Goal: Task Accomplishment & Management: Use online tool/utility

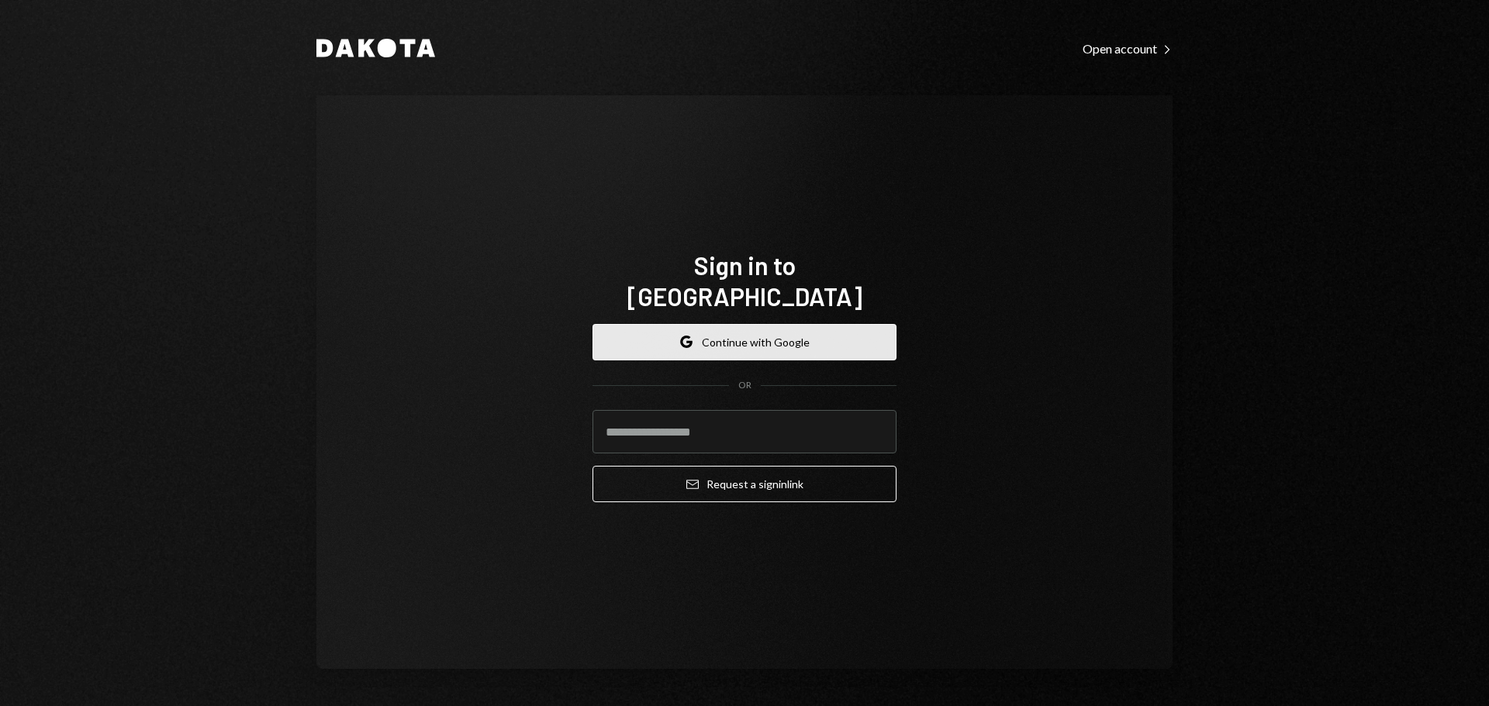
click at [740, 324] on button "Google Continue with Google" at bounding box center [744, 342] width 304 height 36
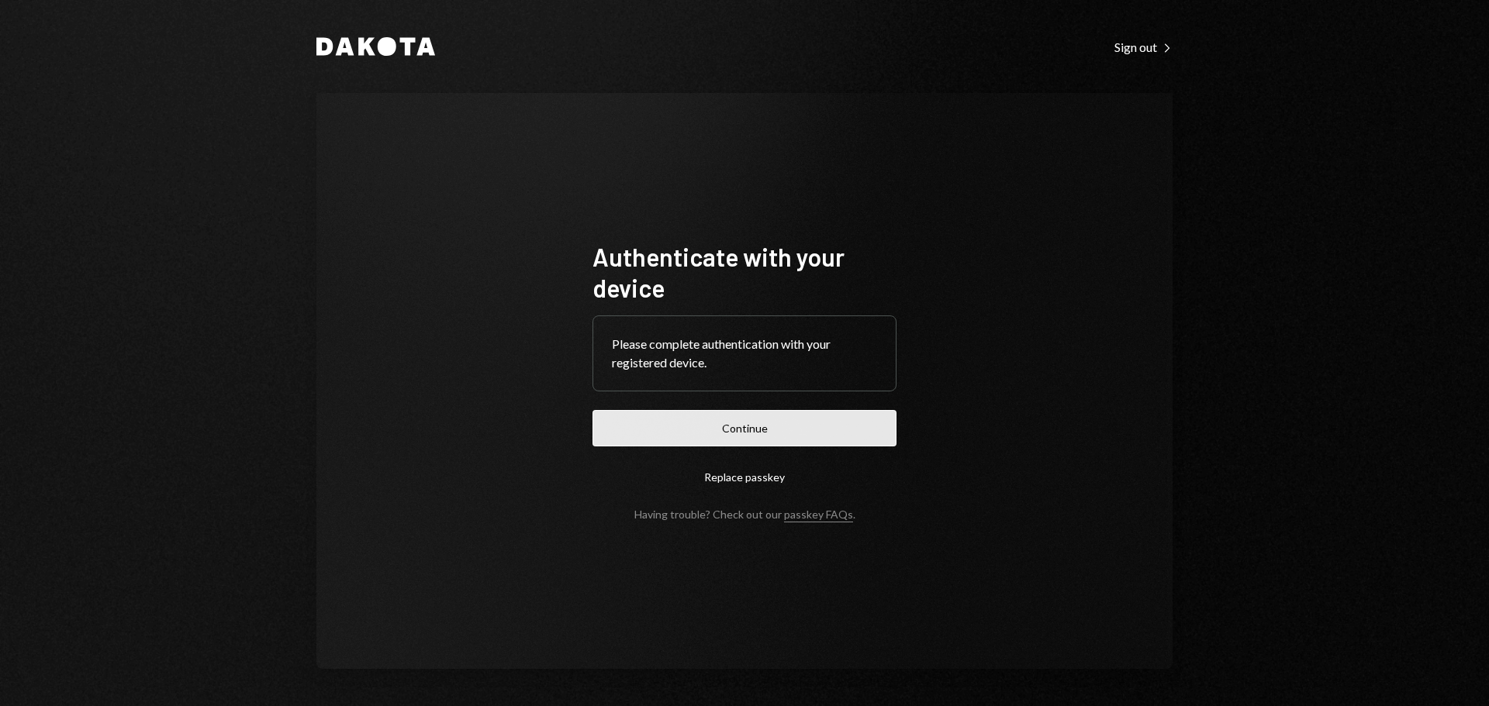
click at [765, 420] on button "Continue" at bounding box center [744, 428] width 304 height 36
click at [760, 424] on button "Continue" at bounding box center [744, 428] width 304 height 36
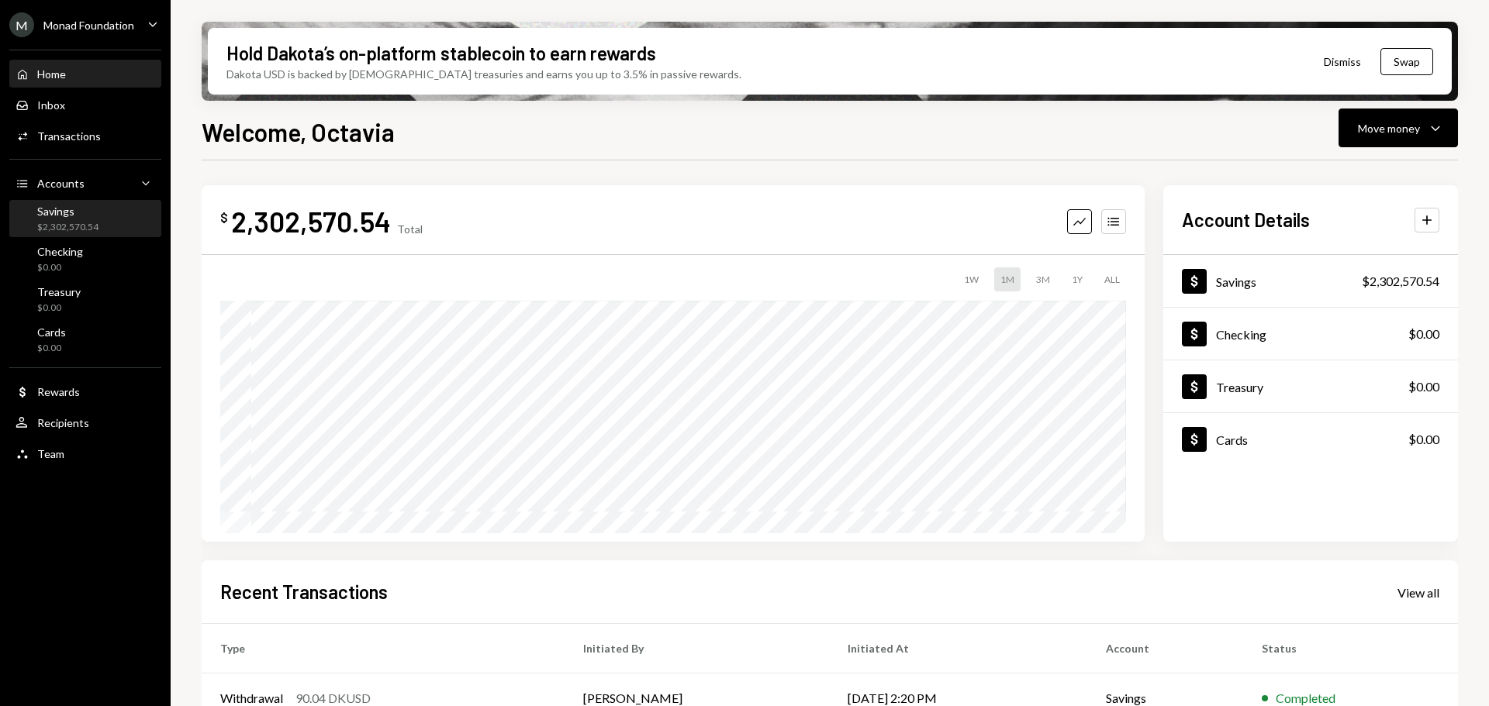
click at [78, 221] on div "$2,302,570.54" at bounding box center [67, 227] width 61 height 13
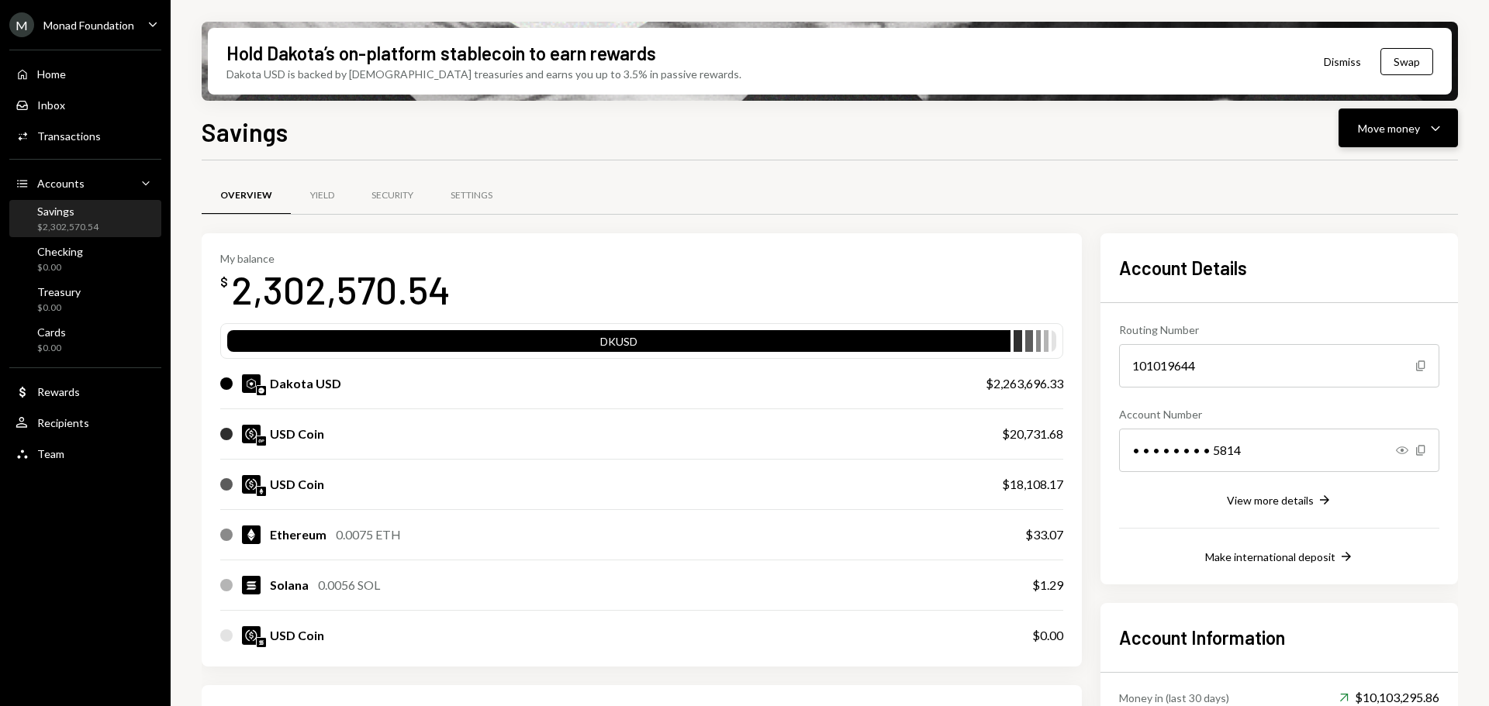
click at [1400, 129] on div "Move money" at bounding box center [1389, 128] width 62 height 16
click at [1375, 292] on div "Swap stablecoins" at bounding box center [1385, 293] width 113 height 16
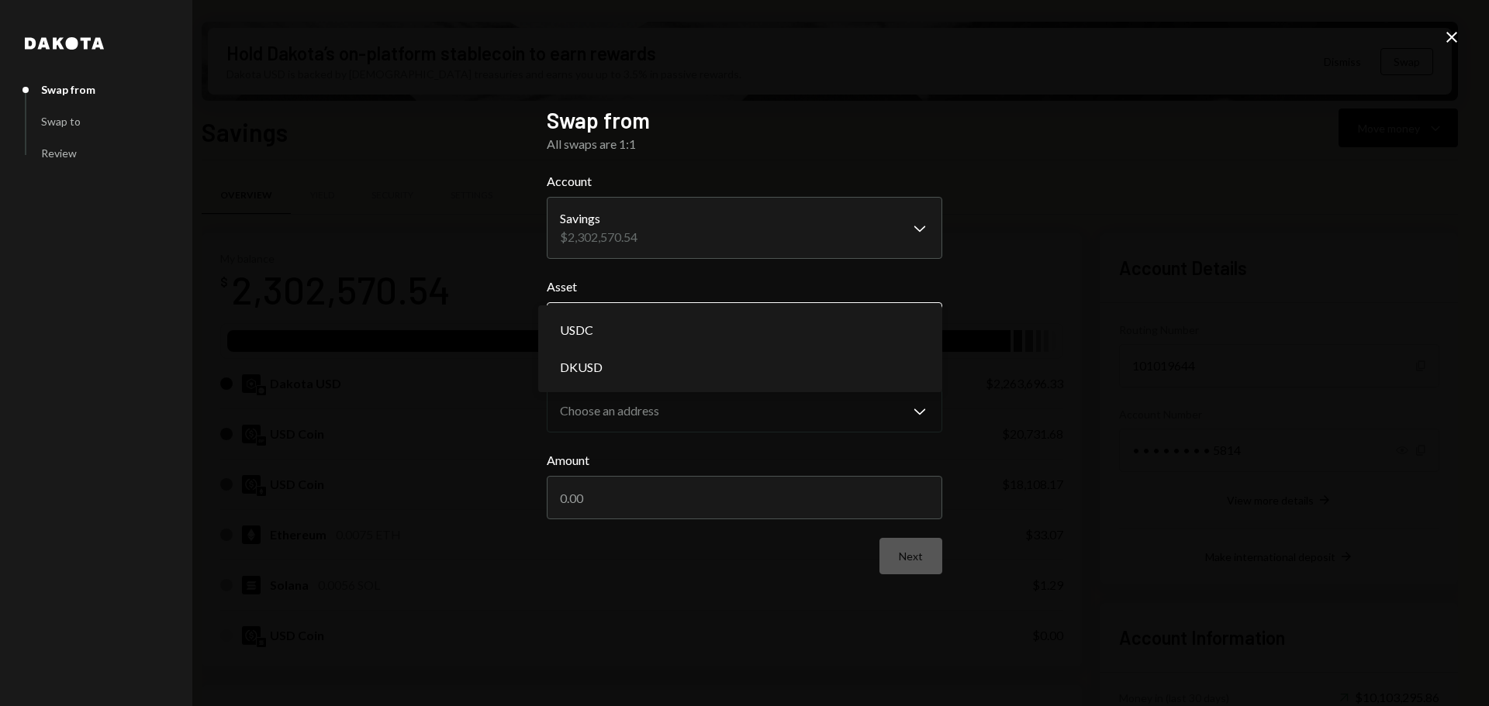
click at [675, 323] on body "M Monad Foundation Caret Down Home Home Inbox Inbox Activities Transactions Acc…" at bounding box center [744, 353] width 1489 height 706
select select "*****"
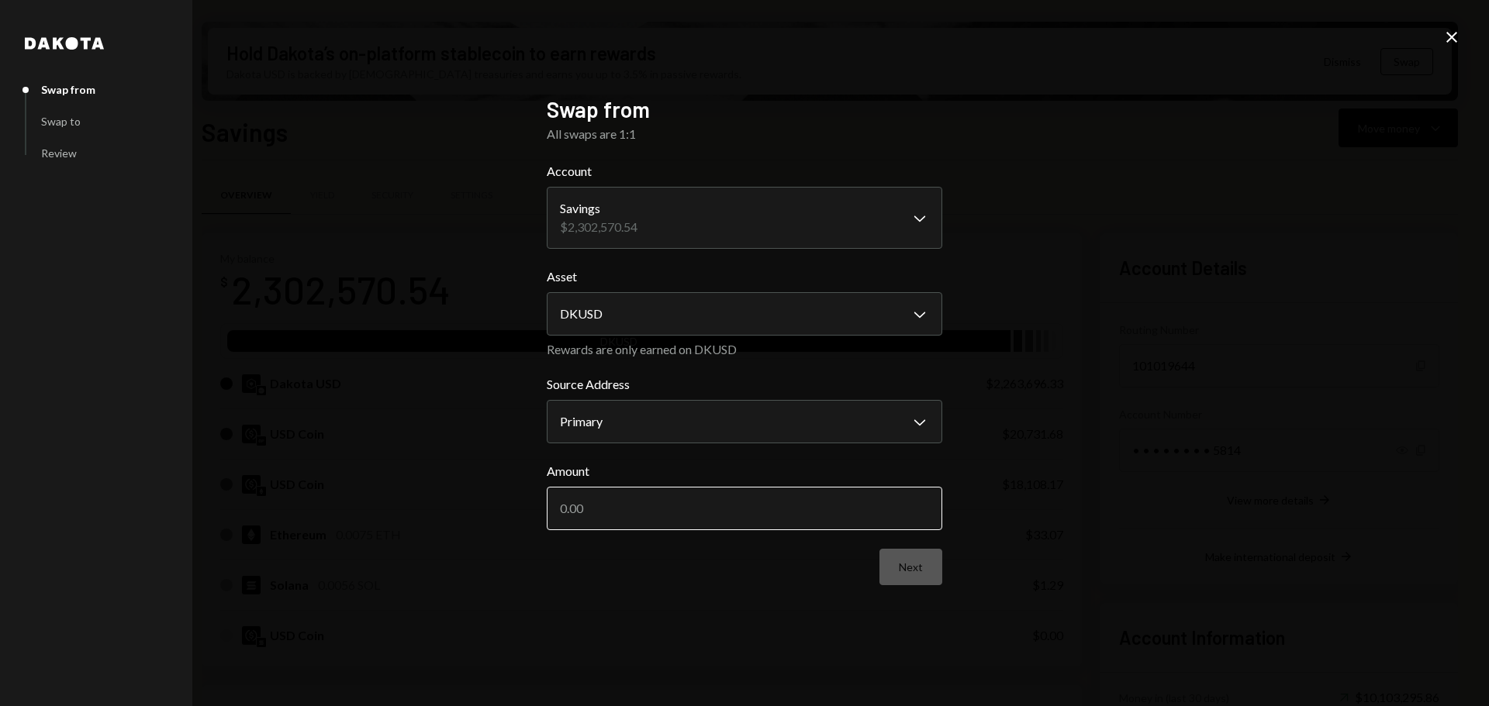
click at [800, 507] on input "Amount" at bounding box center [744, 508] width 395 height 43
type input "60000"
click at [923, 571] on button "Next" at bounding box center [910, 567] width 63 height 36
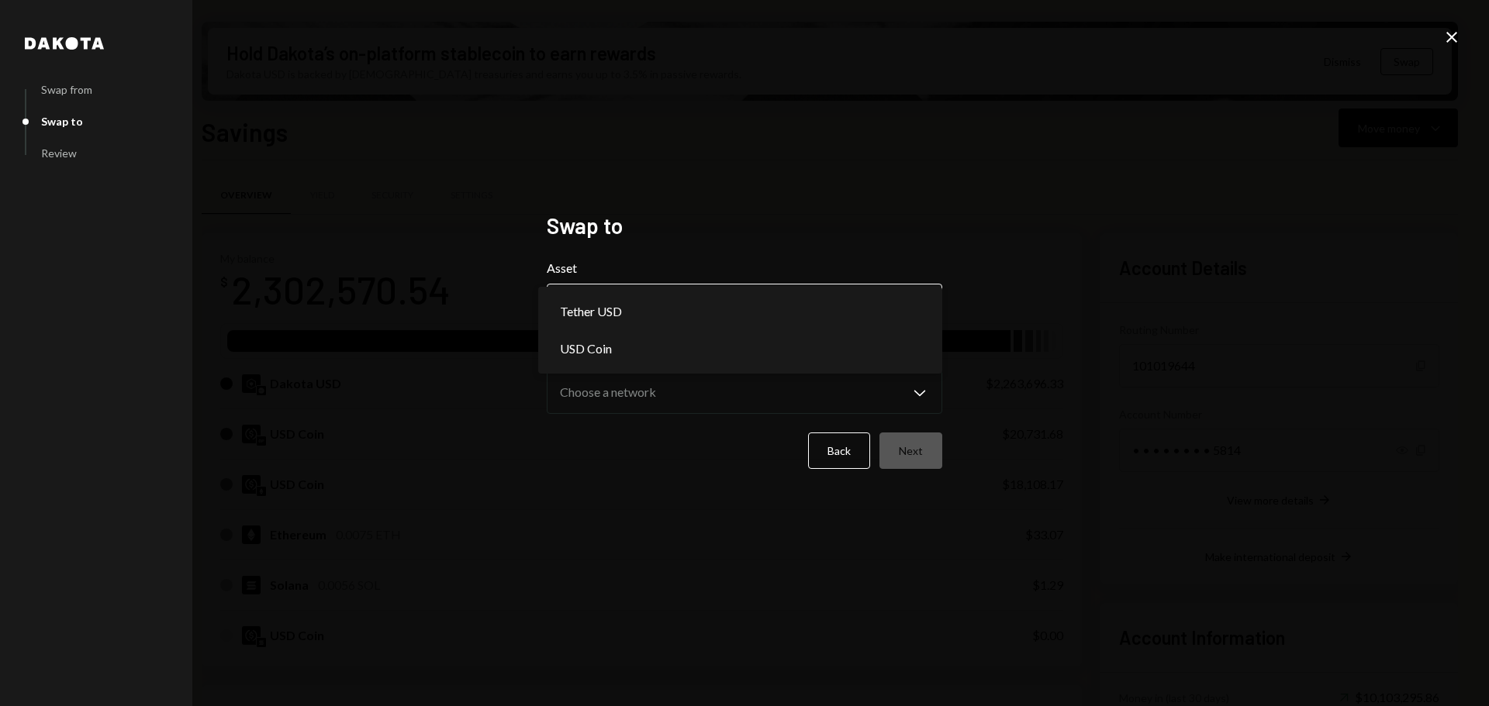
click at [798, 303] on body "M Monad Foundation Caret Down Home Home Inbox Inbox Activities Transactions Acc…" at bounding box center [744, 353] width 1489 height 706
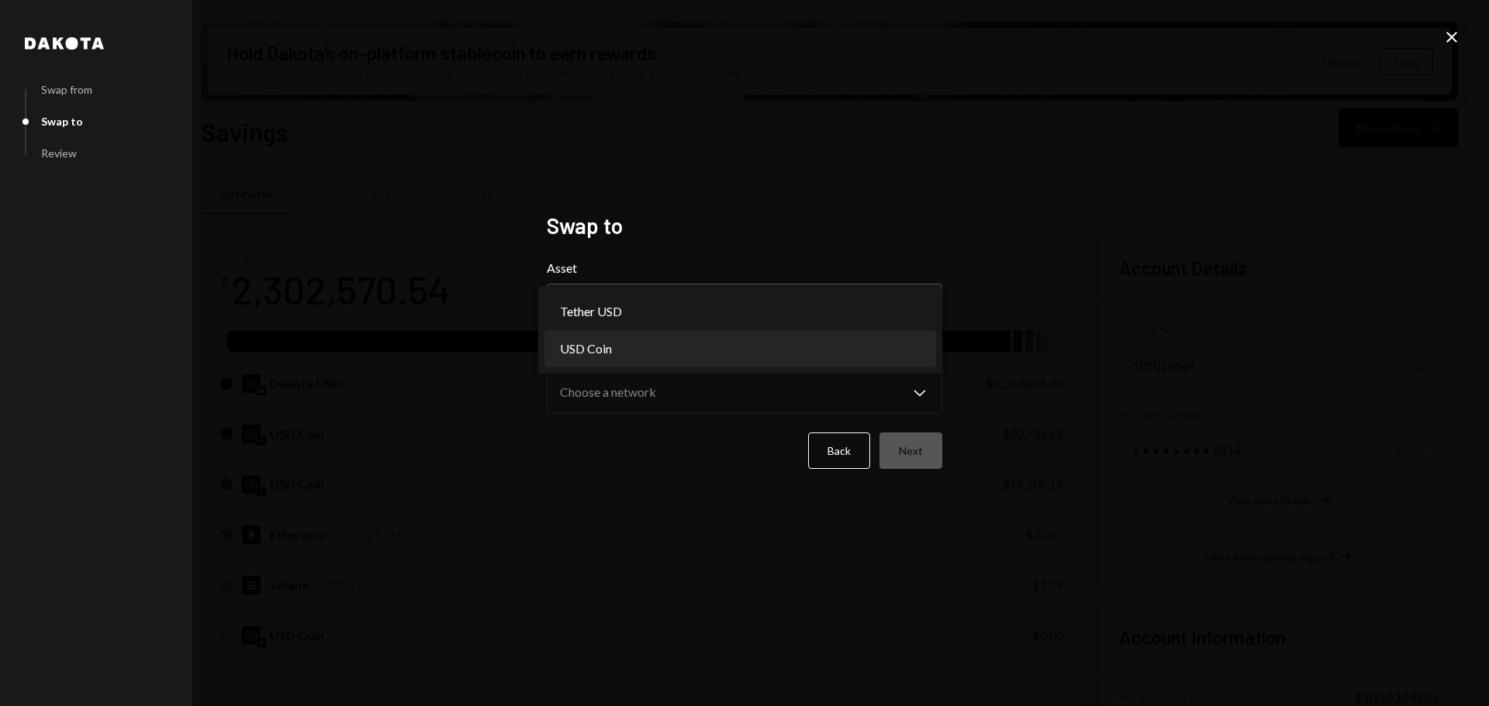
select select "****"
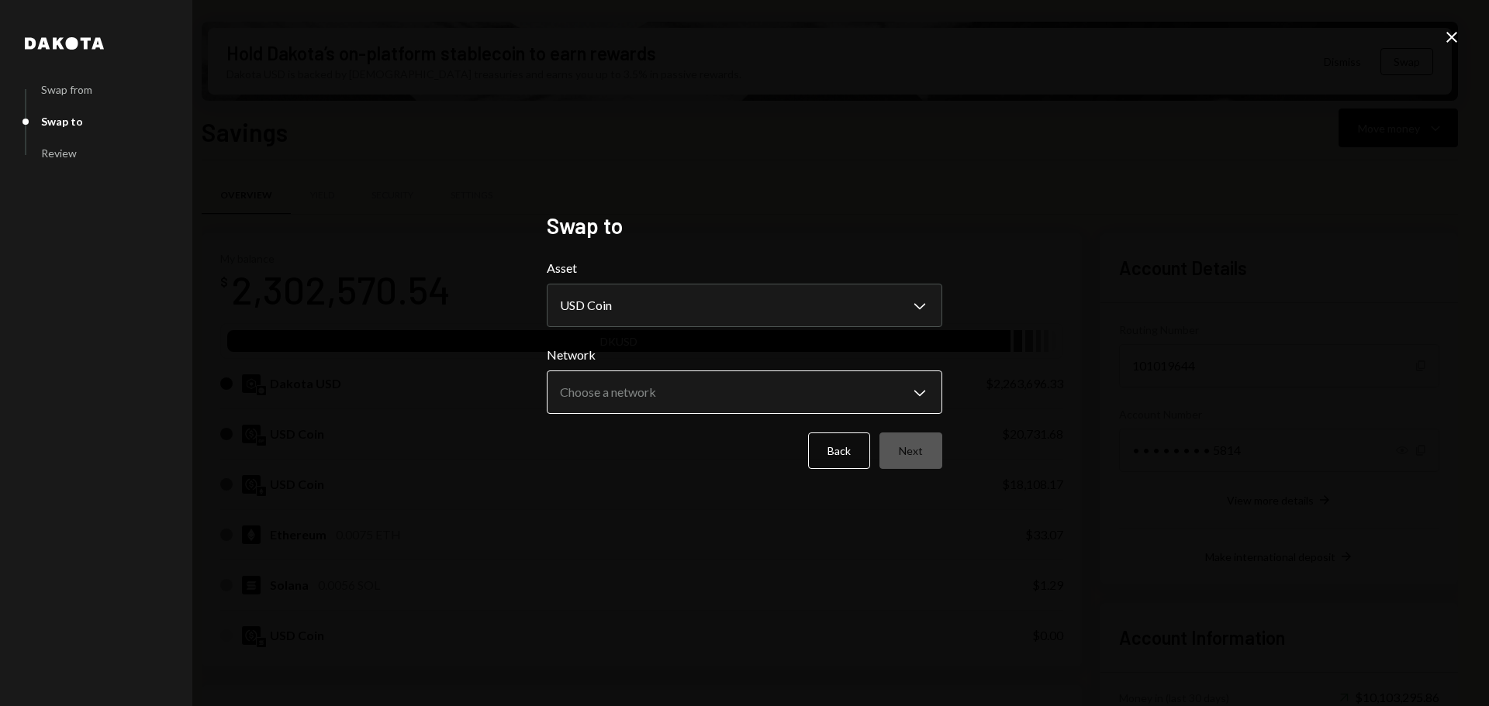
click at [665, 382] on body "M Monad Foundation Caret Down Home Home Inbox Inbox Activities Transactions Acc…" at bounding box center [744, 353] width 1489 height 706
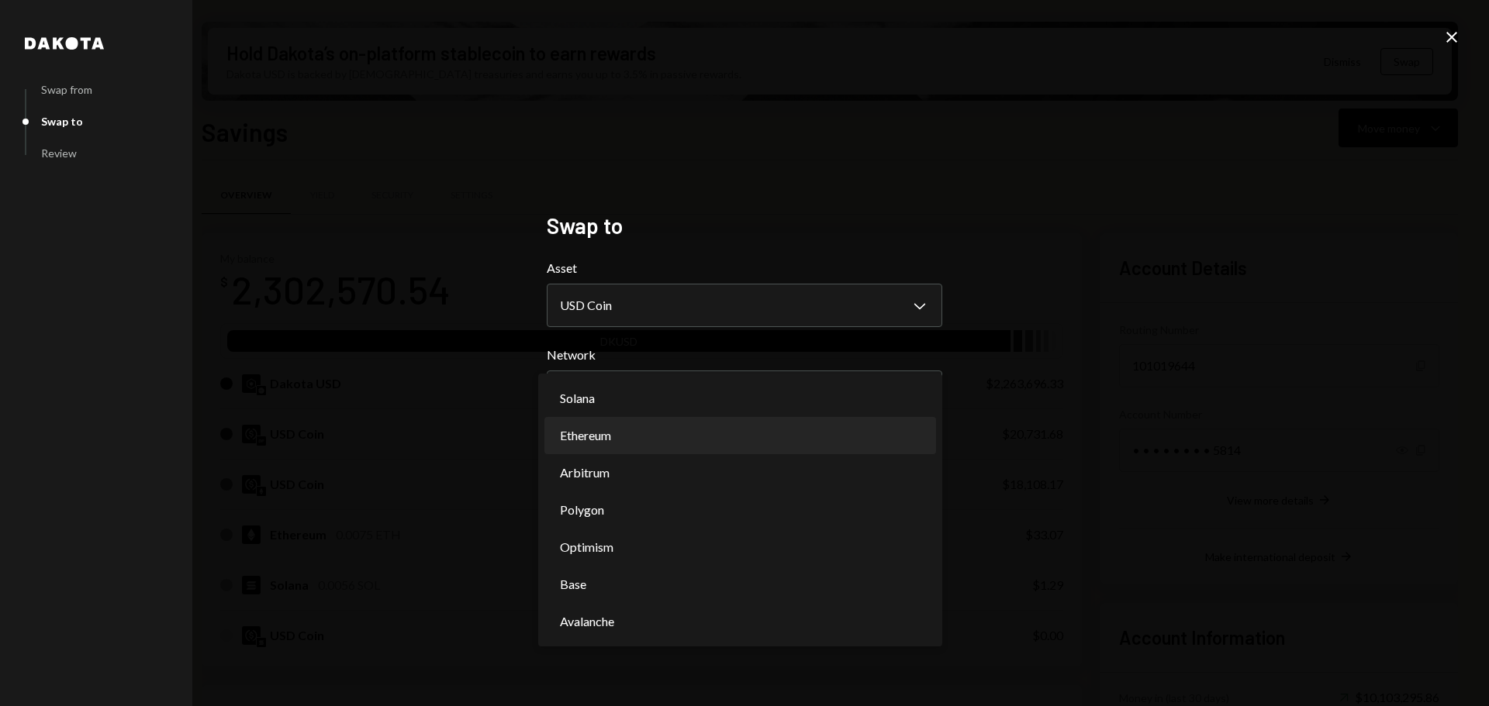
select select "**********"
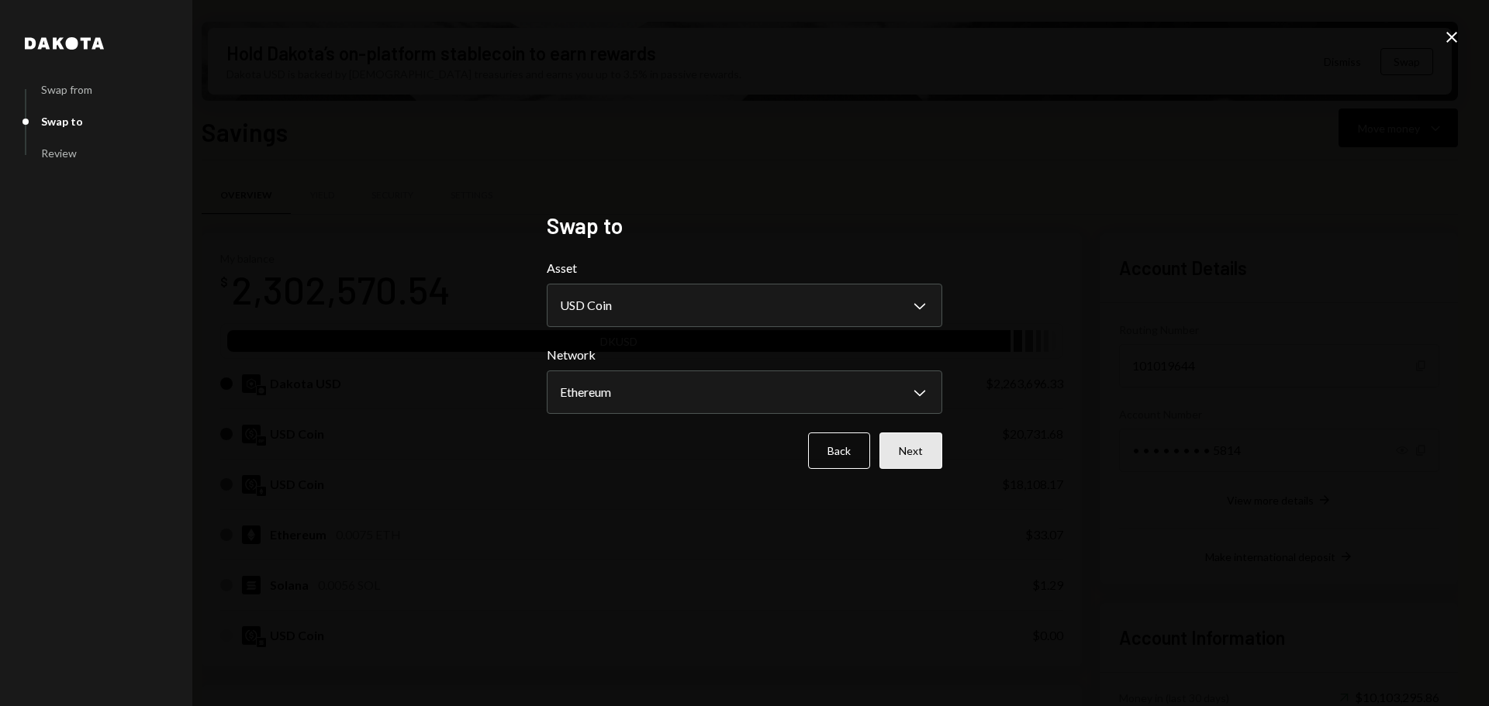
click at [894, 447] on button "Next" at bounding box center [910, 451] width 63 height 36
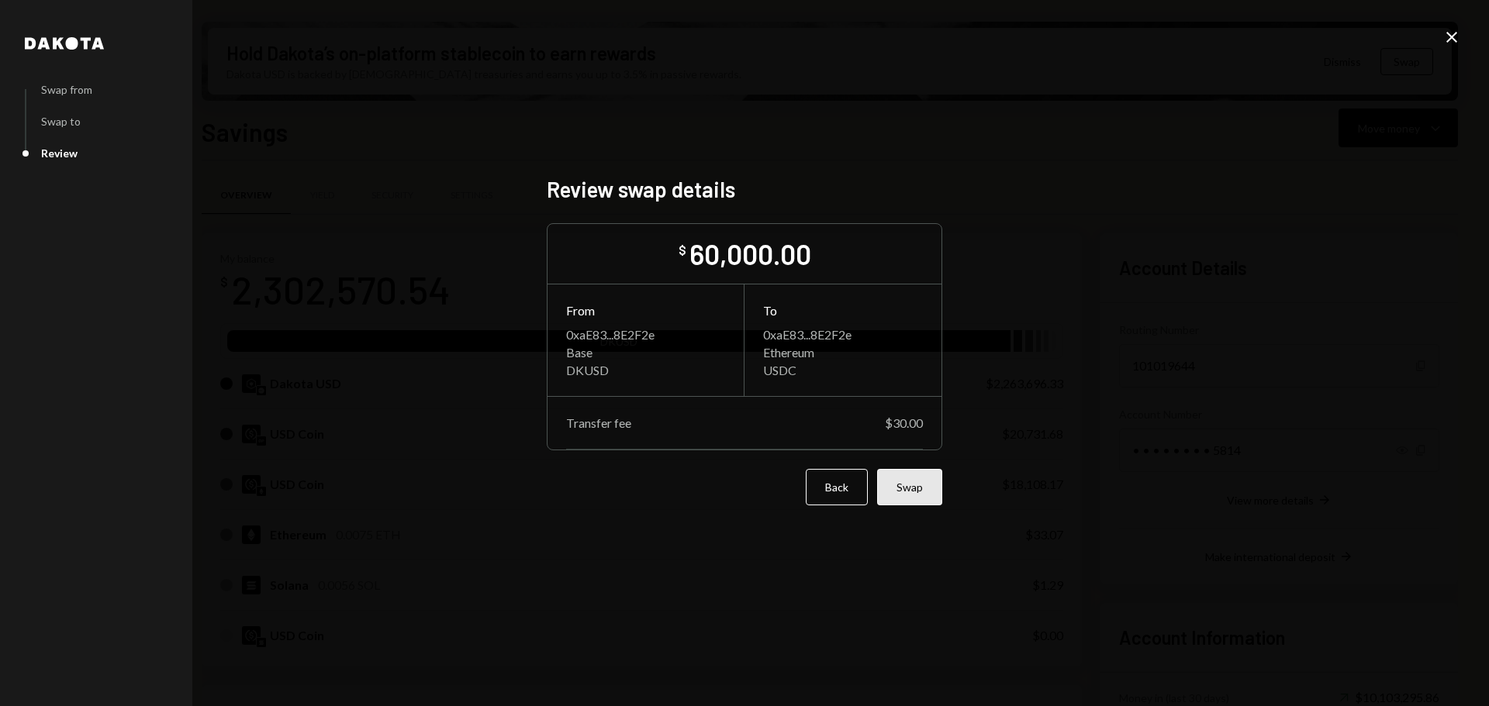
click at [919, 489] on button "Swap" at bounding box center [909, 487] width 65 height 36
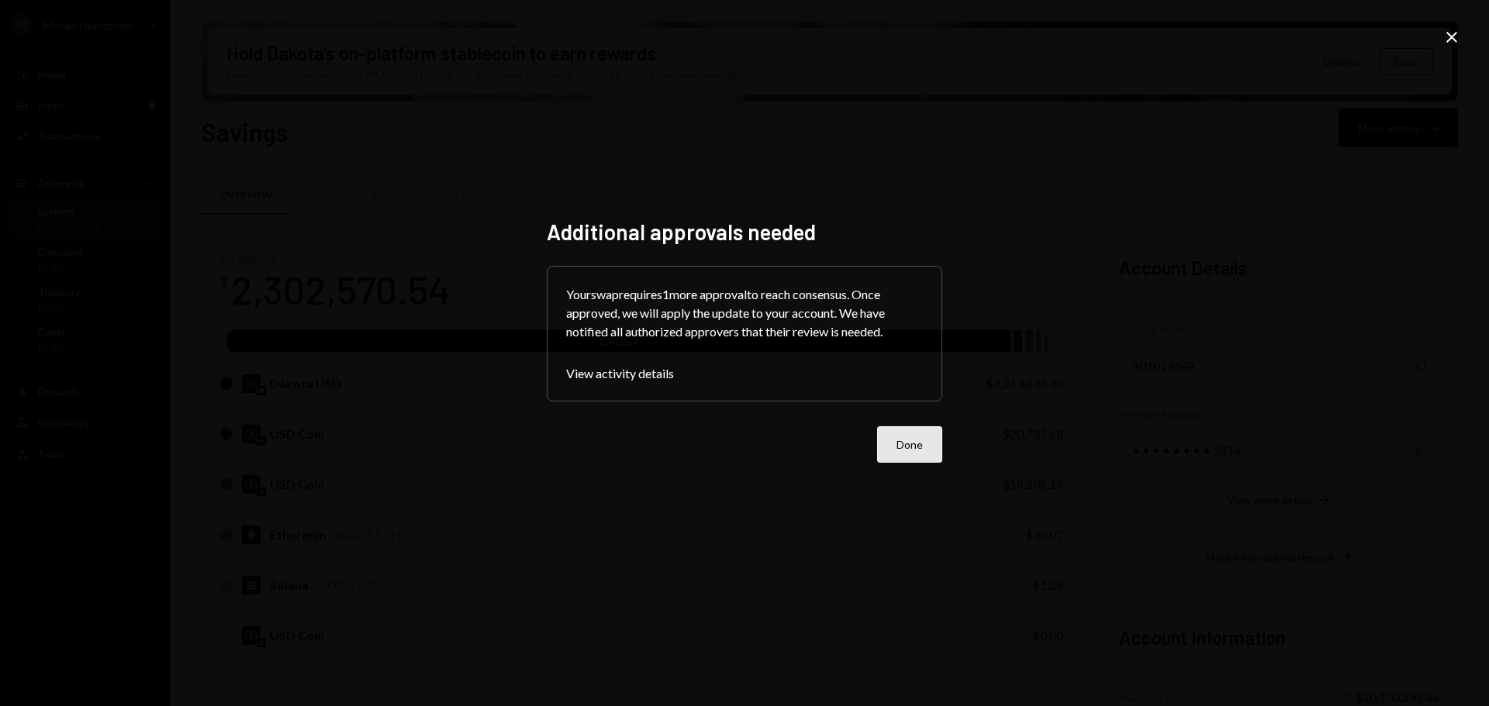
click at [903, 446] on button "Done" at bounding box center [909, 444] width 65 height 36
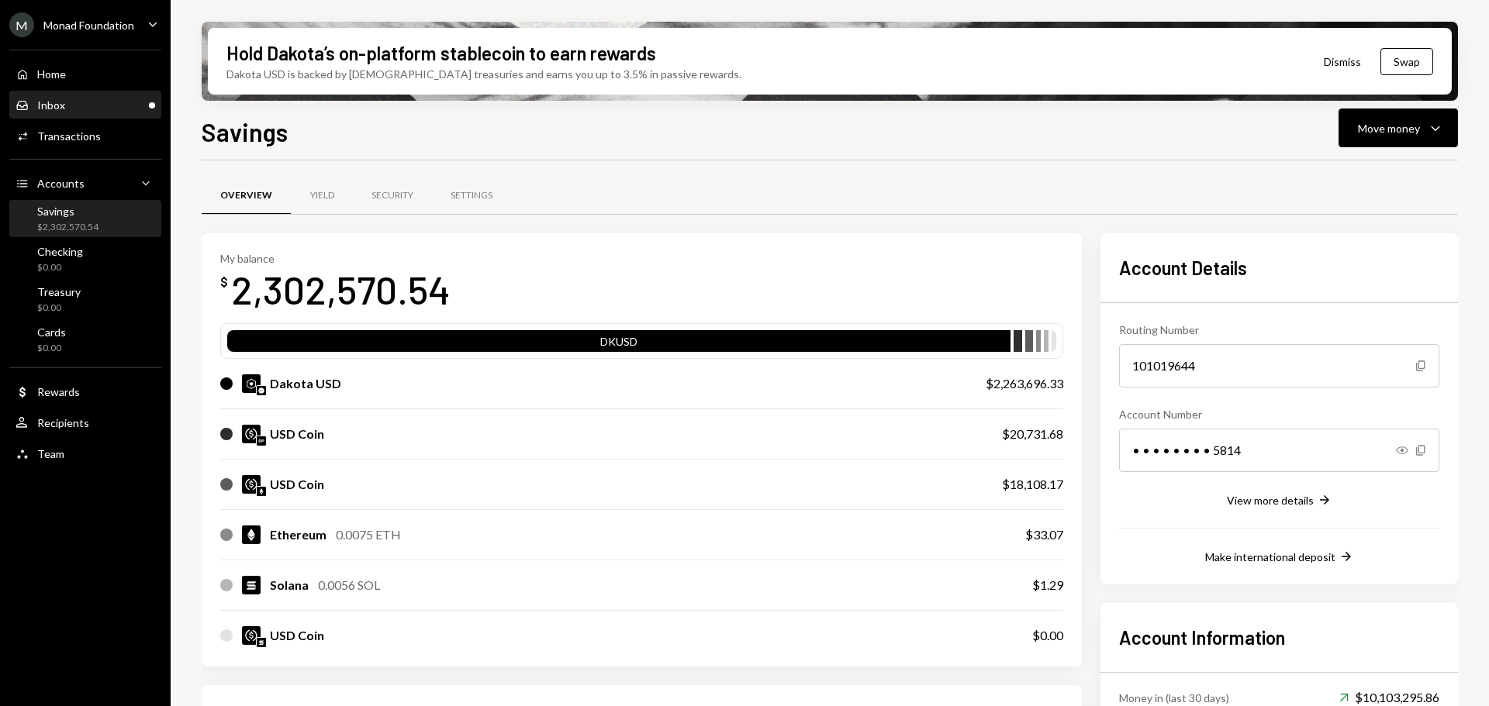
click at [63, 115] on div "Inbox Inbox" at bounding box center [86, 105] width 140 height 26
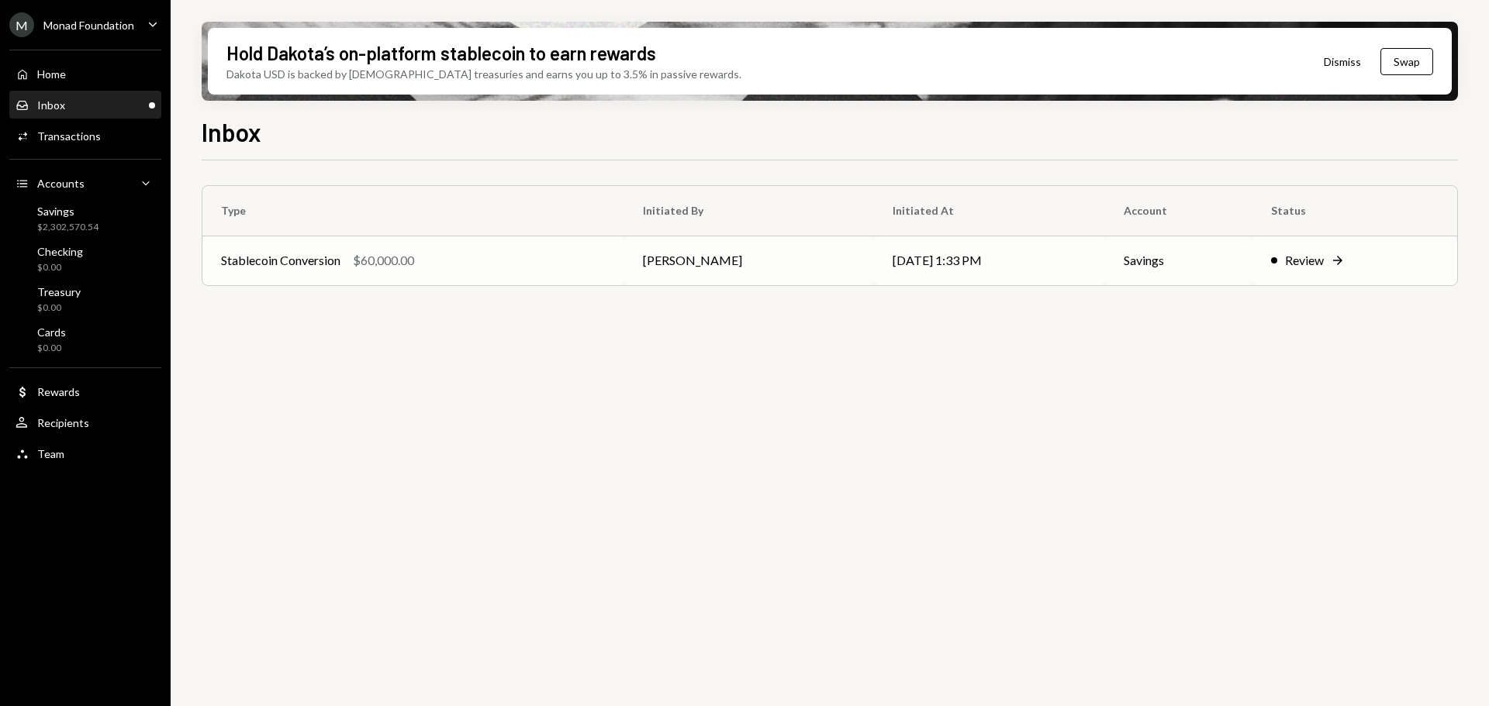
click at [538, 254] on div "Stablecoin Conversion $60,000.00" at bounding box center [413, 260] width 385 height 19
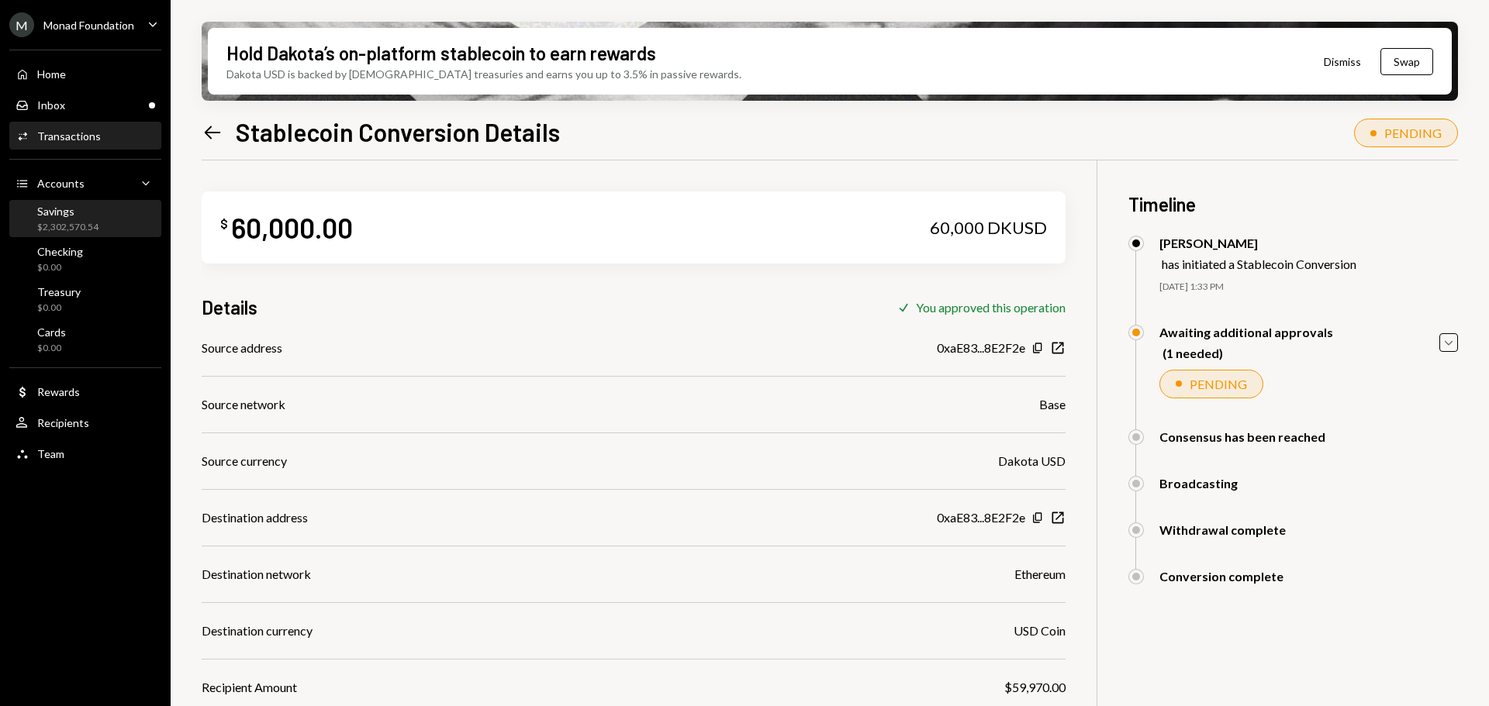
click at [43, 212] on div "Savings" at bounding box center [67, 211] width 61 height 13
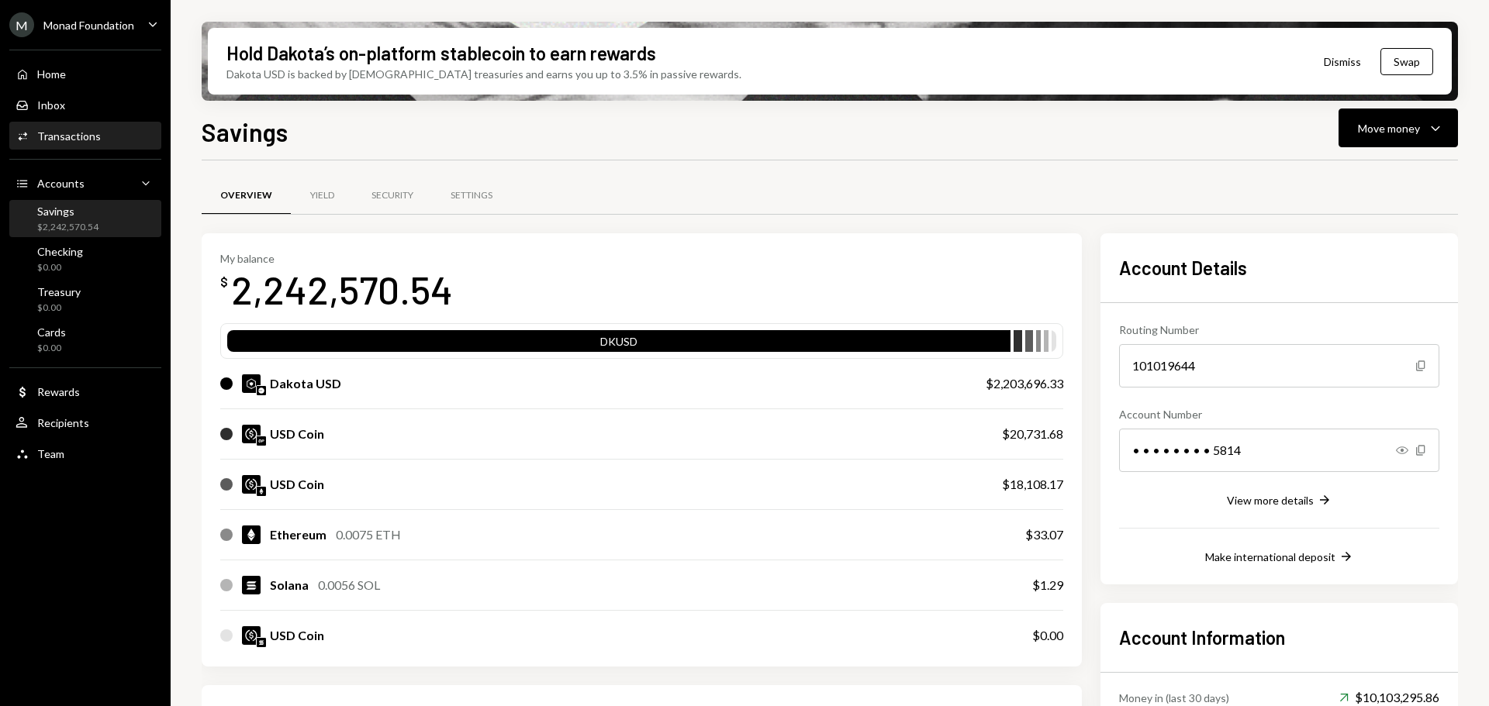
click at [71, 139] on div "Transactions" at bounding box center [69, 135] width 64 height 13
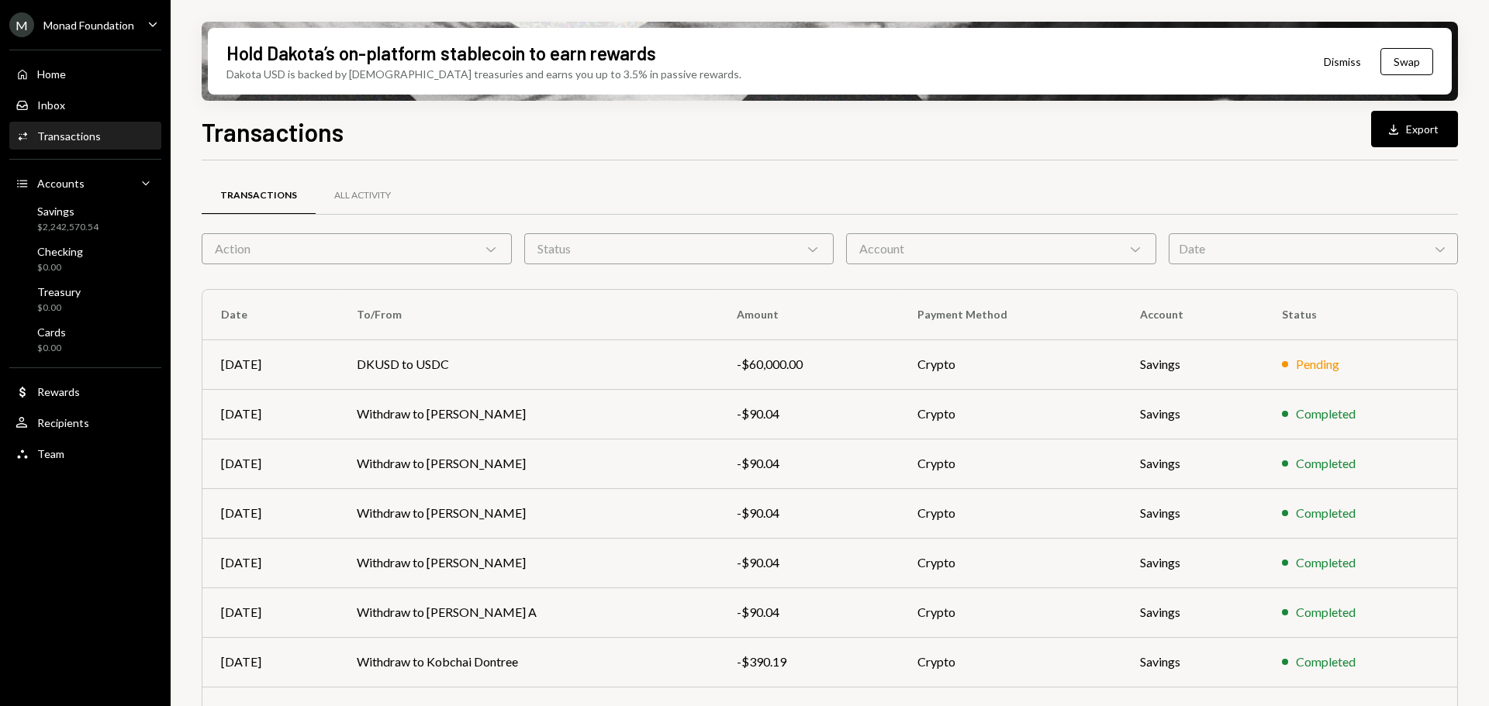
drag, startPoint x: 551, startPoint y: 306, endPoint x: 607, endPoint y: 167, distance: 149.6
click at [607, 167] on div "Transactions All Activity Action Chevron Down Status Chevron Down Account Chevr…" at bounding box center [830, 531] width 1256 height 741
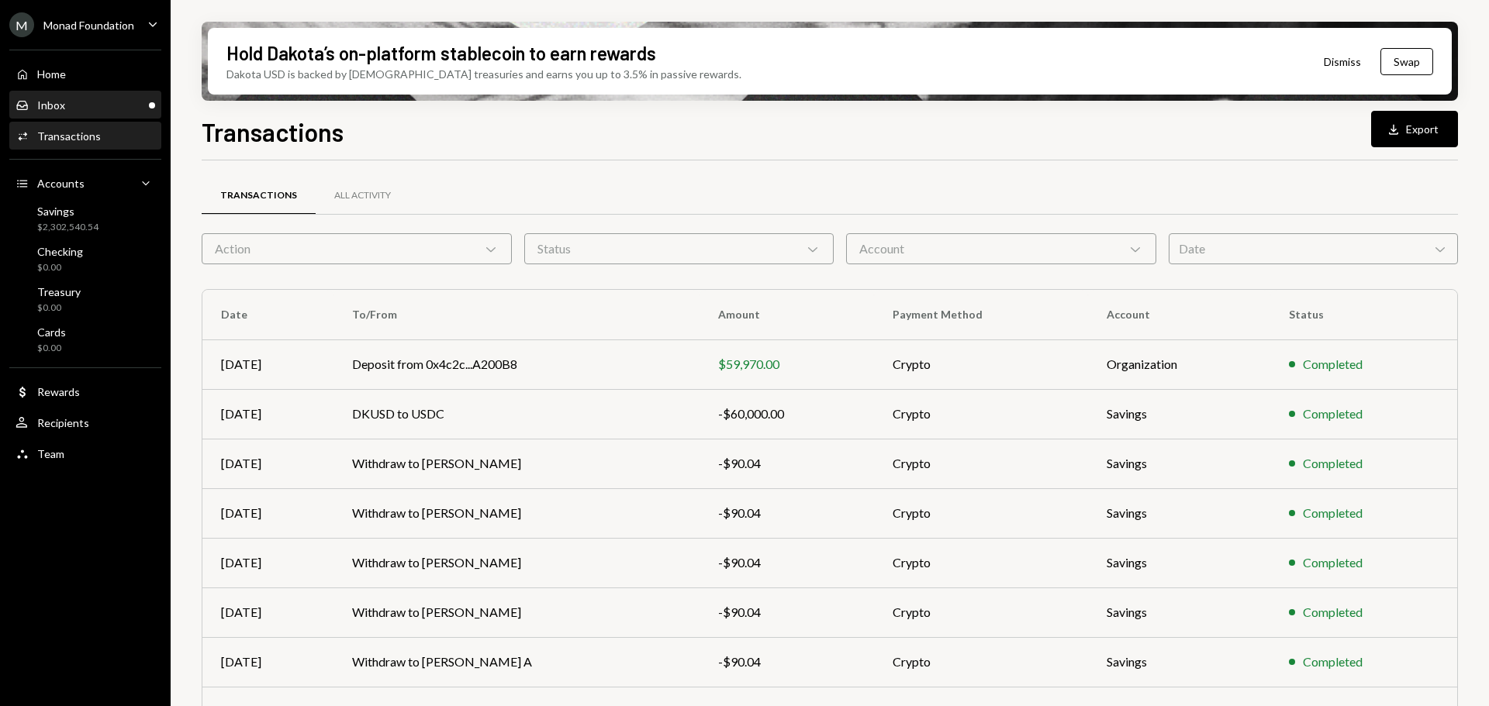
click at [137, 105] on div "Inbox Inbox" at bounding box center [86, 105] width 140 height 14
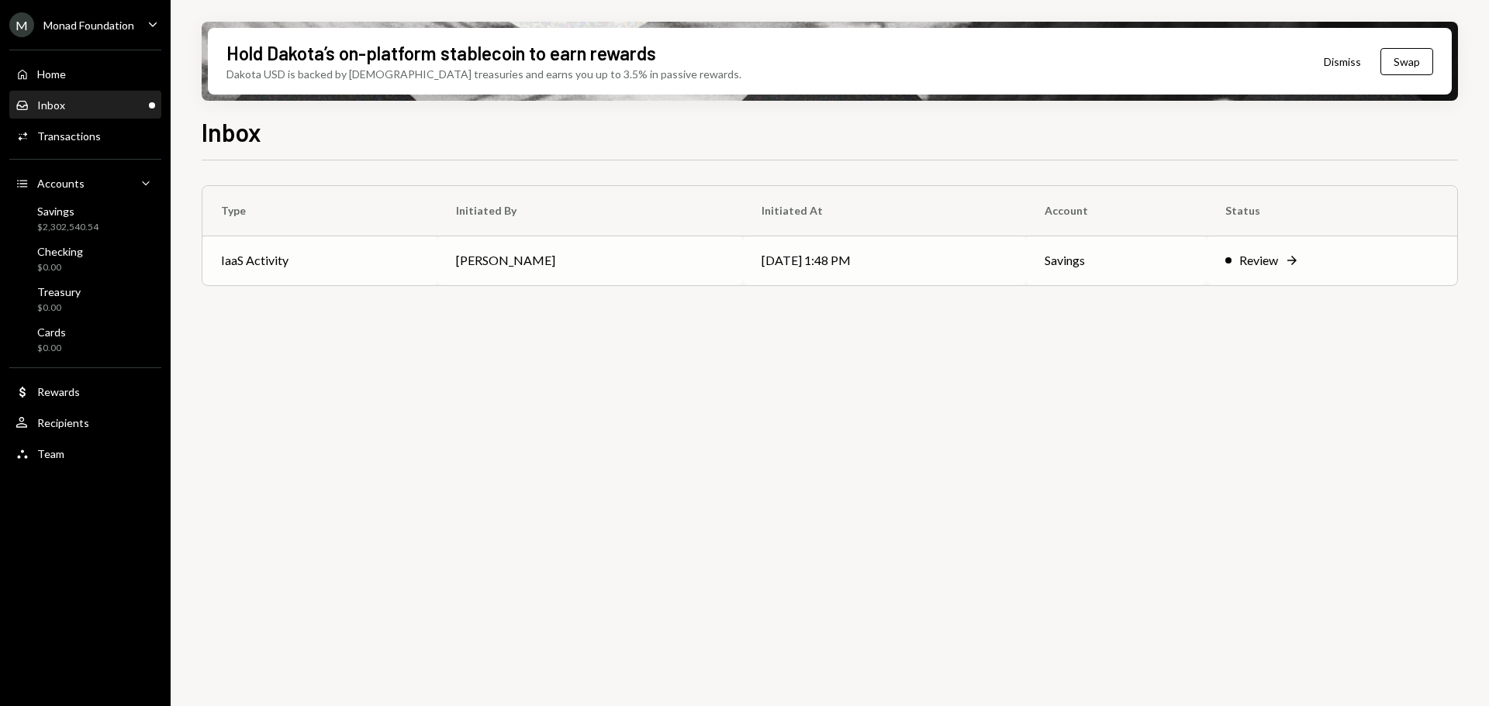
click at [585, 265] on td "Octavia Tenga" at bounding box center [590, 261] width 306 height 50
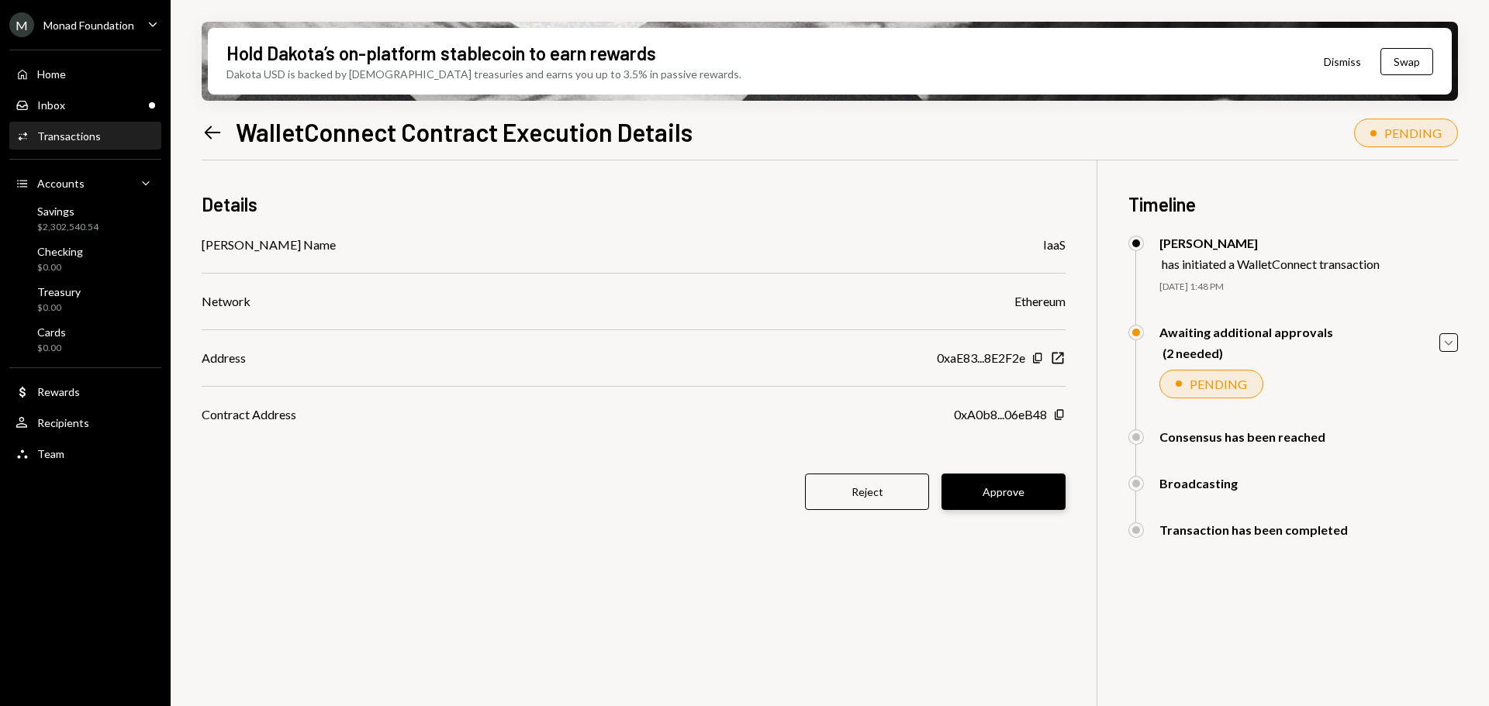
click at [1022, 492] on button "Approve" at bounding box center [1003, 492] width 124 height 36
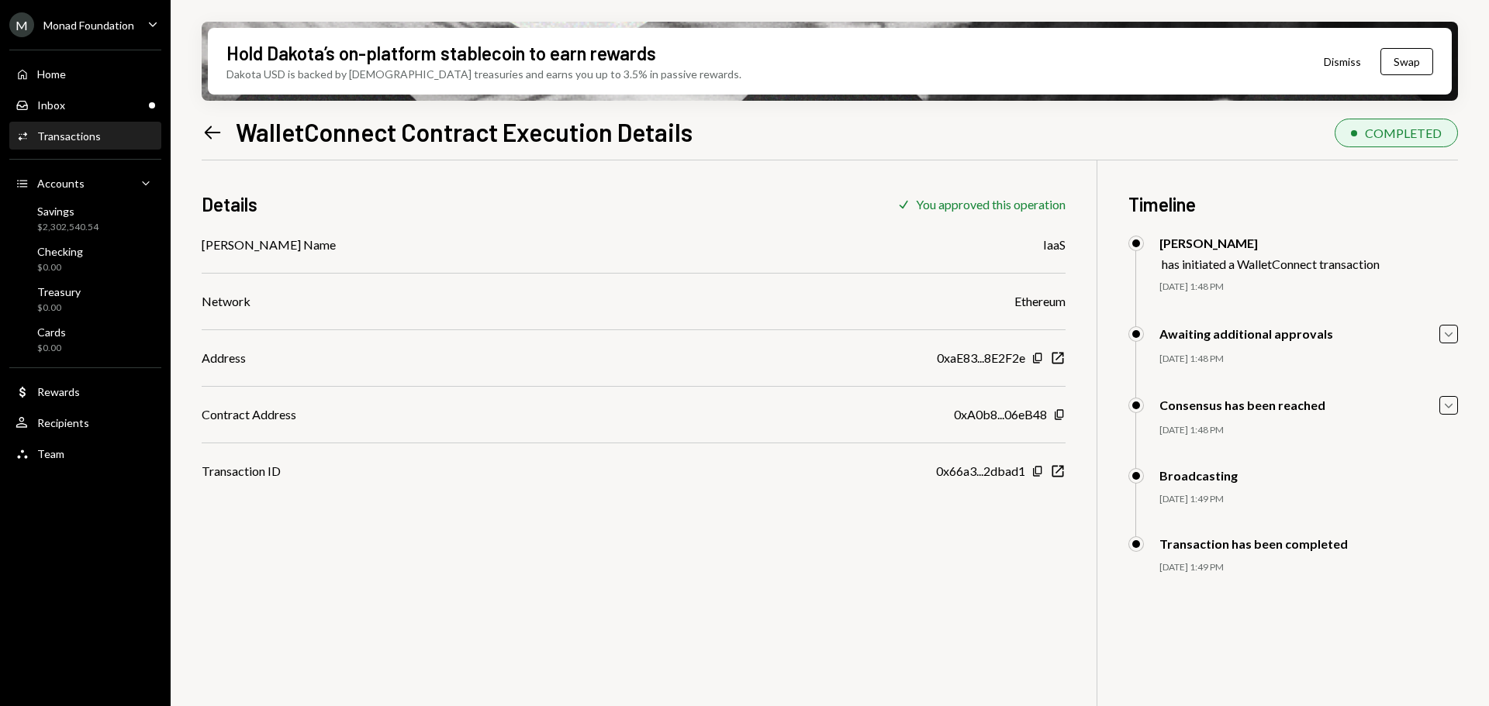
click at [944, 609] on div "Details Check You approved this operation dApp Name IaaS Network Ethereum Addre…" at bounding box center [830, 514] width 1256 height 706
click at [72, 139] on div "Transactions" at bounding box center [69, 135] width 64 height 13
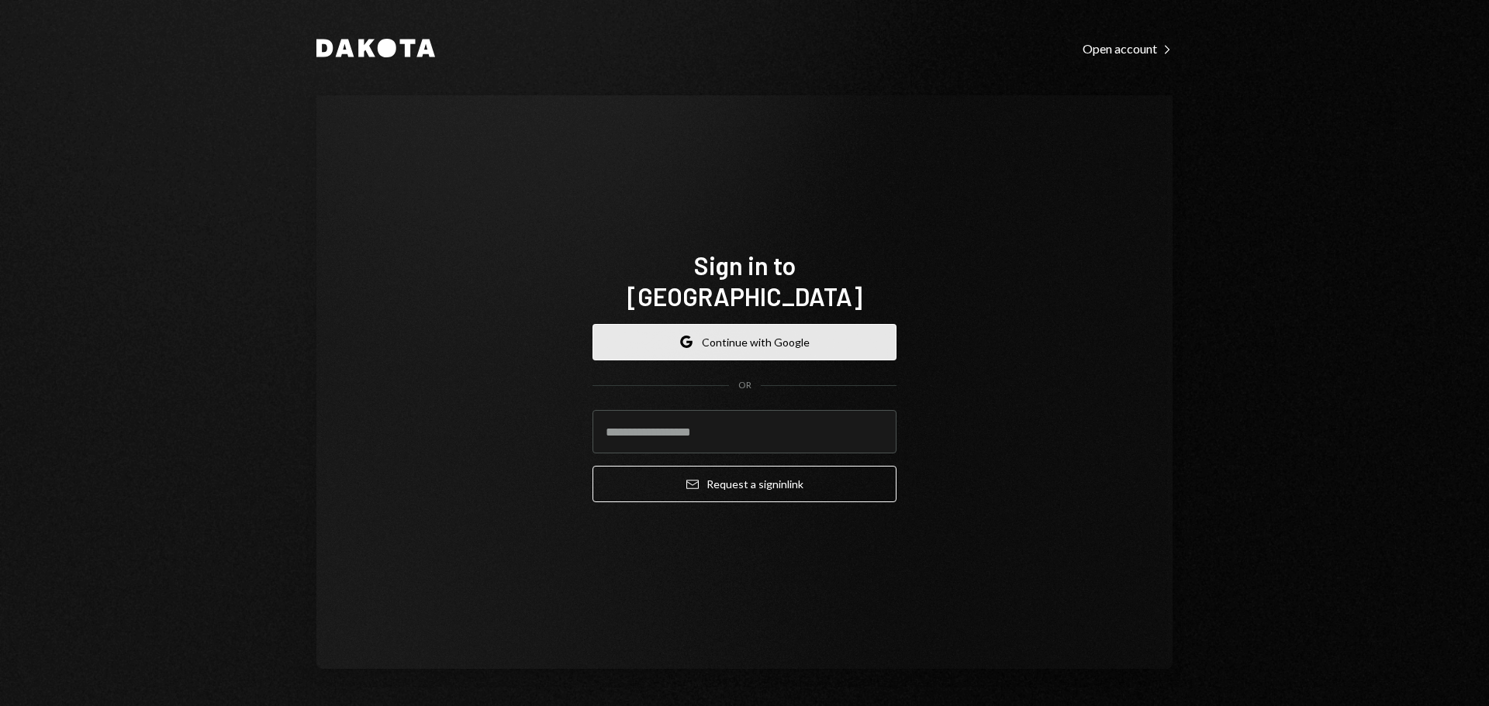
click at [727, 336] on button "Google Continue with Google" at bounding box center [744, 342] width 304 height 36
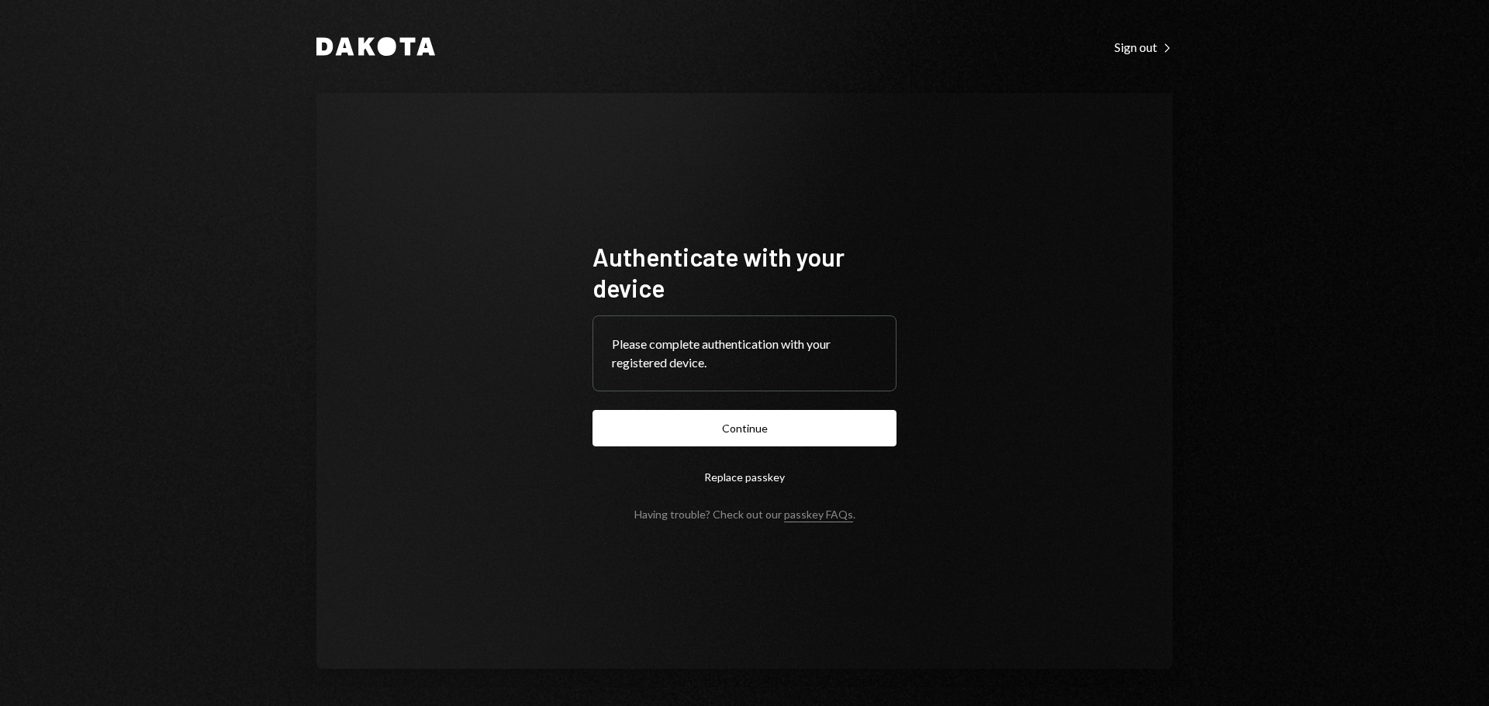
click at [742, 438] on button "Continue" at bounding box center [744, 428] width 304 height 36
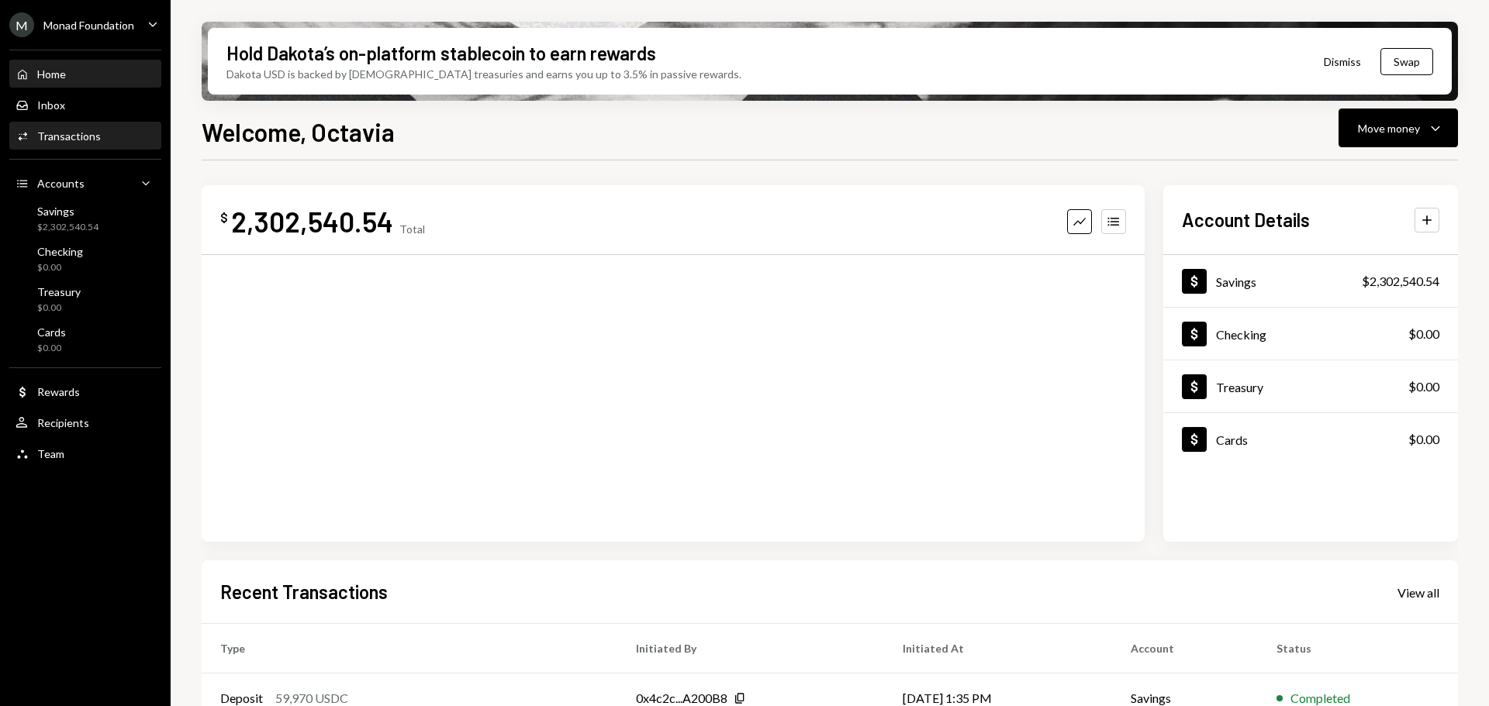
click at [98, 140] on div "Activities Transactions" at bounding box center [86, 136] width 140 height 14
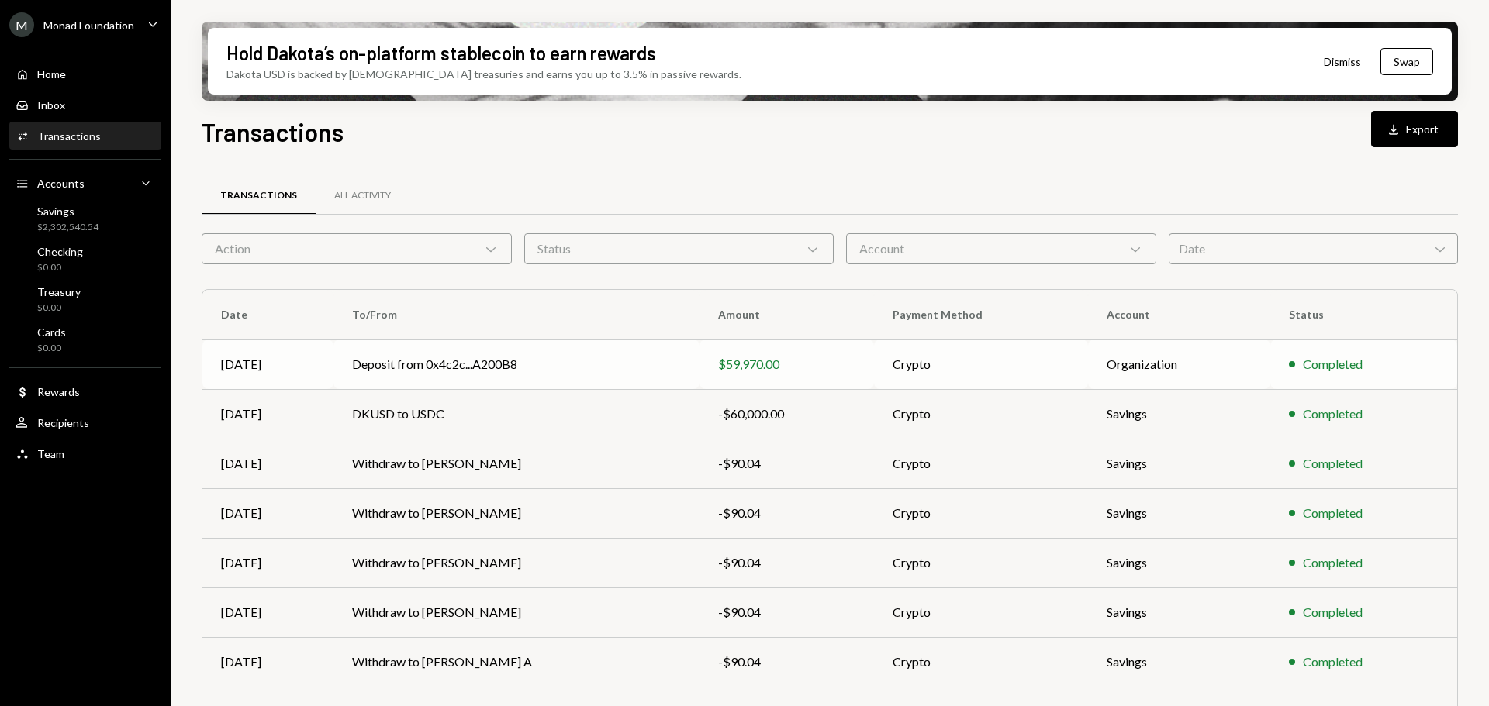
click at [559, 356] on td "Deposit from 0x4c2c...A200B8" at bounding box center [516, 365] width 366 height 50
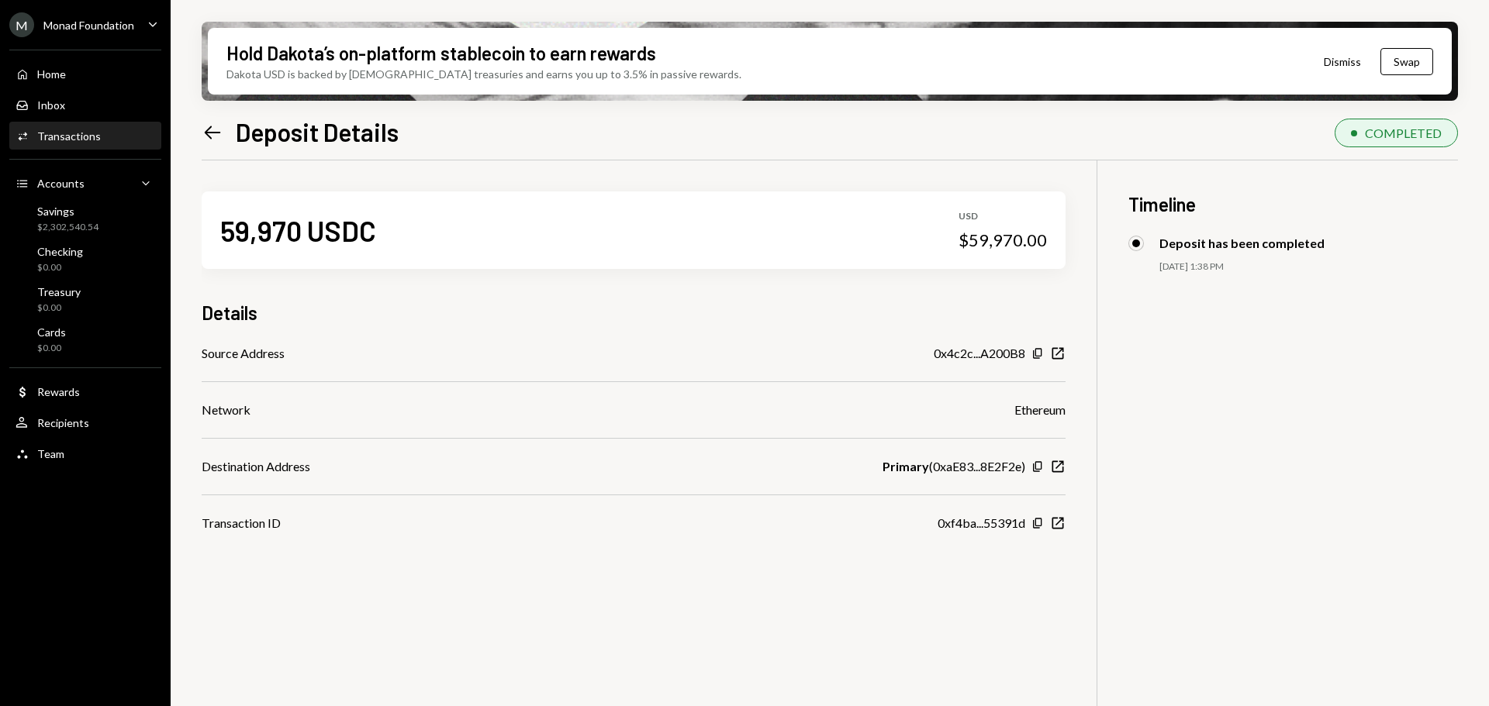
click at [87, 143] on div "Activities Transactions" at bounding box center [58, 136] width 85 height 14
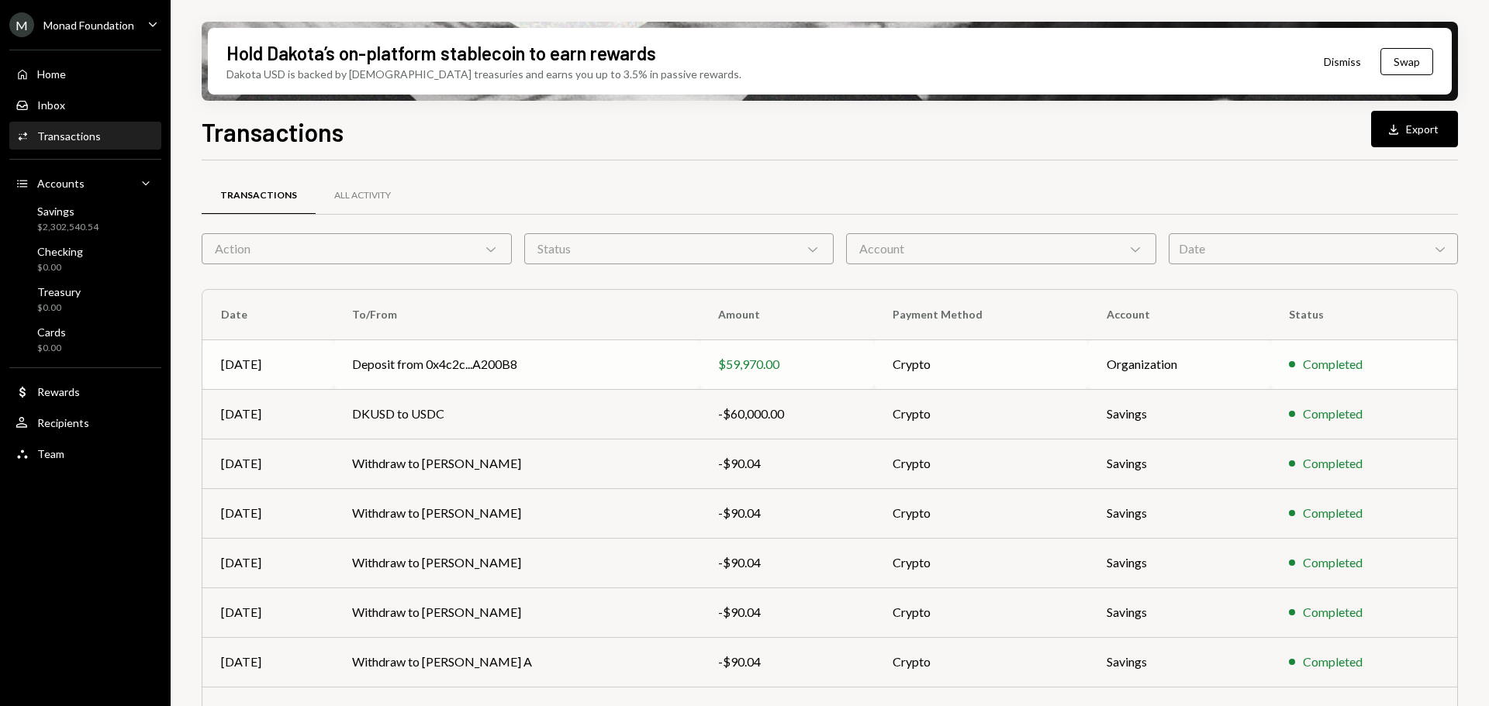
click at [652, 361] on td "Deposit from 0x4c2c...A200B8" at bounding box center [516, 365] width 366 height 50
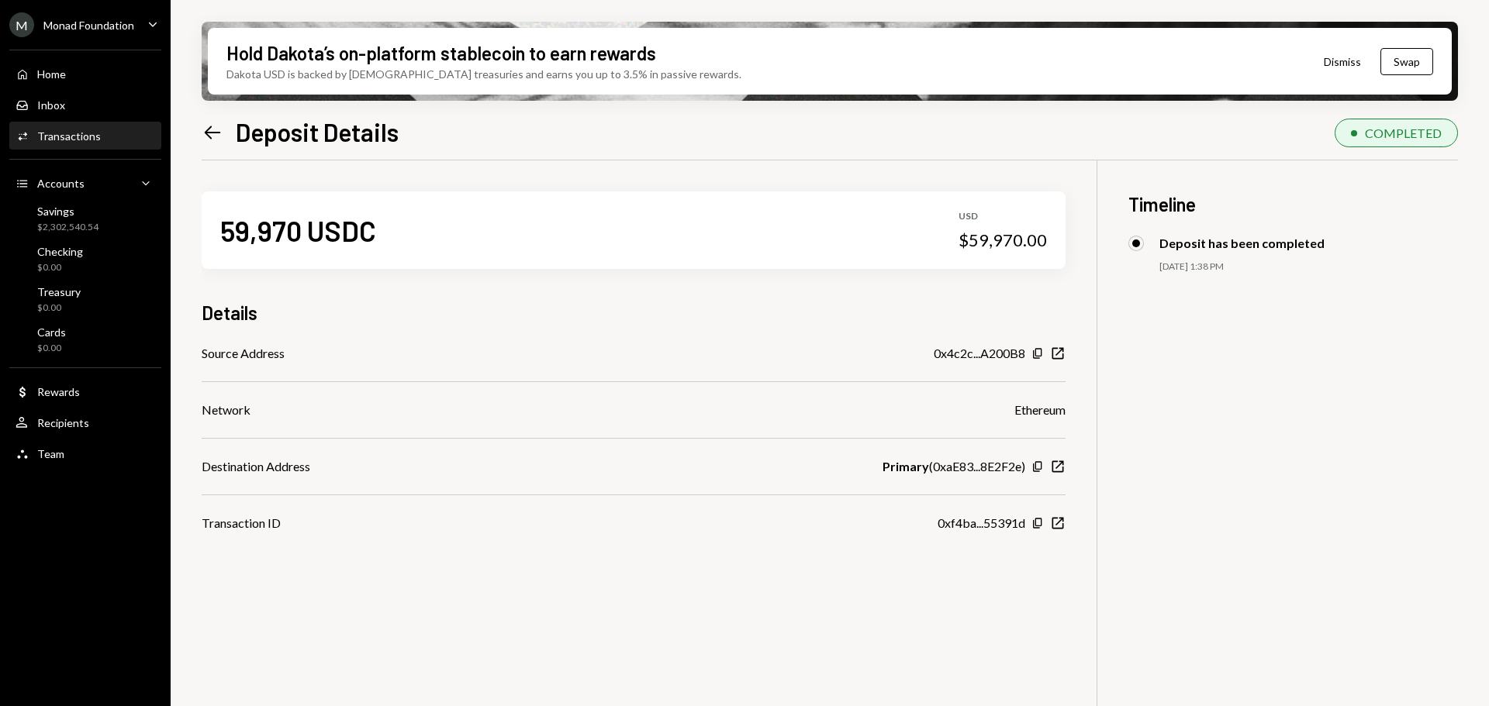
click at [71, 139] on div "Transactions" at bounding box center [69, 135] width 64 height 13
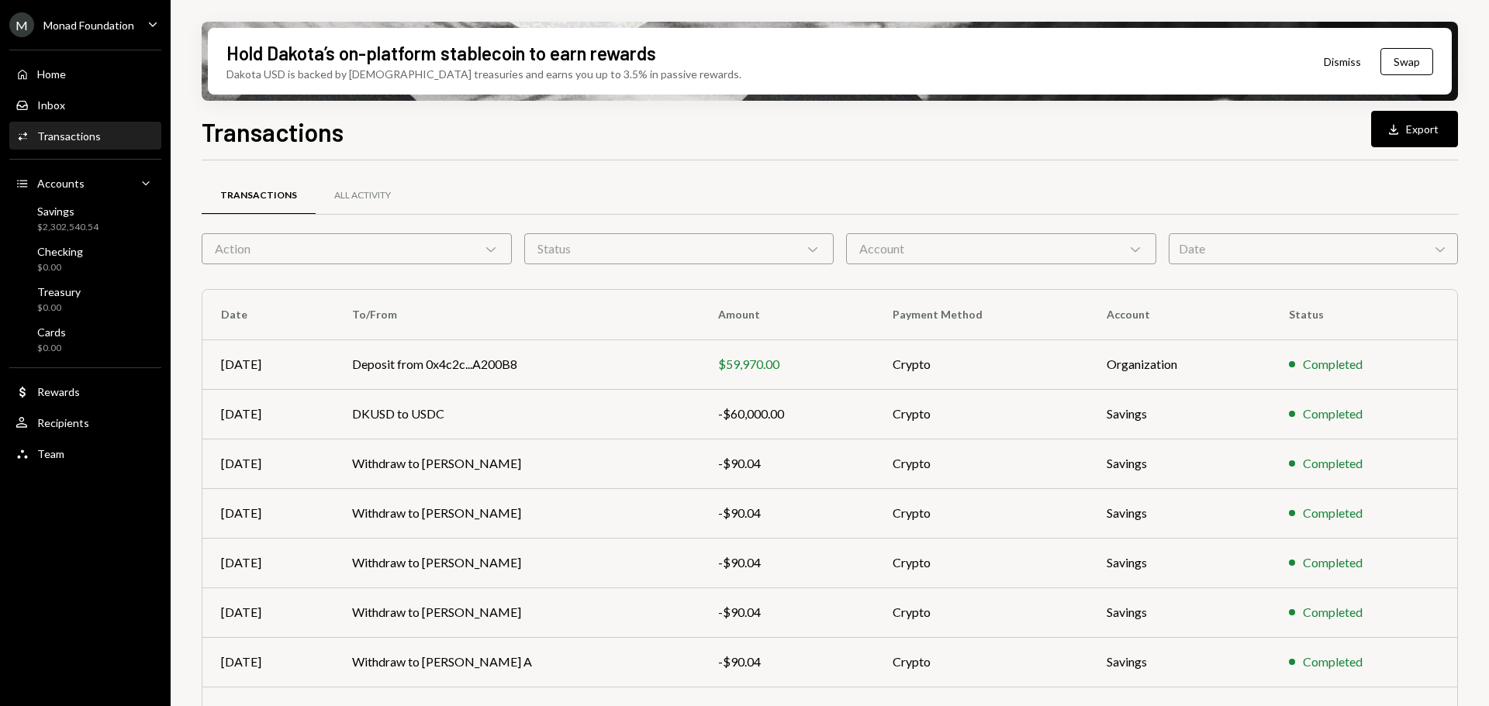
click at [62, 135] on div "Transactions" at bounding box center [69, 135] width 64 height 13
click at [365, 194] on div "All Activity" at bounding box center [362, 195] width 57 height 13
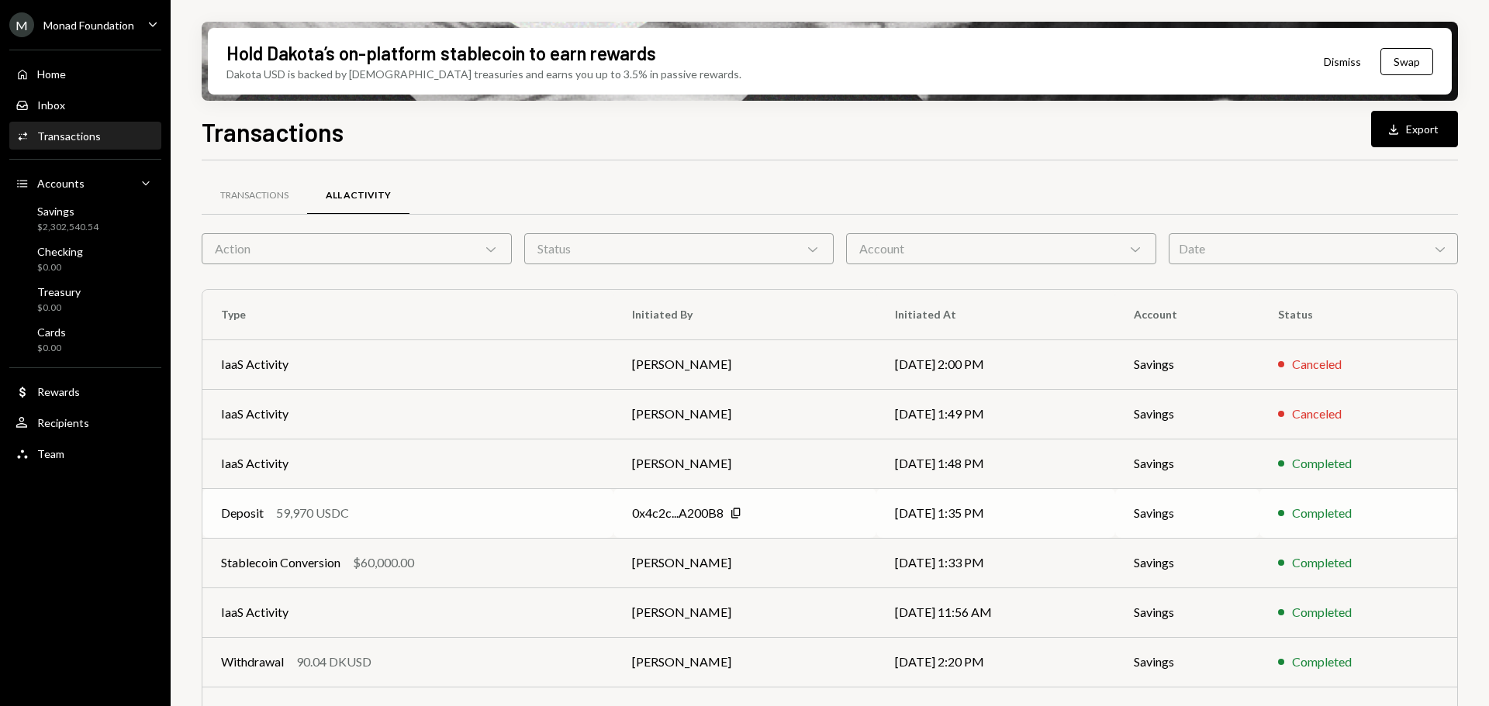
scroll to position [155, 0]
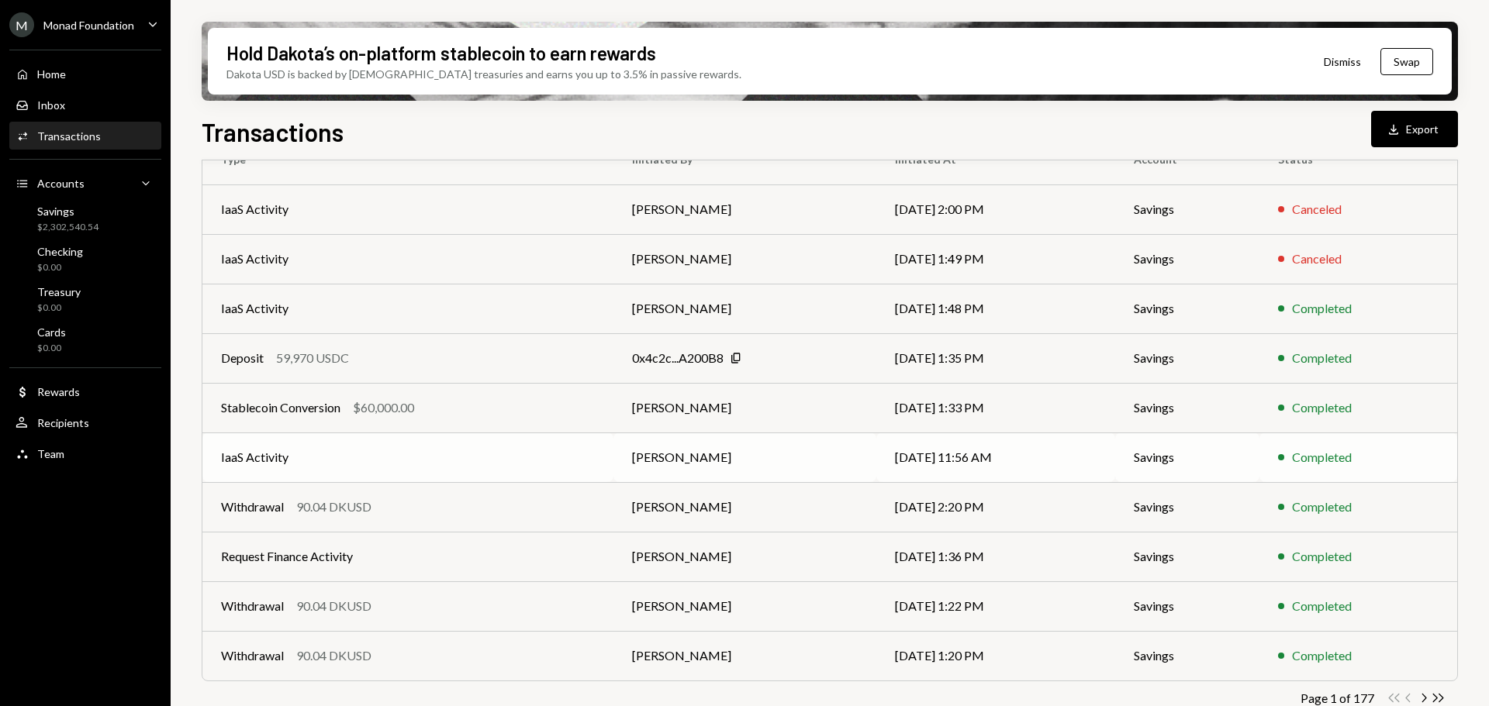
click at [390, 462] on td "IaaS Activity" at bounding box center [407, 458] width 411 height 50
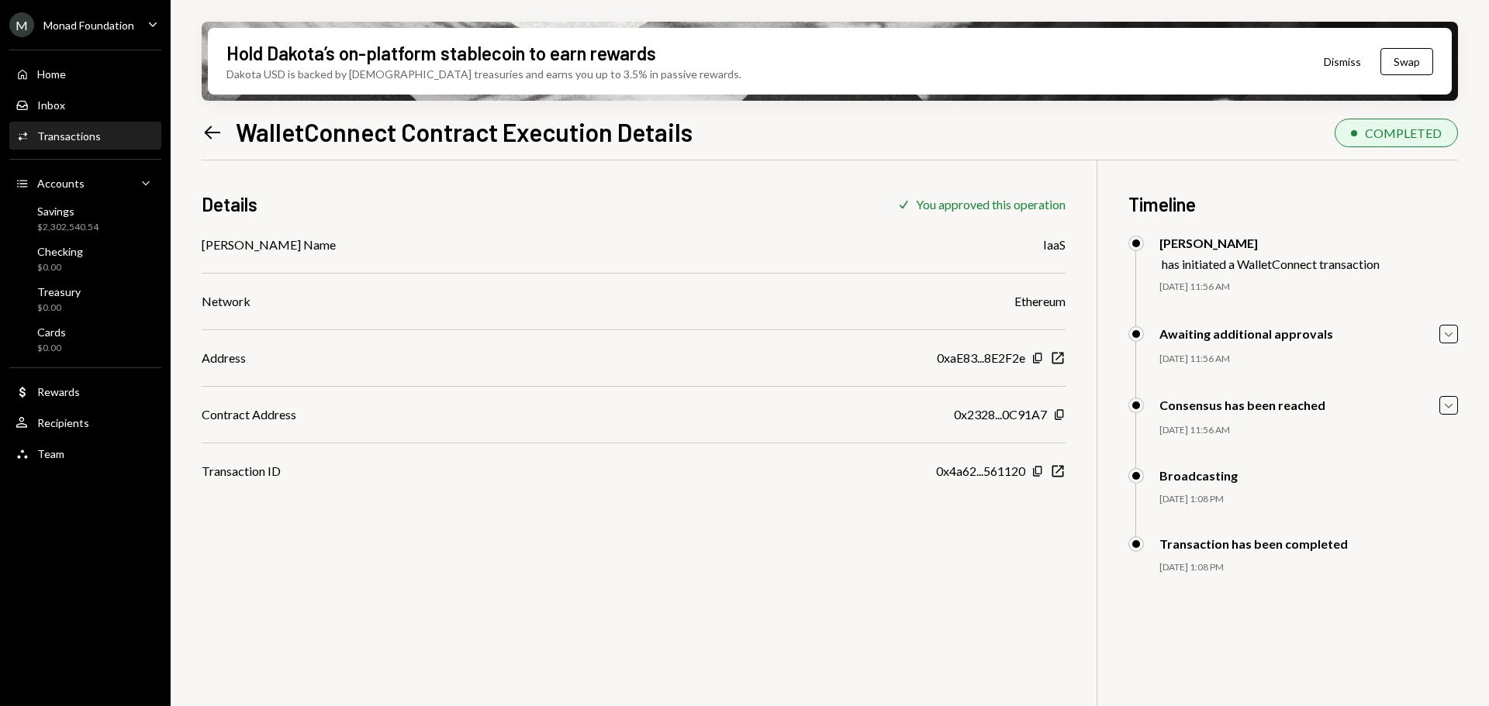
click at [75, 135] on div "Transactions" at bounding box center [69, 135] width 64 height 13
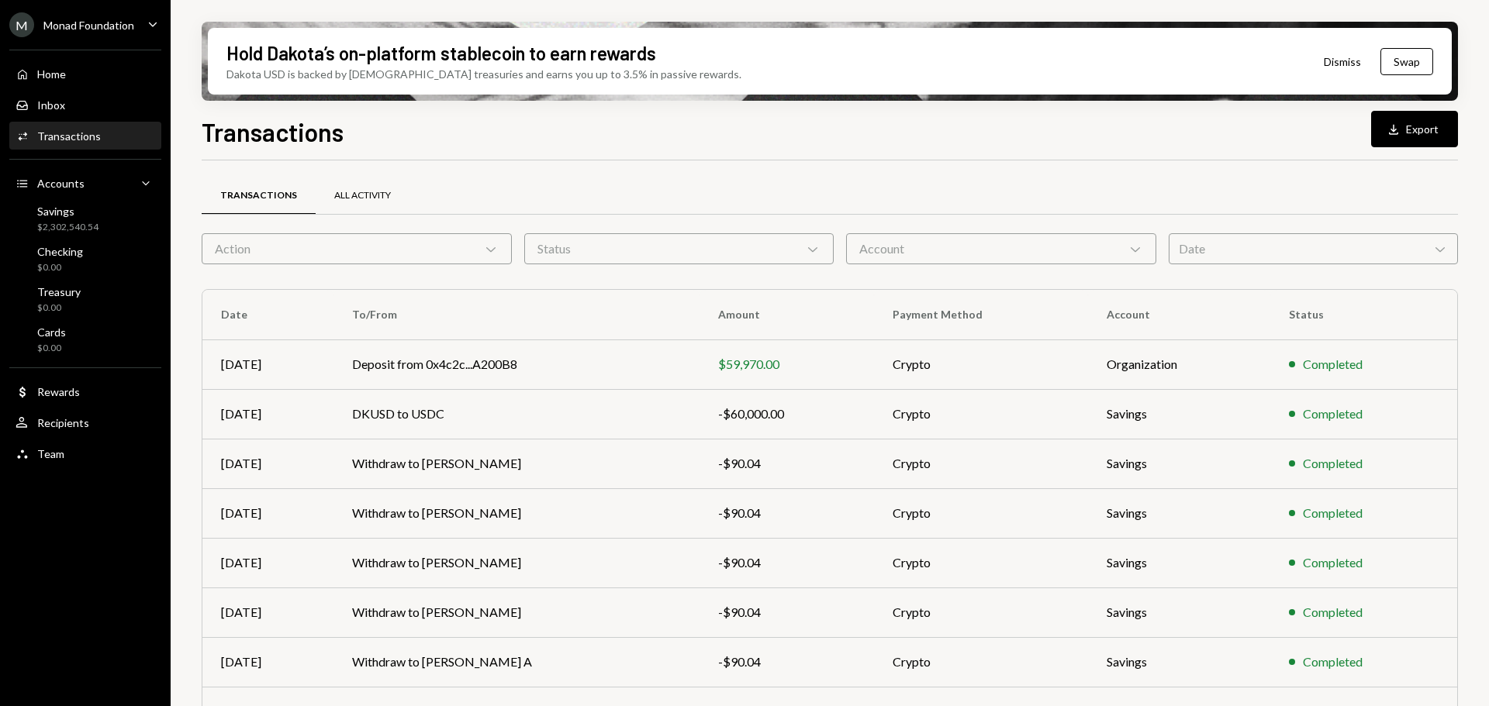
click at [345, 194] on div "All Activity" at bounding box center [362, 195] width 57 height 13
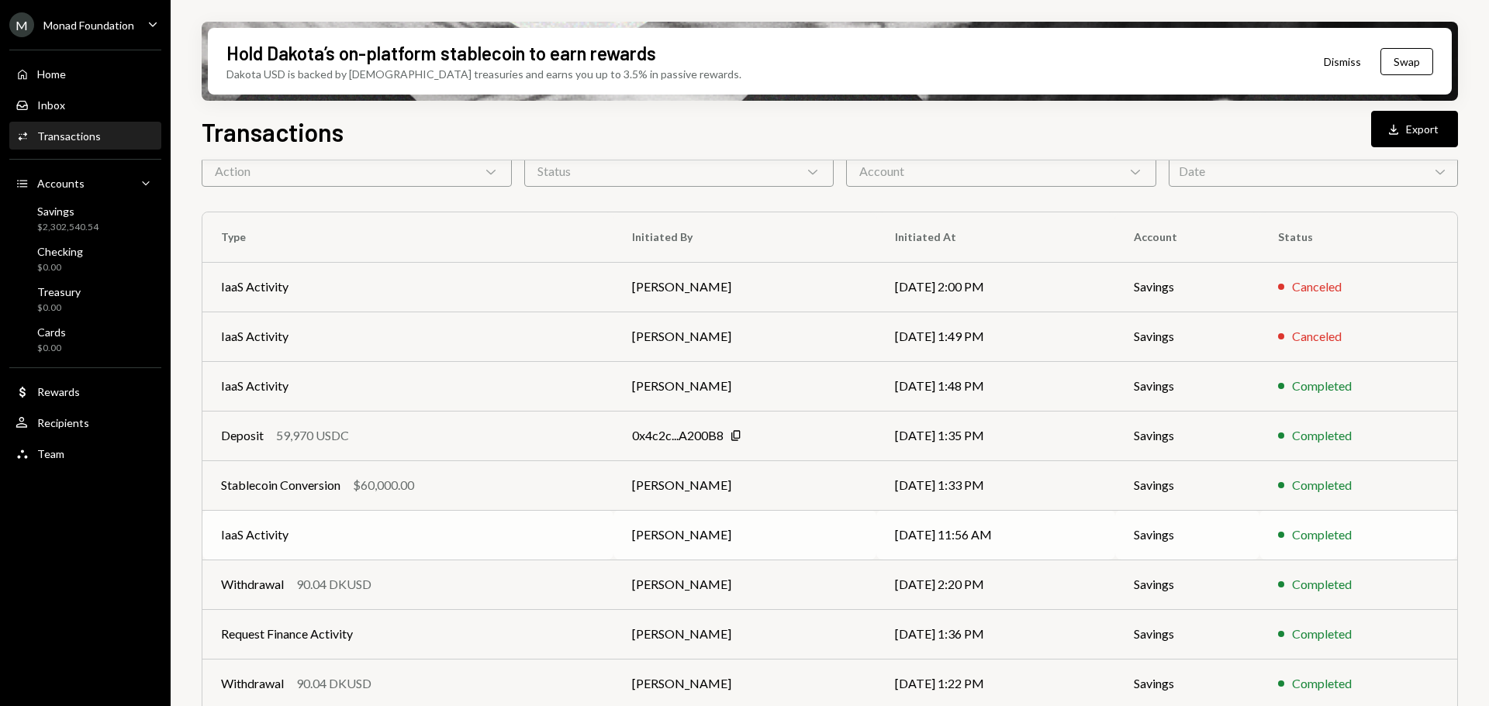
scroll to position [177, 0]
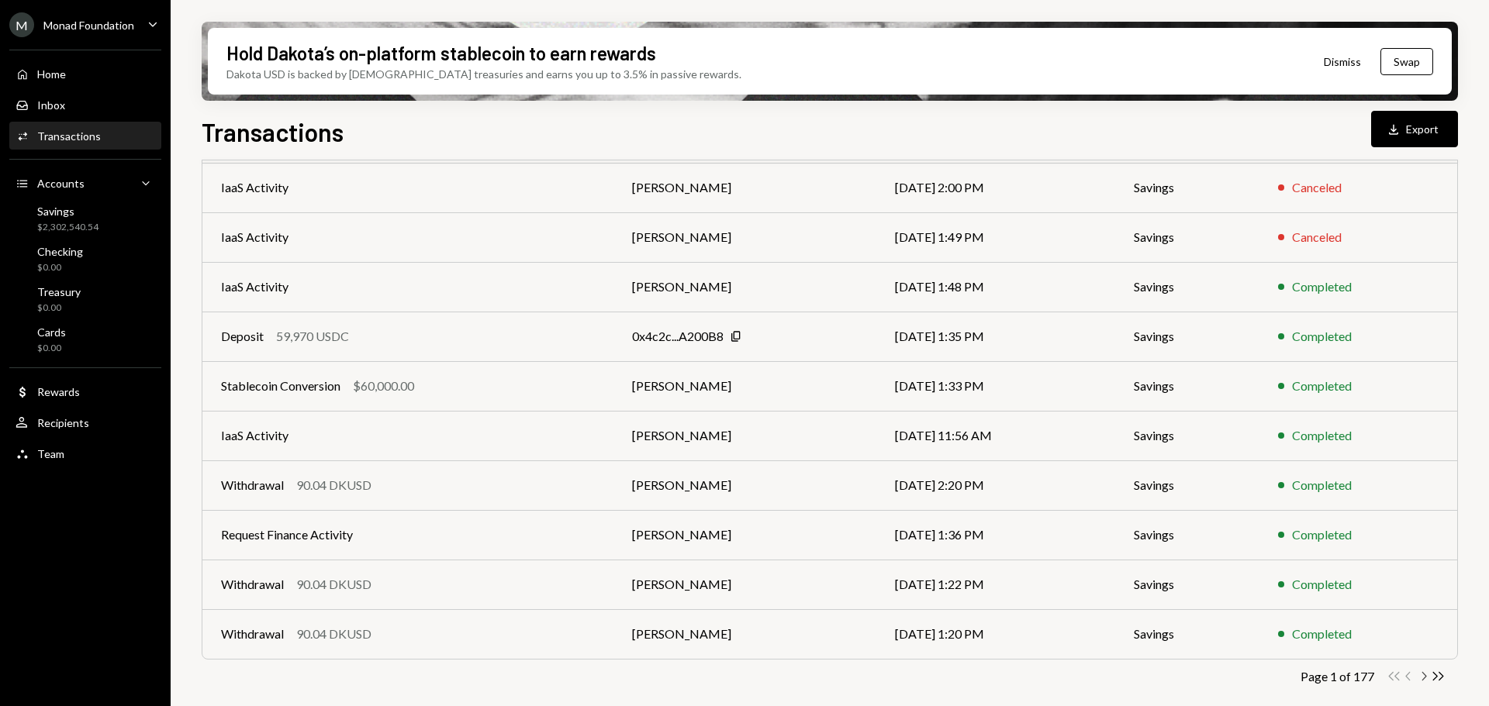
click at [1423, 675] on icon "Chevron Right" at bounding box center [1423, 676] width 15 height 15
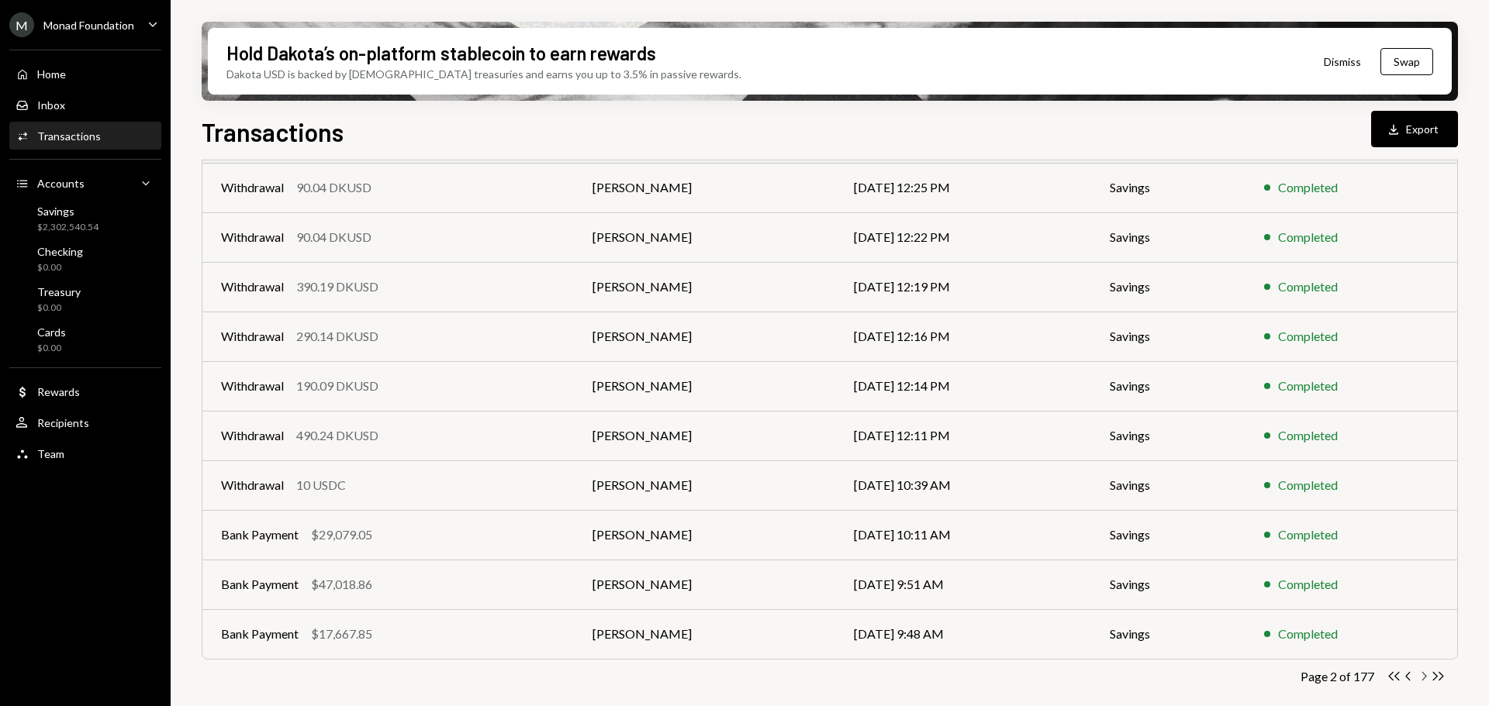
click at [1424, 674] on icon "Chevron Right" at bounding box center [1423, 676] width 15 height 15
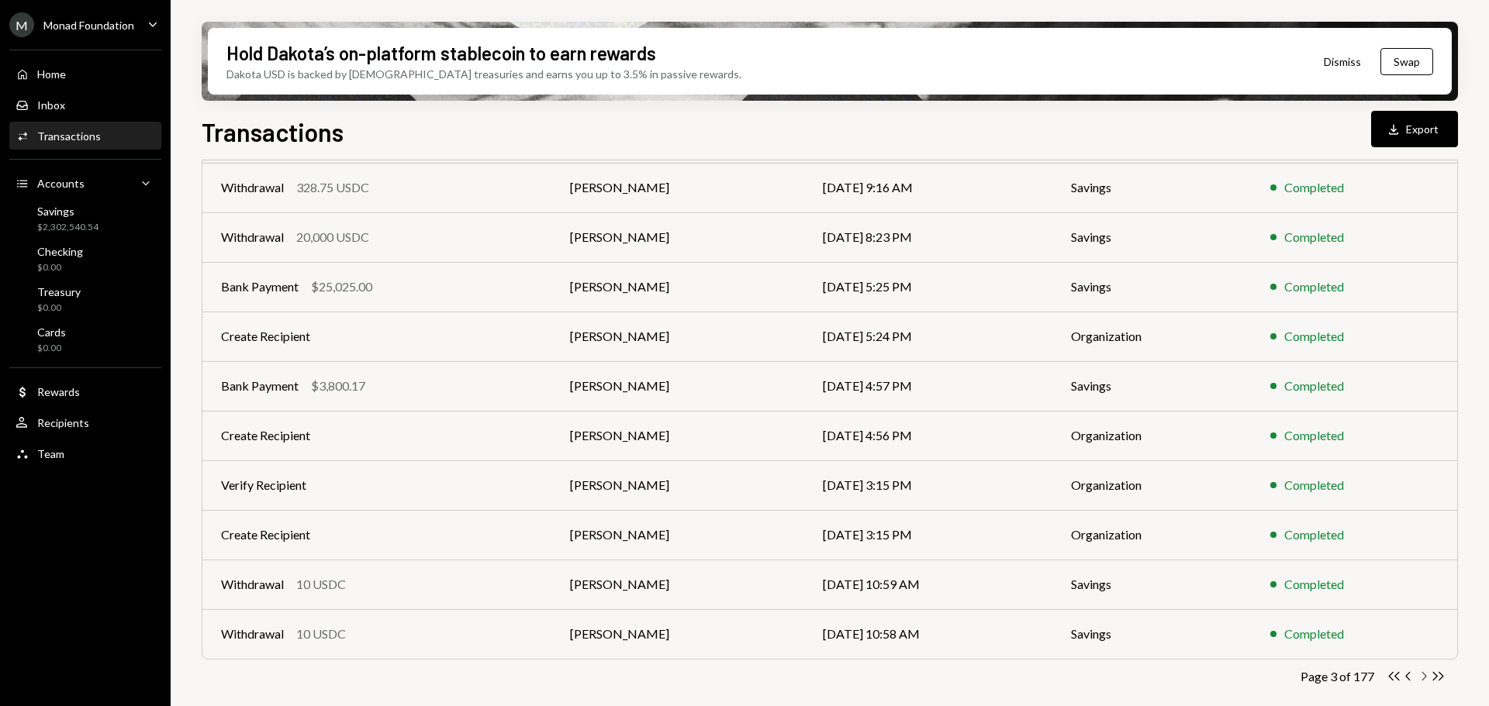
click at [1422, 680] on icon "button" at bounding box center [1424, 676] width 5 height 9
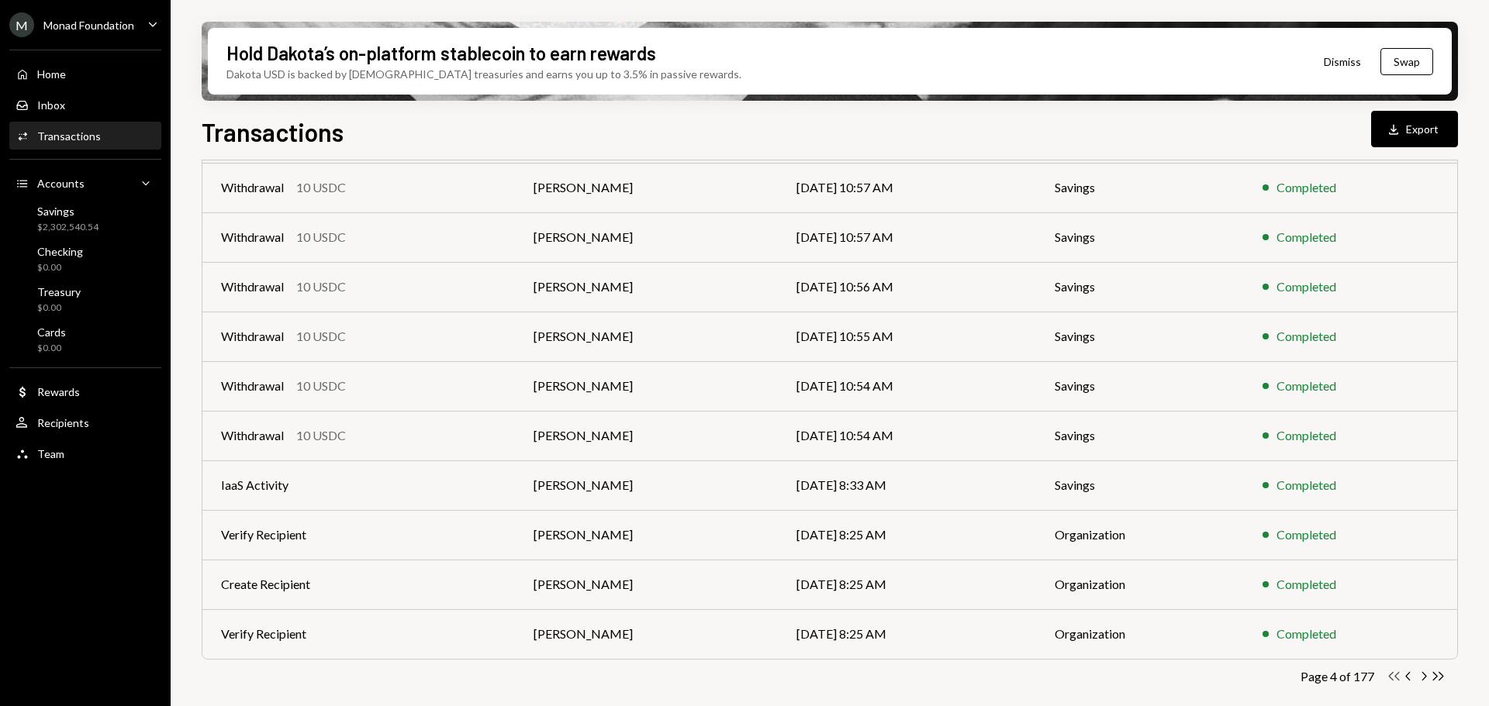
click at [1393, 672] on icon "Double Arrow Left" at bounding box center [1393, 676] width 15 height 15
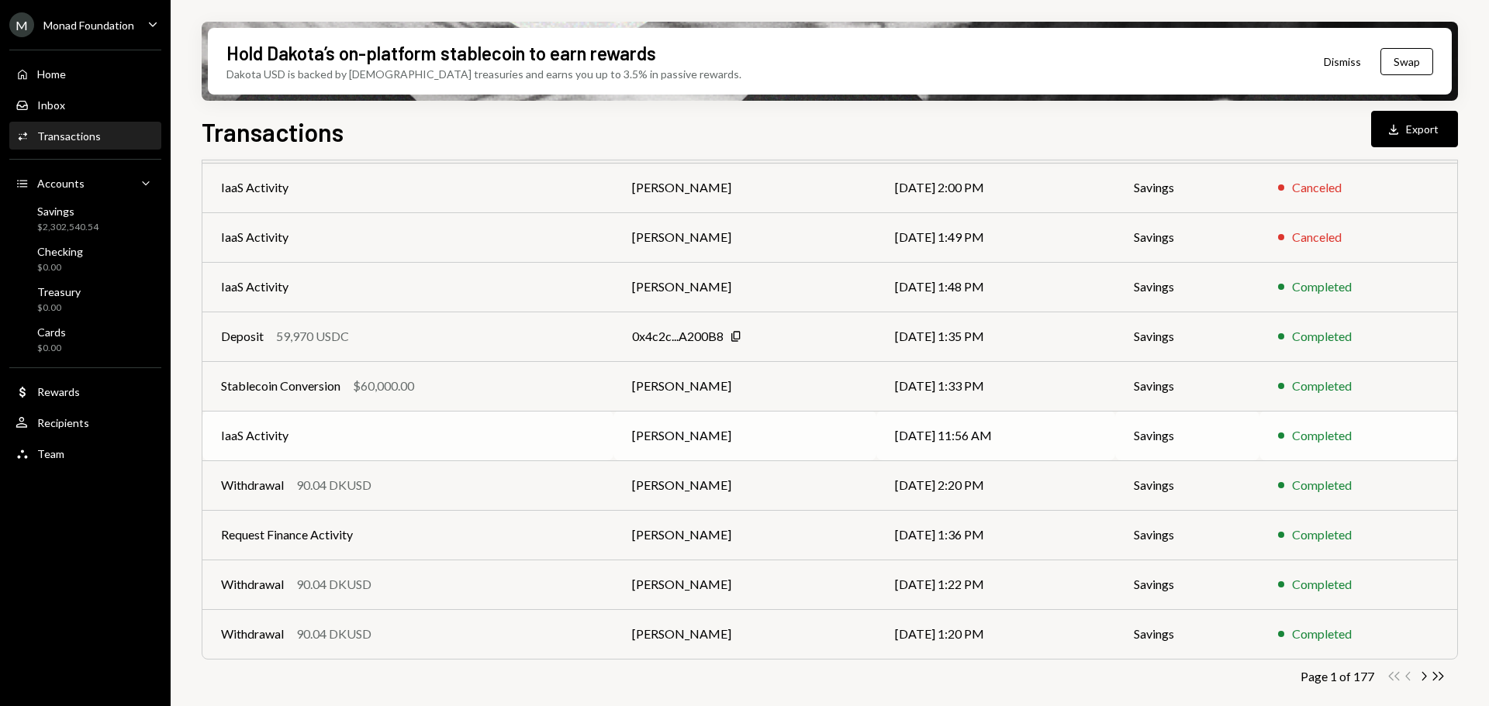
click at [326, 424] on td "IaaS Activity" at bounding box center [407, 436] width 411 height 50
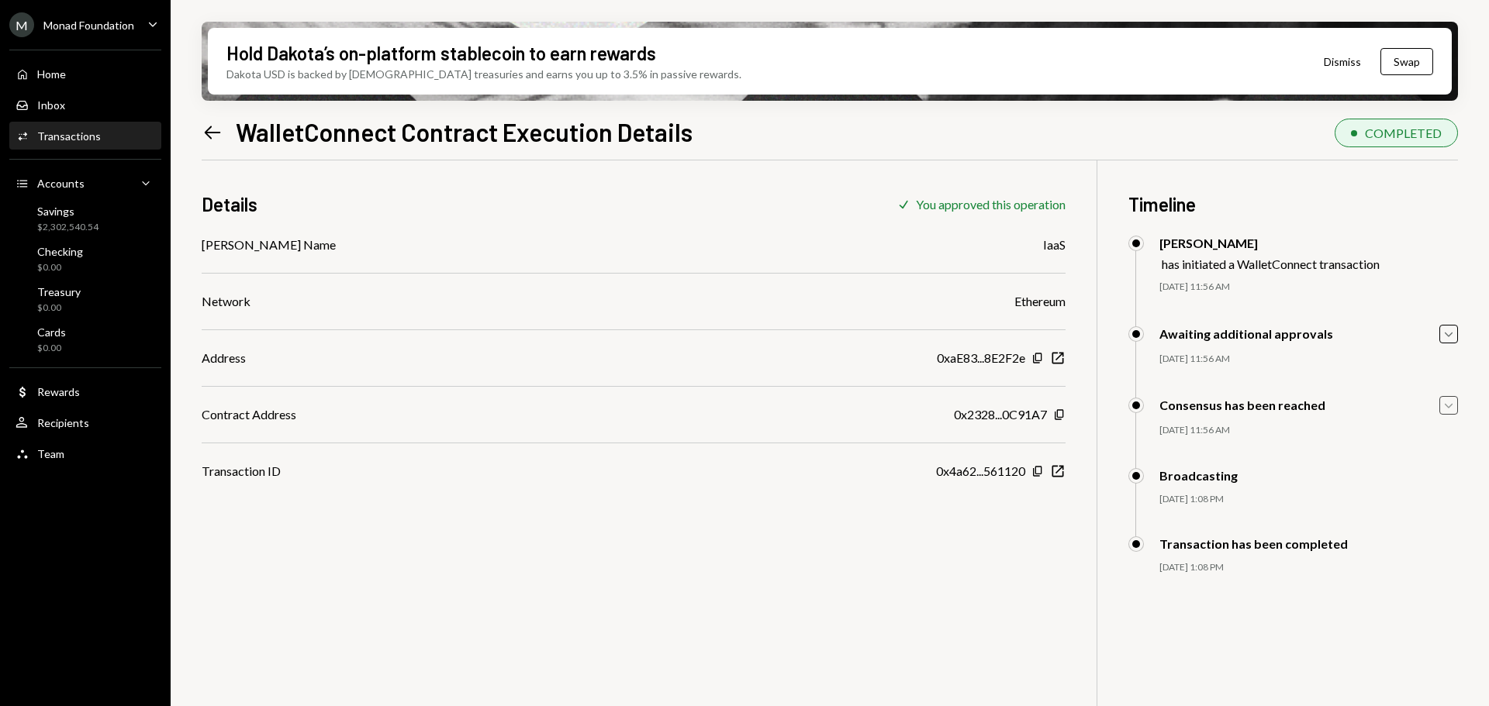
click at [1444, 405] on icon "Caret Down" at bounding box center [1448, 405] width 17 height 17
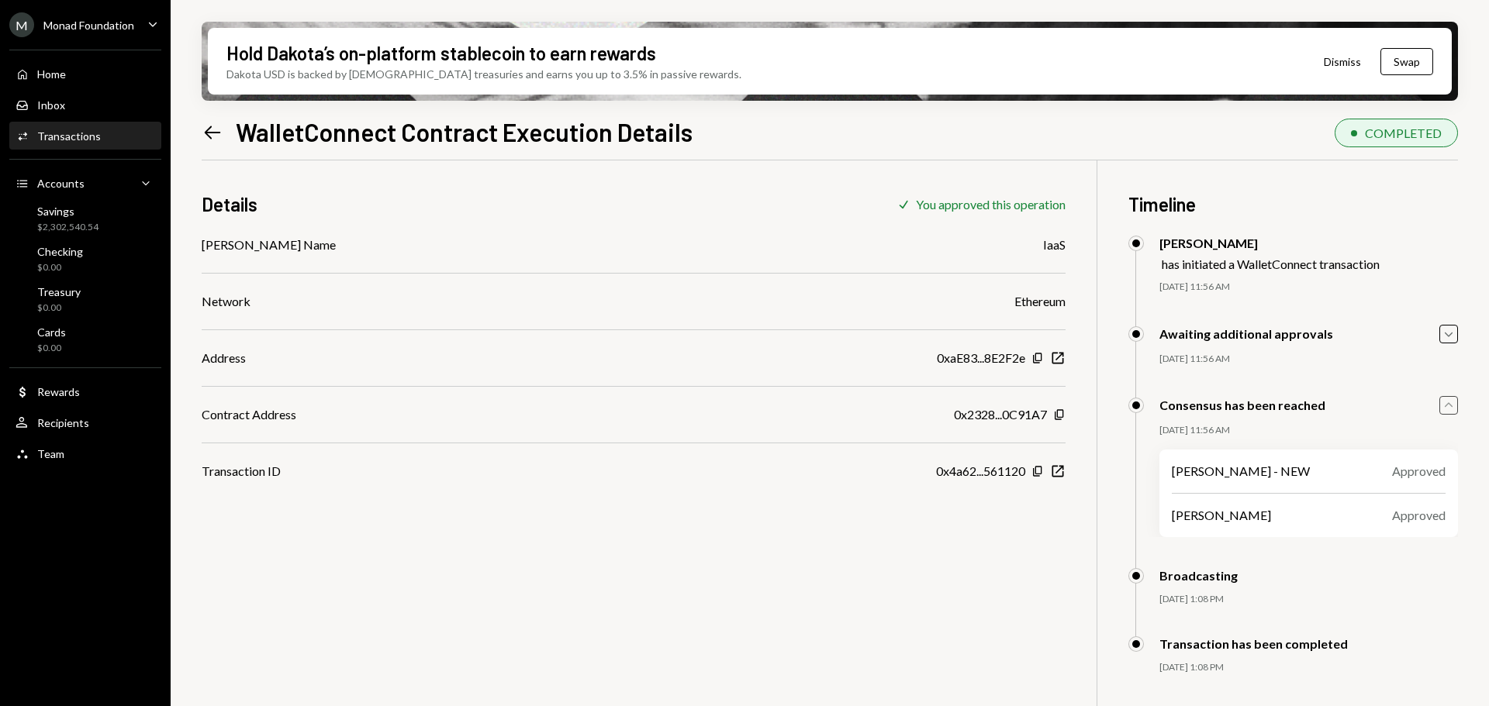
click at [1444, 405] on icon "Caret Up" at bounding box center [1448, 405] width 17 height 17
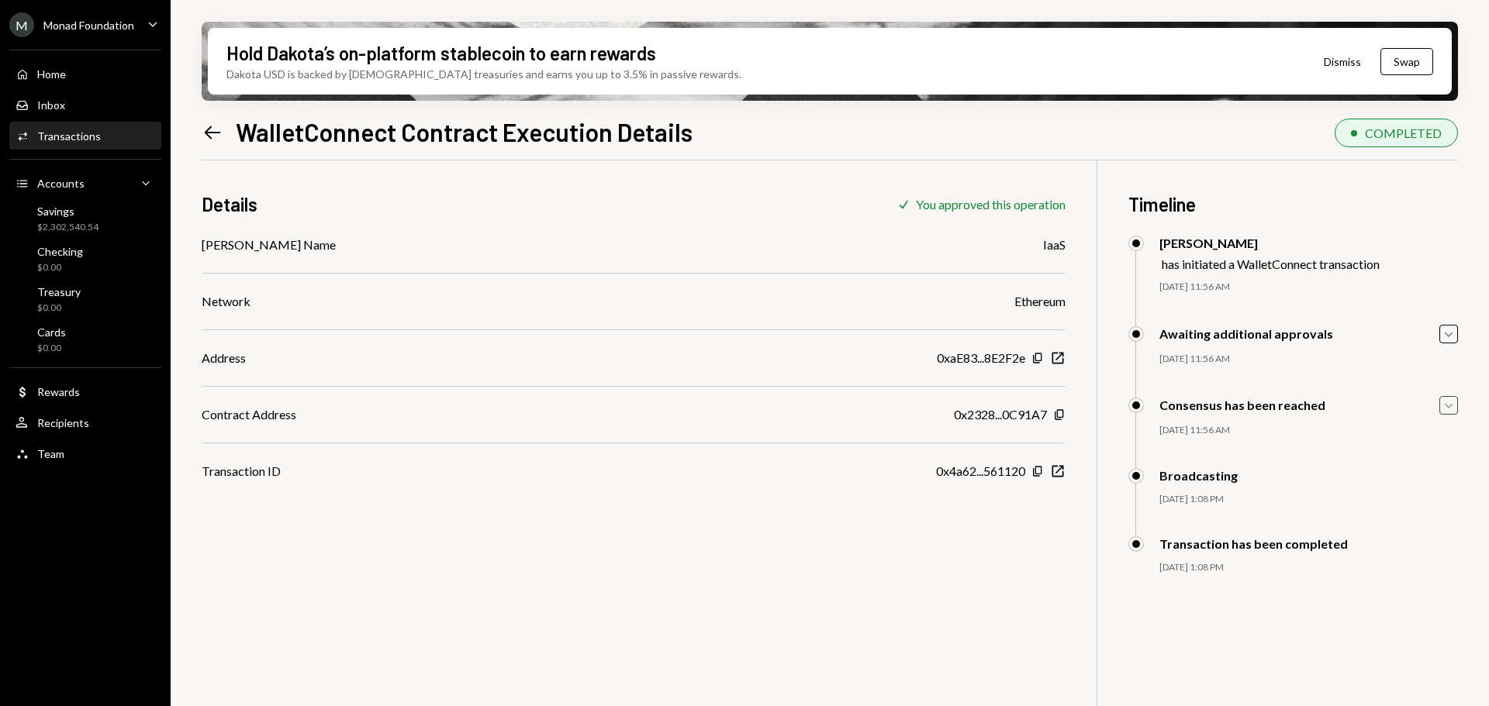
click at [208, 131] on icon "Left Arrow" at bounding box center [213, 133] width 22 height 22
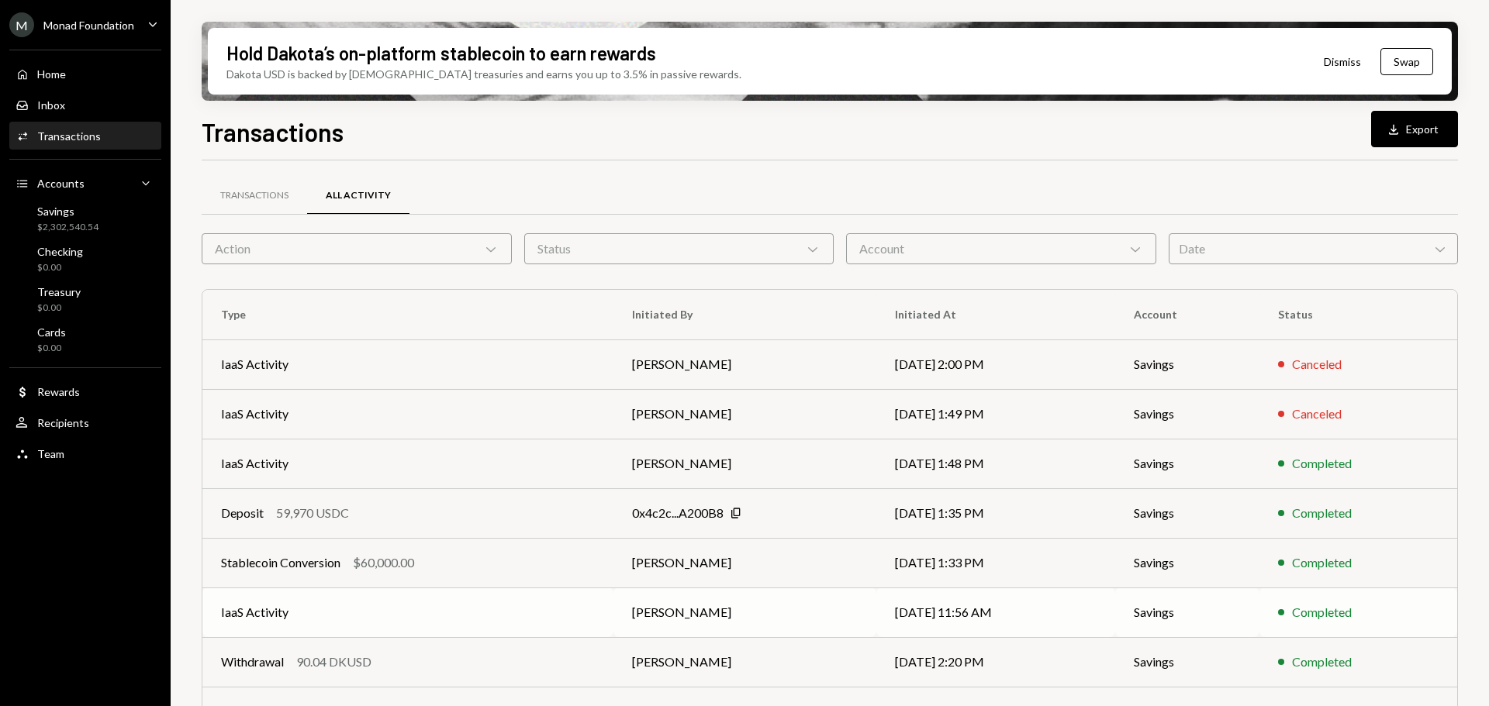
click at [395, 613] on td "IaaS Activity" at bounding box center [407, 613] width 411 height 50
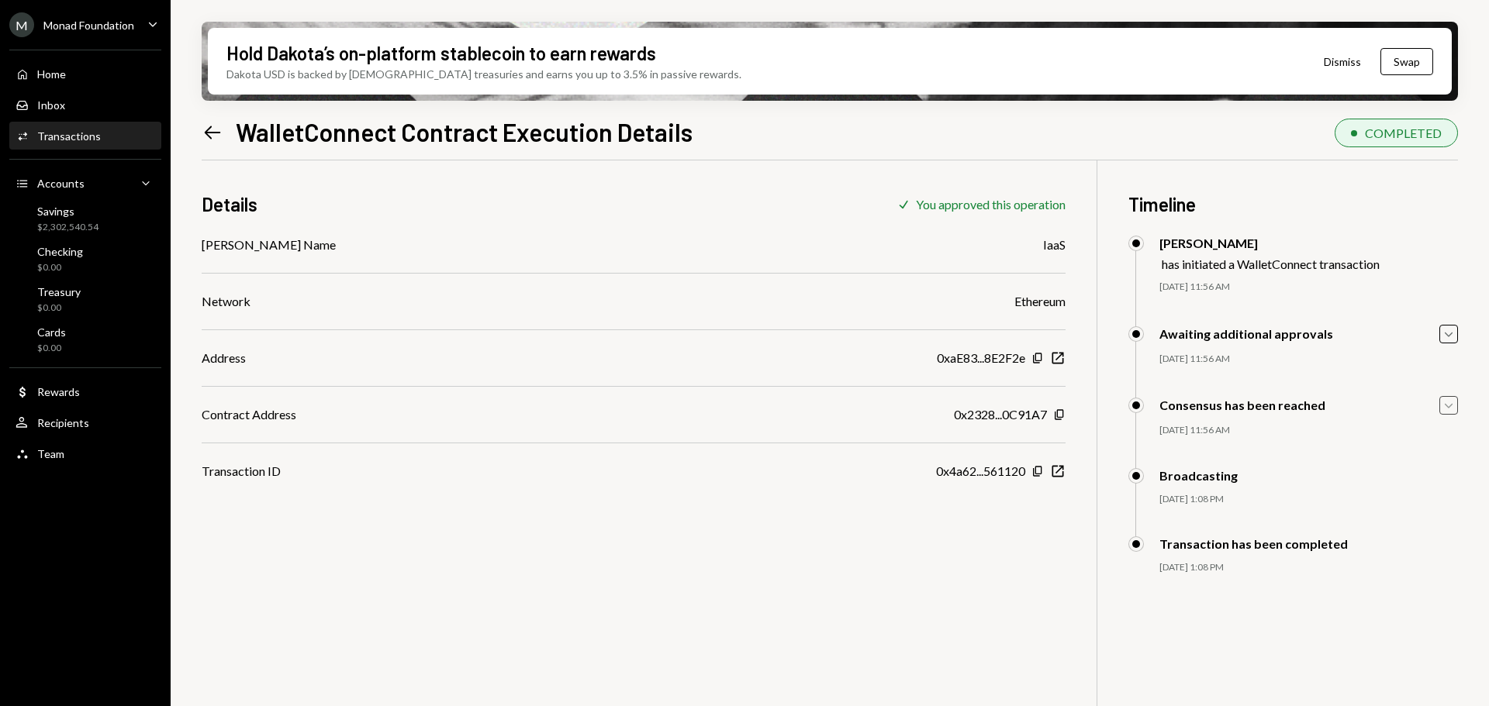
click at [1445, 405] on icon "Caret Down" at bounding box center [1448, 405] width 17 height 17
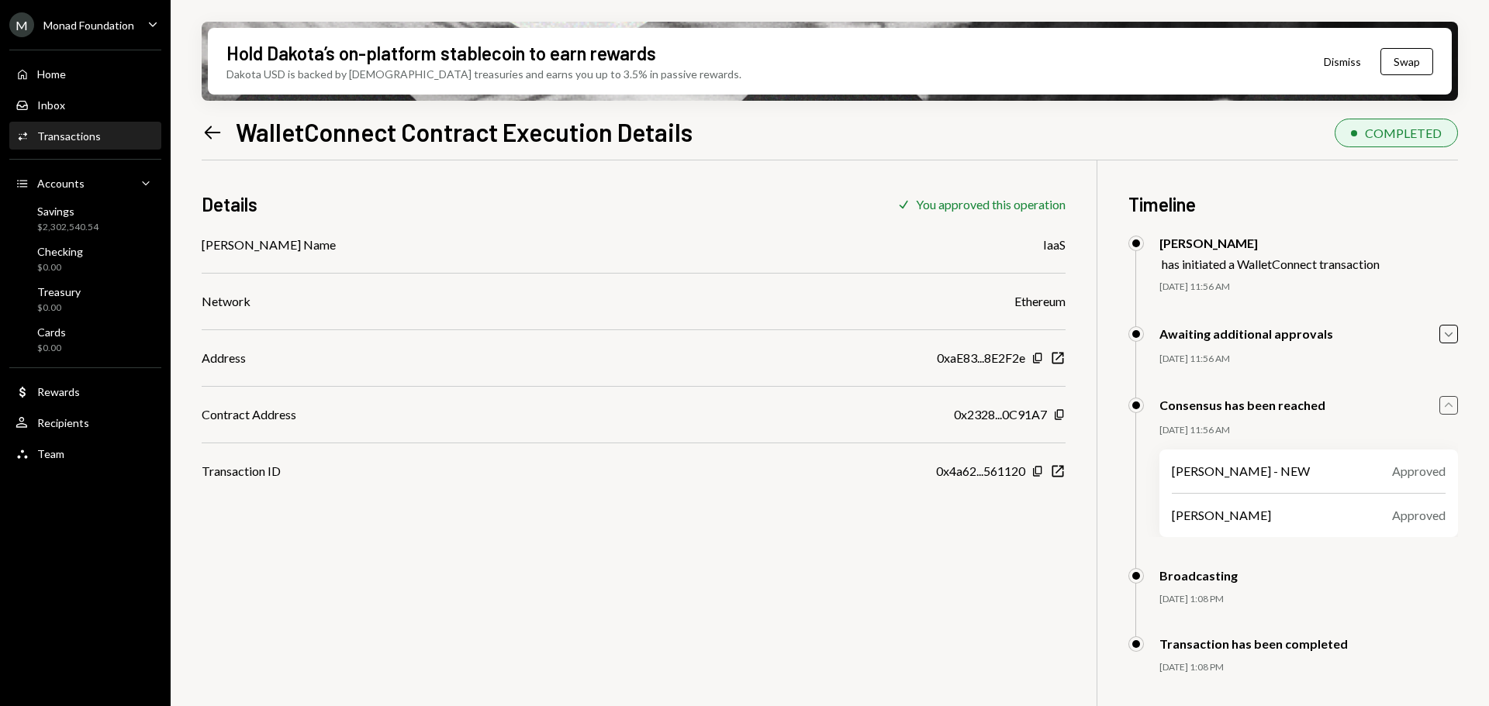
click at [82, 134] on div "Transactions" at bounding box center [69, 135] width 64 height 13
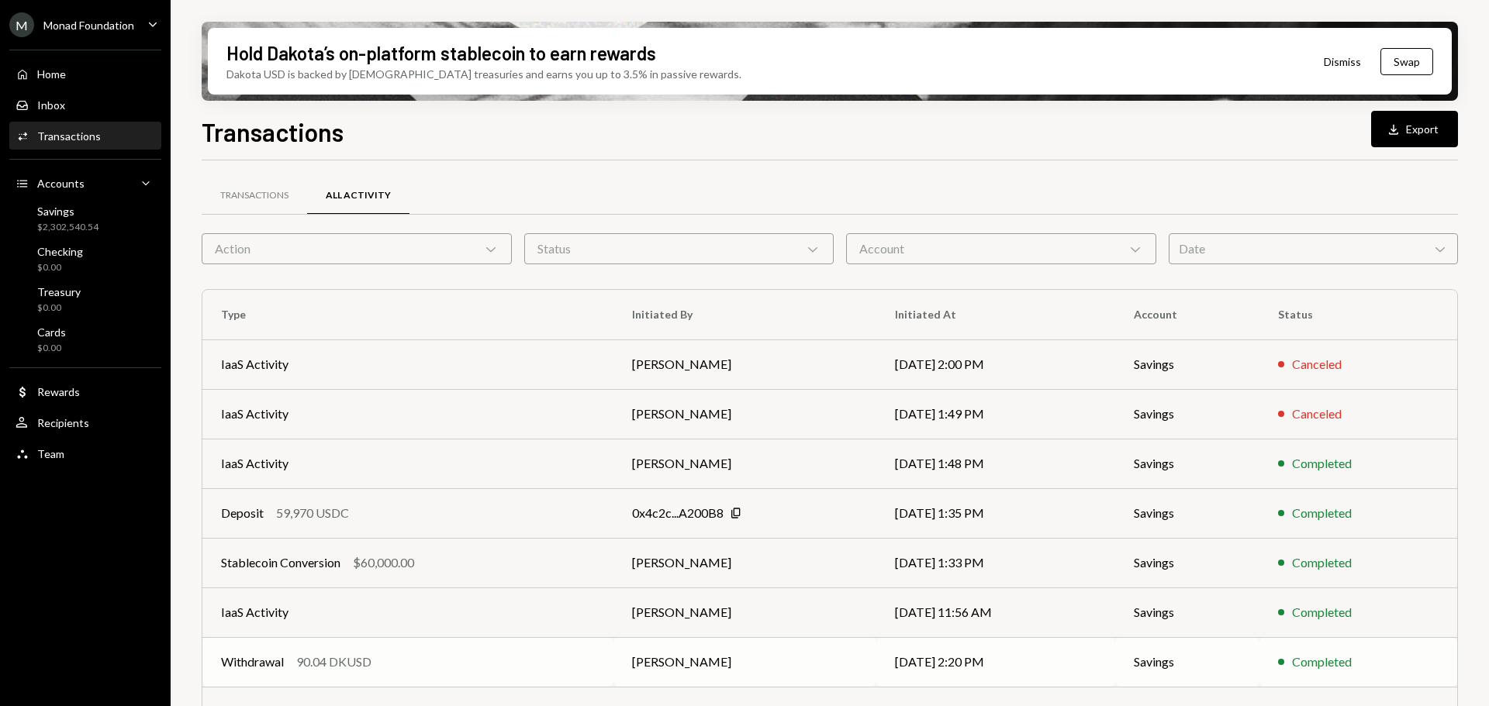
scroll to position [177, 0]
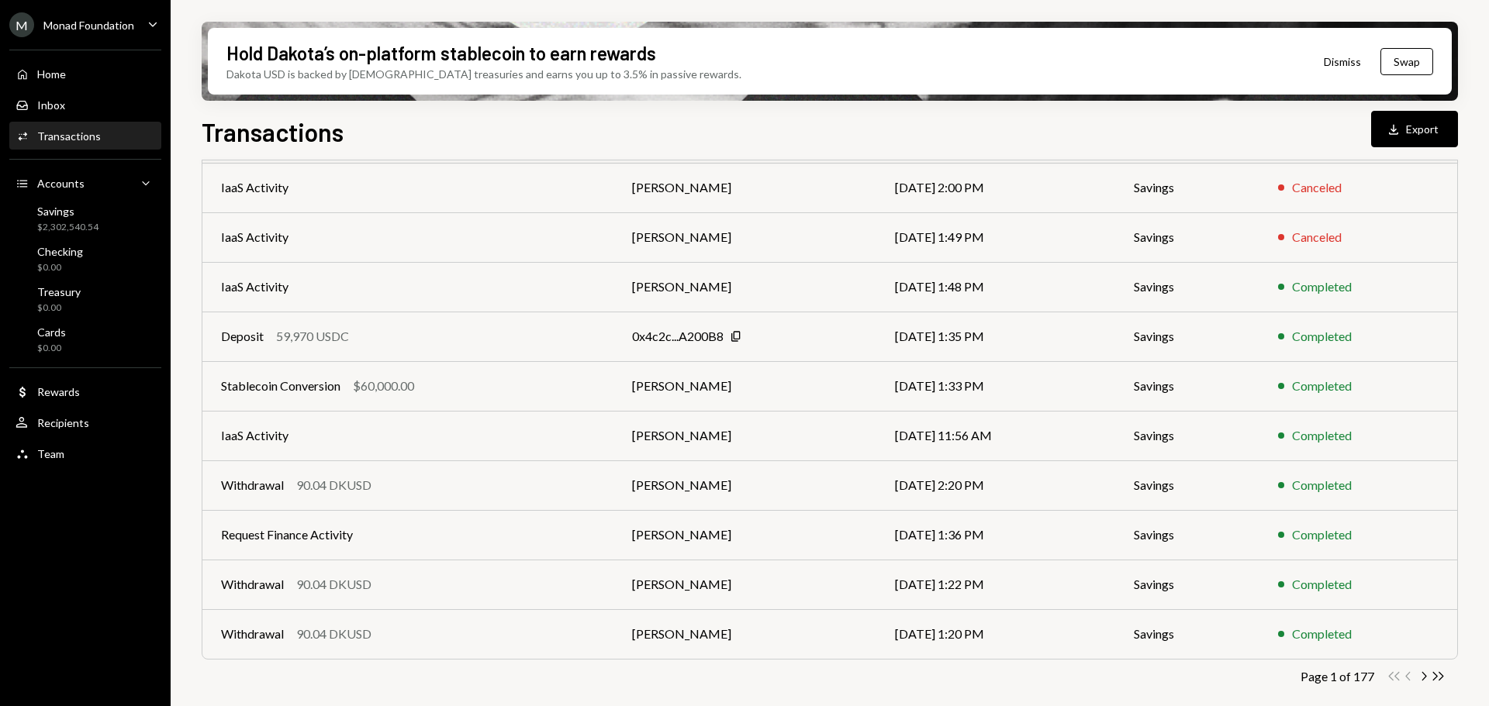
click at [118, 20] on div "Monad Foundation" at bounding box center [88, 25] width 91 height 13
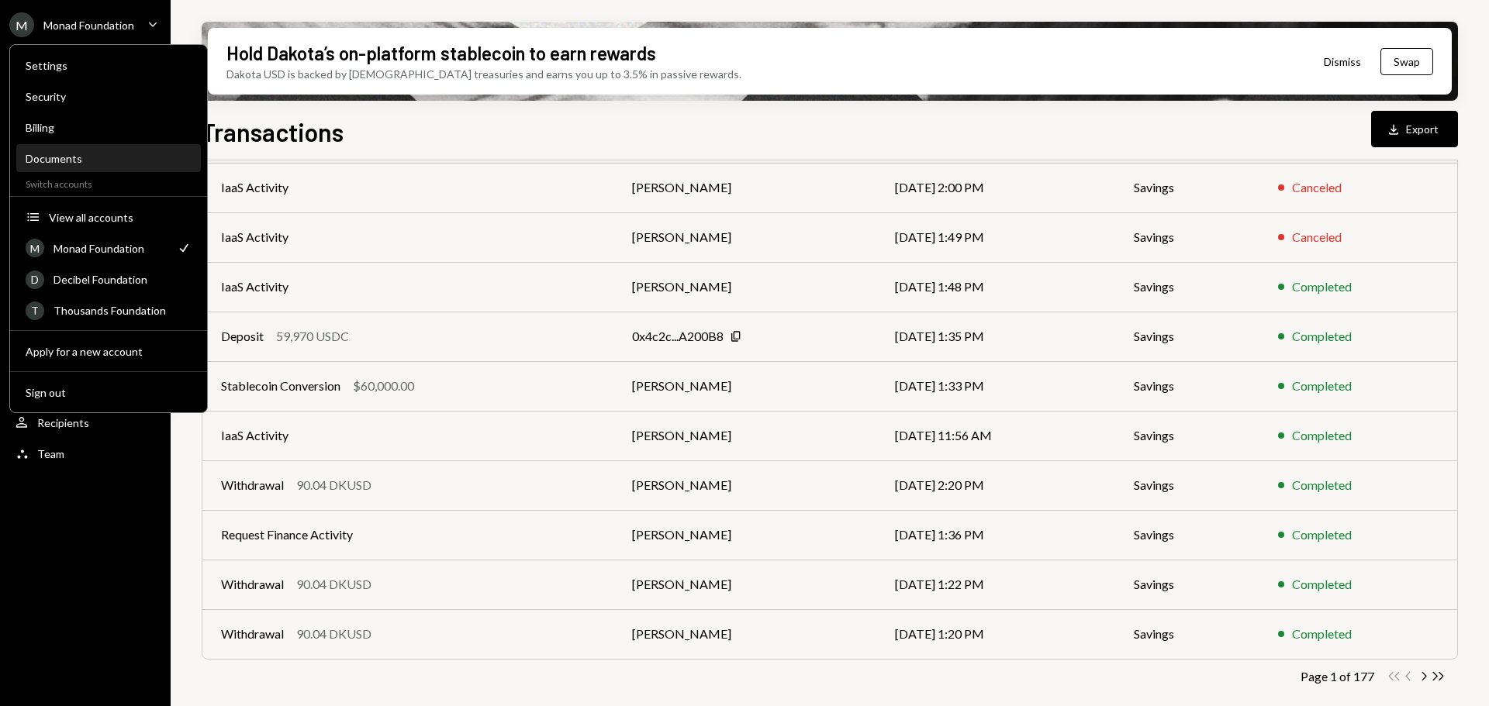
click at [85, 161] on div "Documents" at bounding box center [109, 158] width 166 height 13
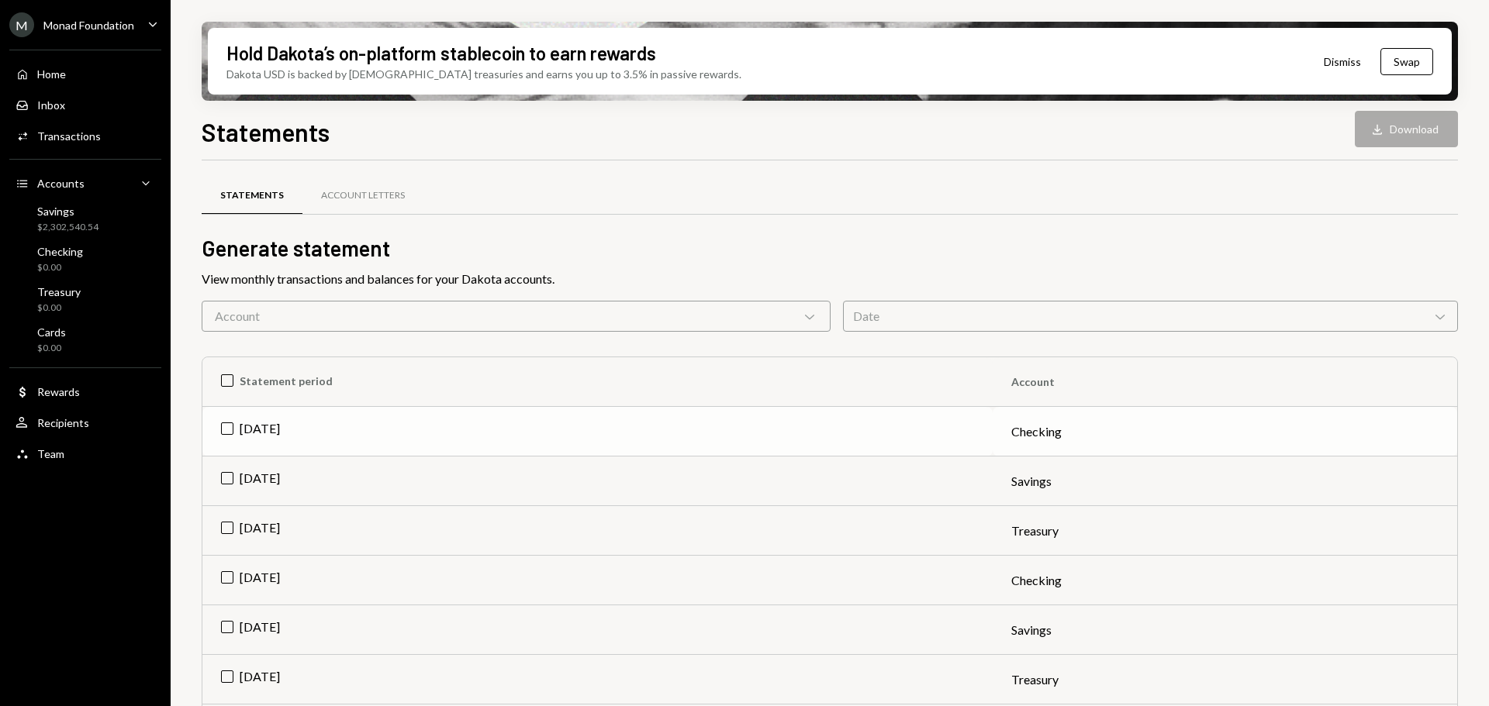
click at [416, 420] on td "Sep 2025" at bounding box center [597, 432] width 790 height 50
click at [1401, 124] on button "Download Download" at bounding box center [1406, 129] width 103 height 36
click at [79, 136] on div "Transactions" at bounding box center [69, 135] width 64 height 13
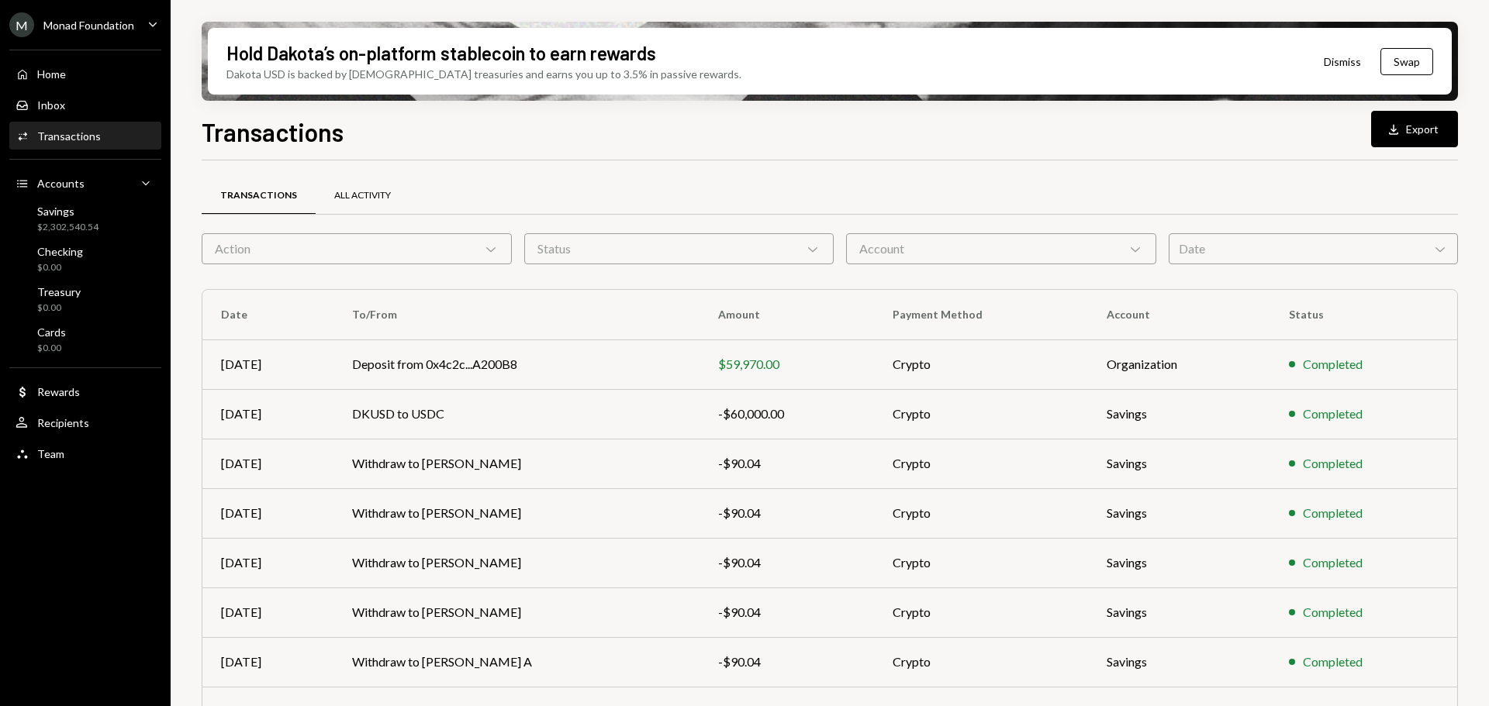
click at [350, 192] on div "All Activity" at bounding box center [362, 195] width 57 height 13
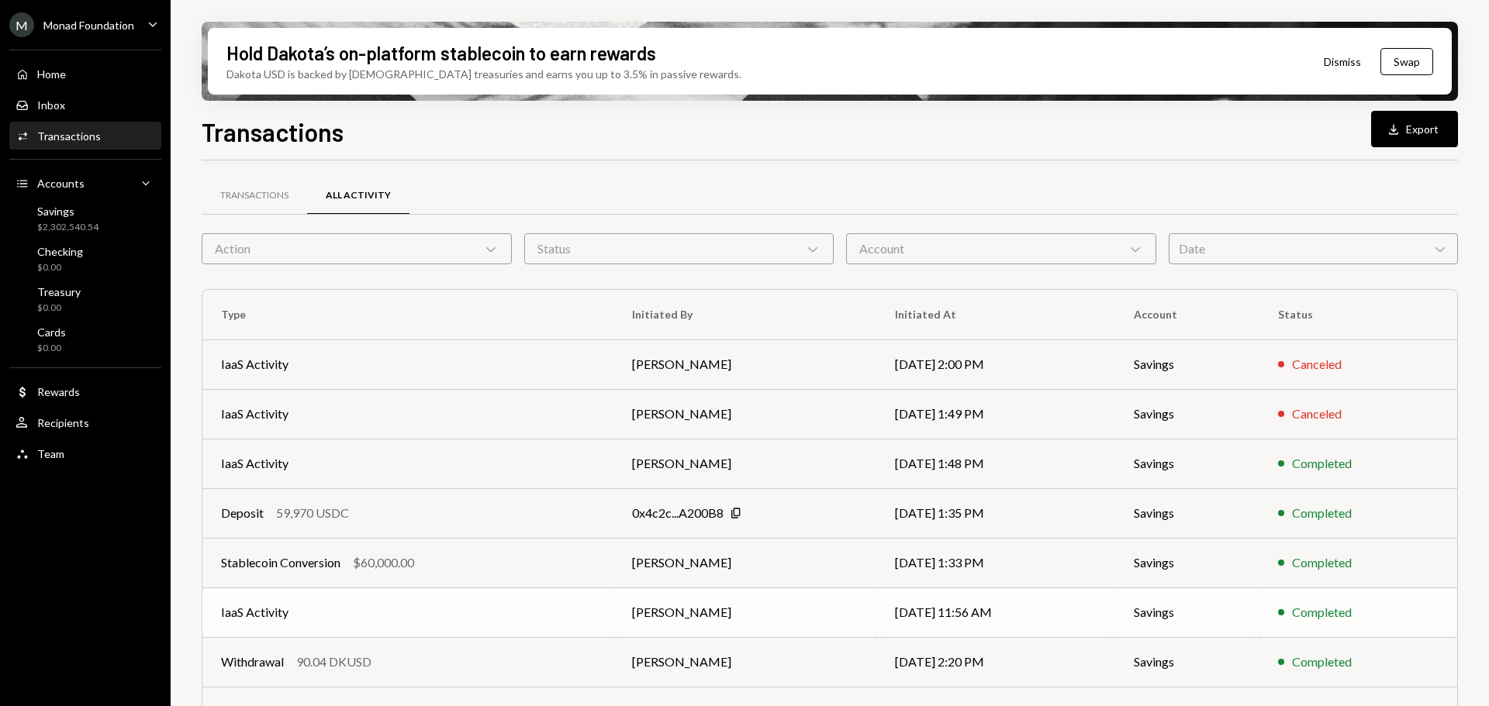
scroll to position [177, 0]
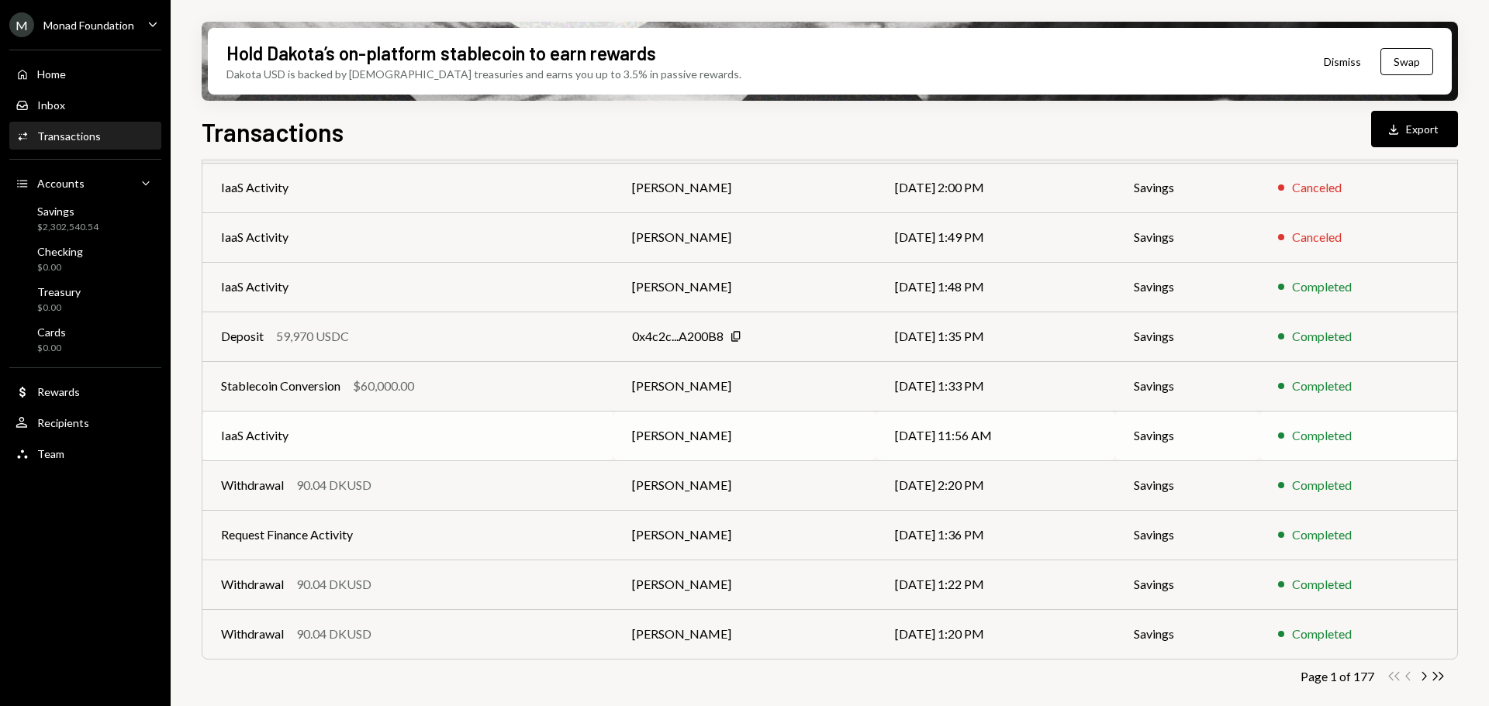
click at [423, 427] on td "IaaS Activity" at bounding box center [407, 436] width 411 height 50
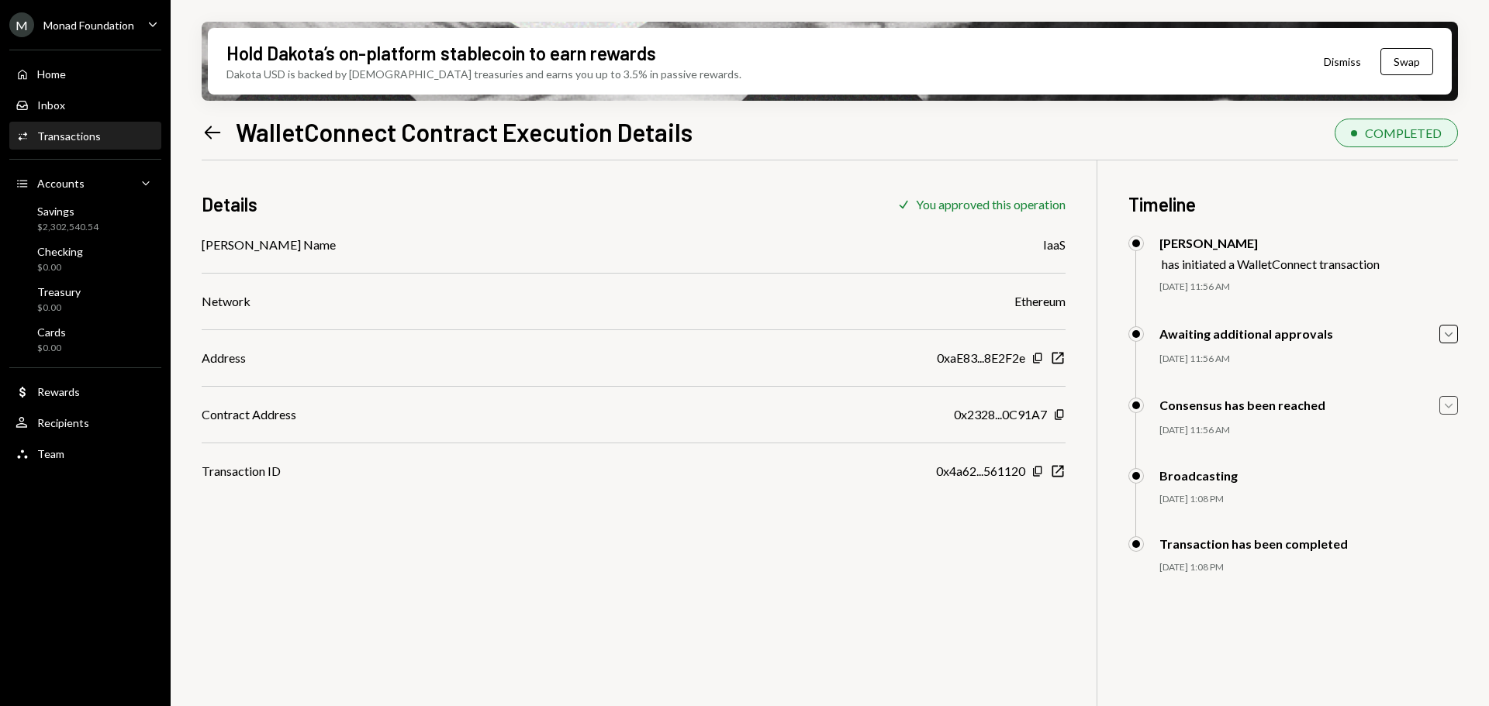
click at [1450, 402] on icon "Caret Down" at bounding box center [1448, 405] width 17 height 17
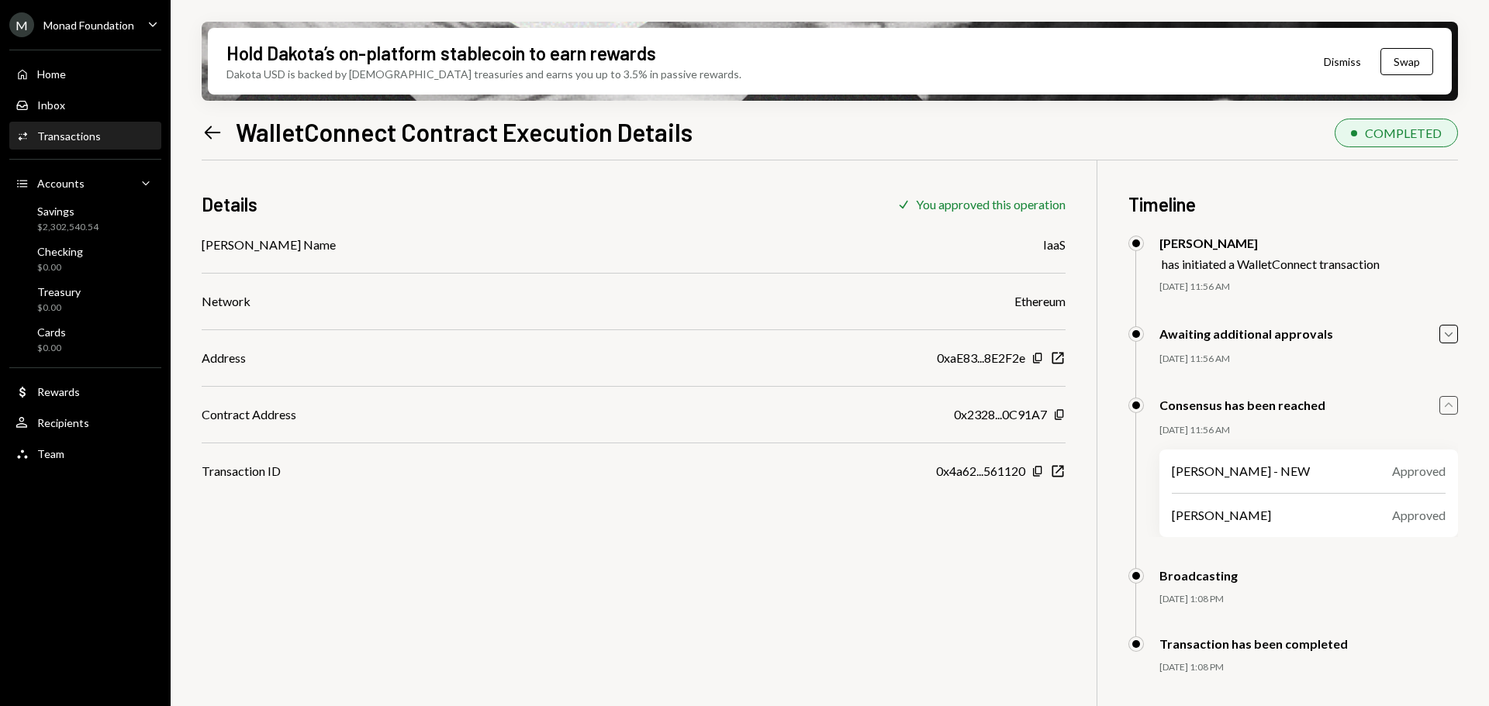
click at [1450, 405] on icon "Caret Up" at bounding box center [1448, 405] width 17 height 17
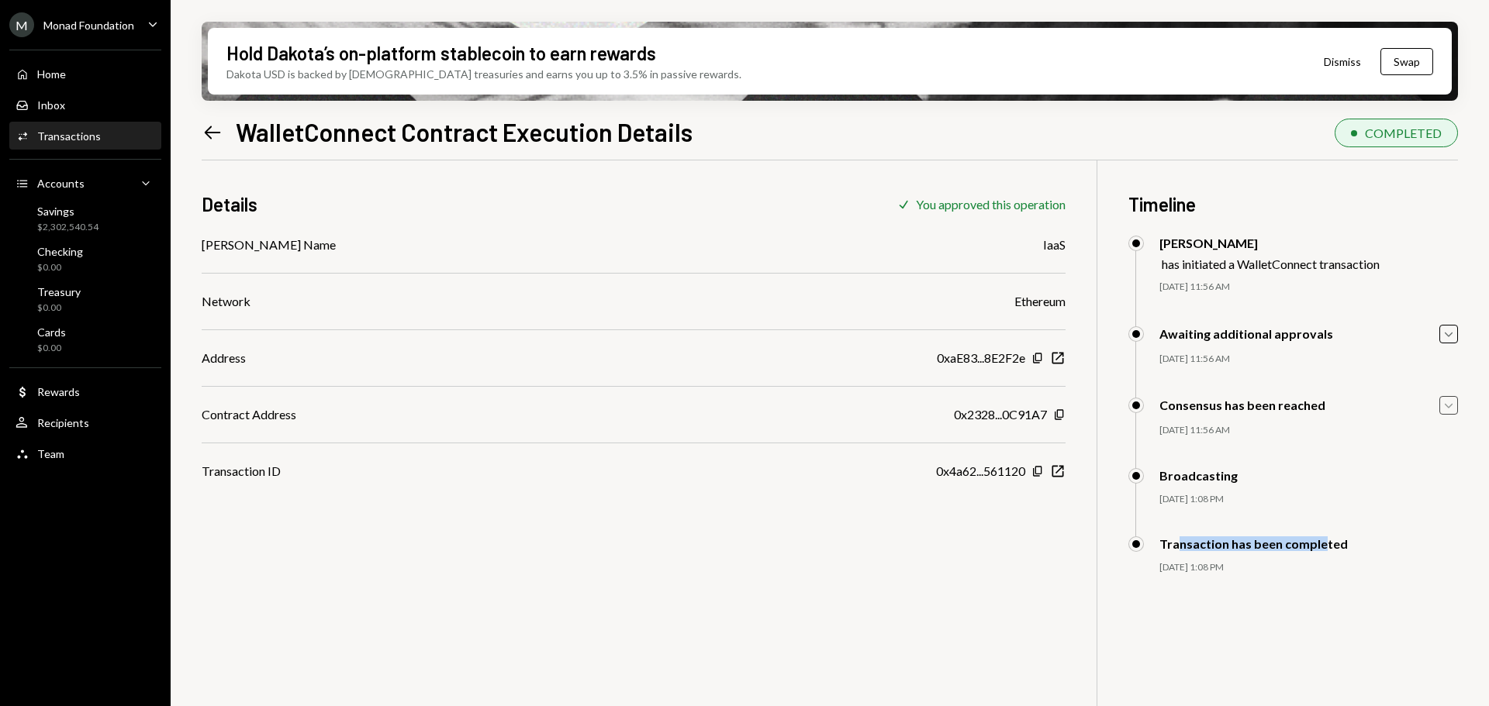
drag, startPoint x: 1174, startPoint y: 545, endPoint x: 1317, endPoint y: 545, distance: 142.7
click at [1317, 545] on div "Transaction has been completed" at bounding box center [1253, 544] width 188 height 15
drag, startPoint x: 1185, startPoint y: 574, endPoint x: 1266, endPoint y: 574, distance: 81.4
click at [1266, 574] on div "[DATE] 1:08 PM" at bounding box center [1308, 567] width 299 height 13
drag, startPoint x: 577, startPoint y: 592, endPoint x: 646, endPoint y: 658, distance: 94.9
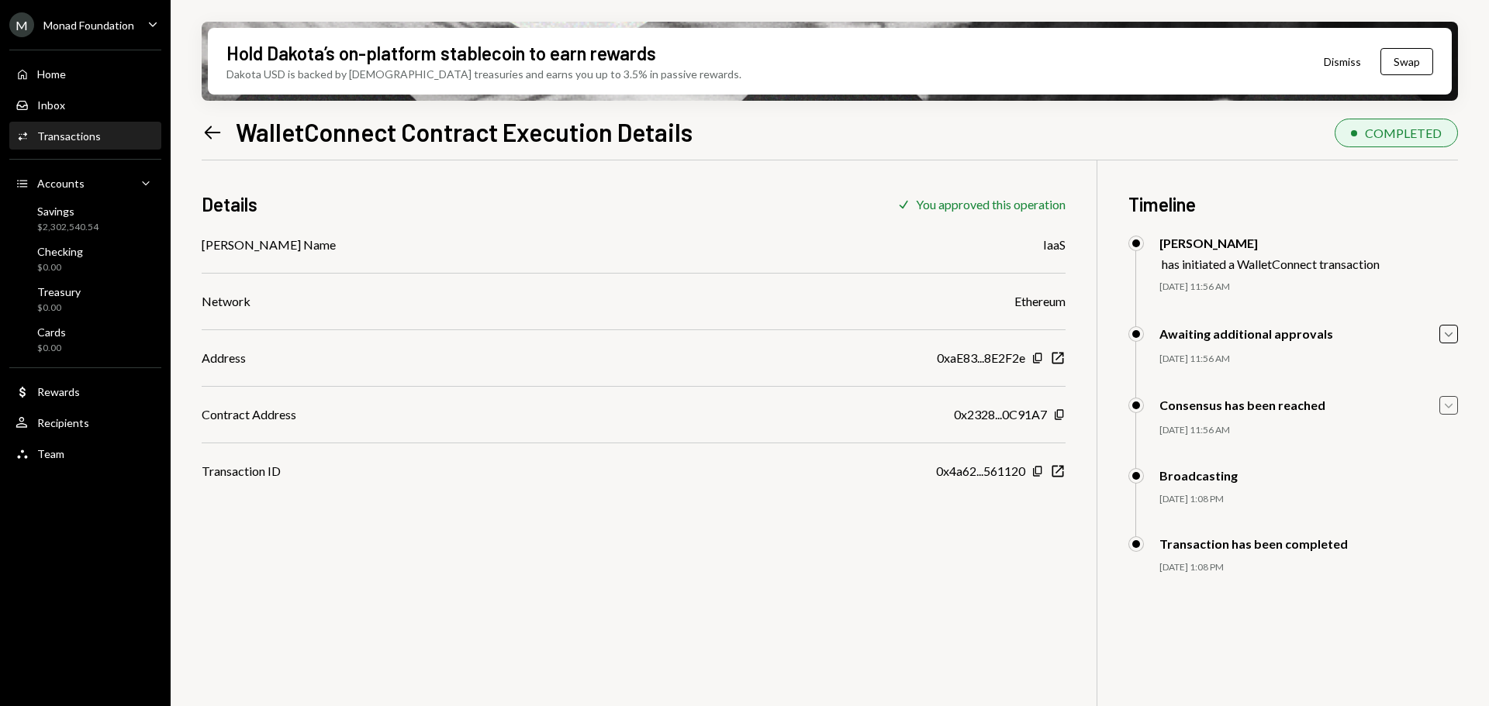
click at [577, 594] on div "Details Check You approved this operation dApp Name IaaS Network Ethereum Addre…" at bounding box center [830, 514] width 1256 height 706
drag, startPoint x: 679, startPoint y: 592, endPoint x: 770, endPoint y: 504, distance: 126.7
click at [679, 591] on div "Details Check You approved this operation dApp Name IaaS Network Ethereum Addre…" at bounding box center [830, 514] width 1256 height 706
click at [84, 134] on div "Transactions" at bounding box center [69, 135] width 64 height 13
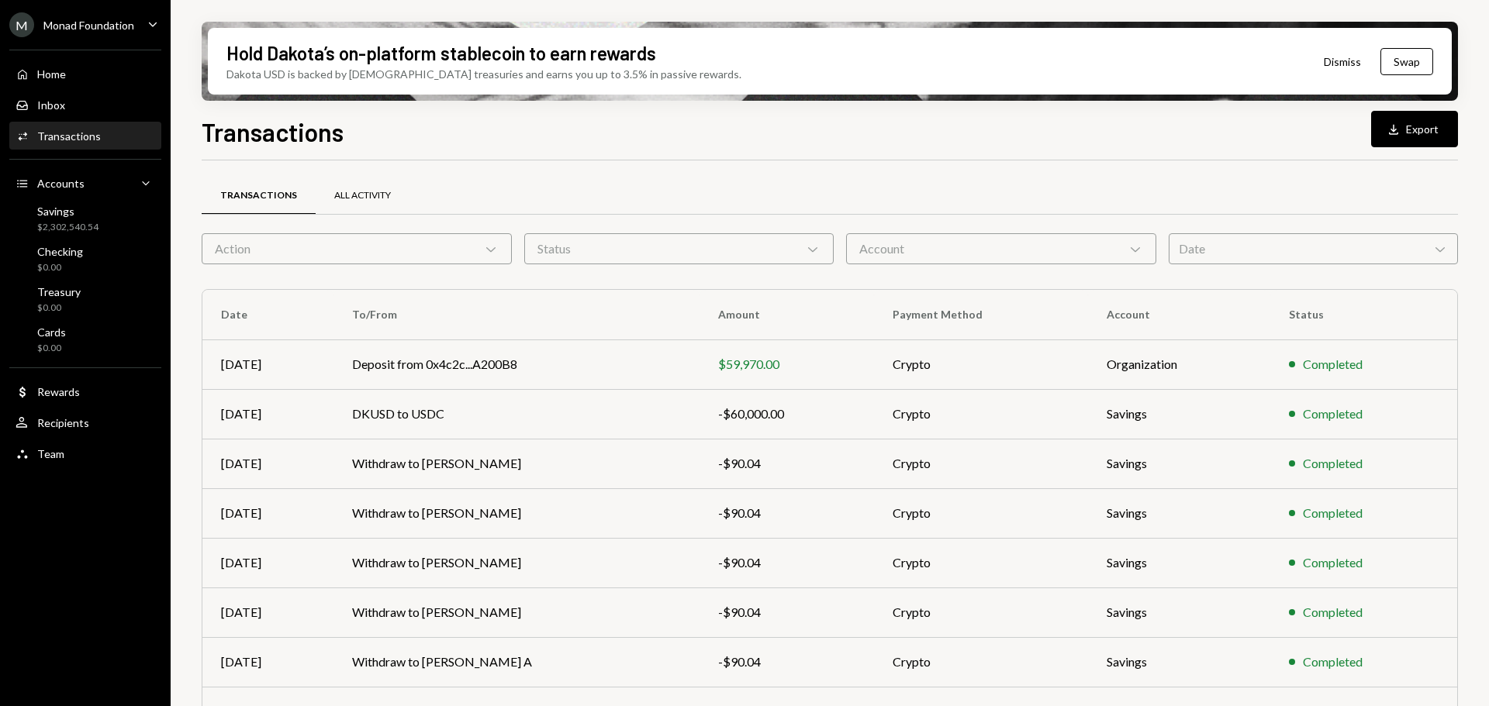
click at [348, 191] on div "All Activity" at bounding box center [362, 195] width 57 height 13
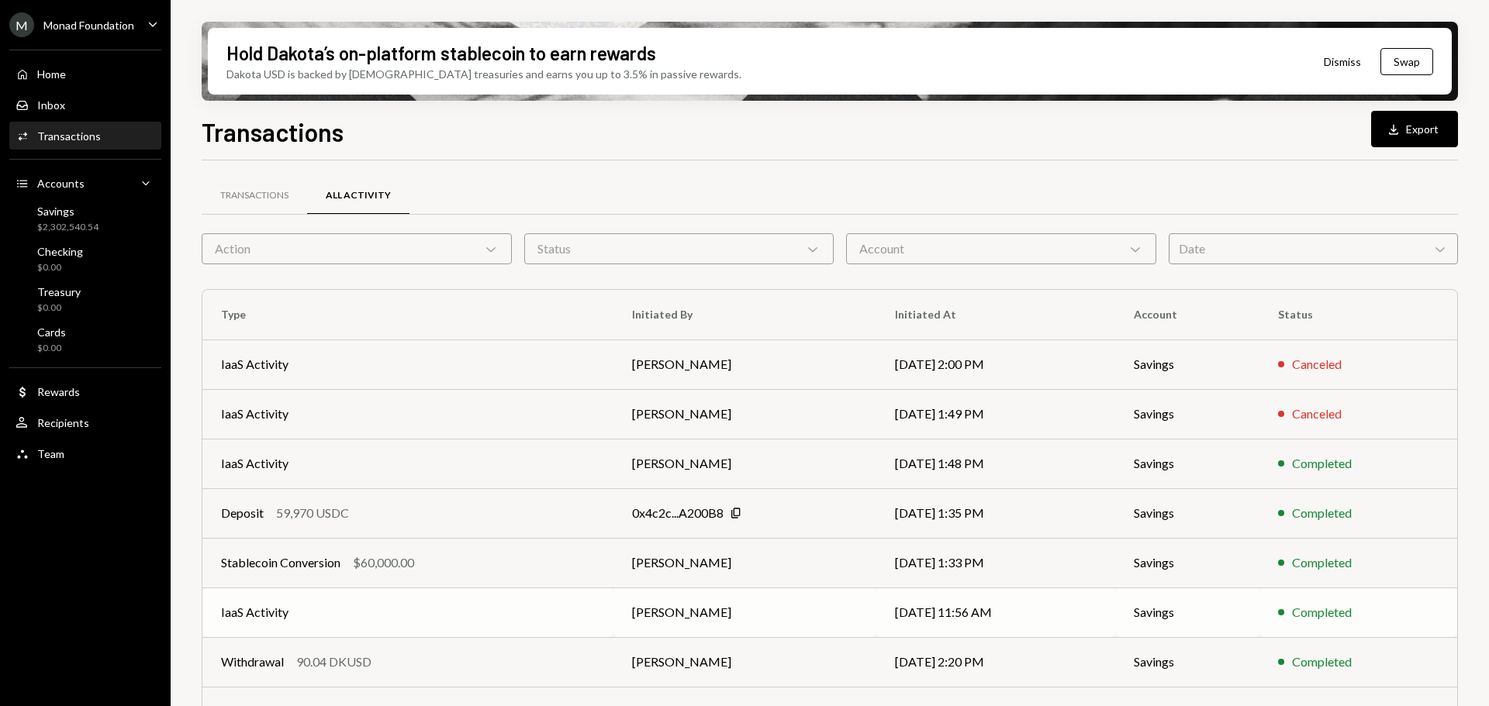
scroll to position [177, 0]
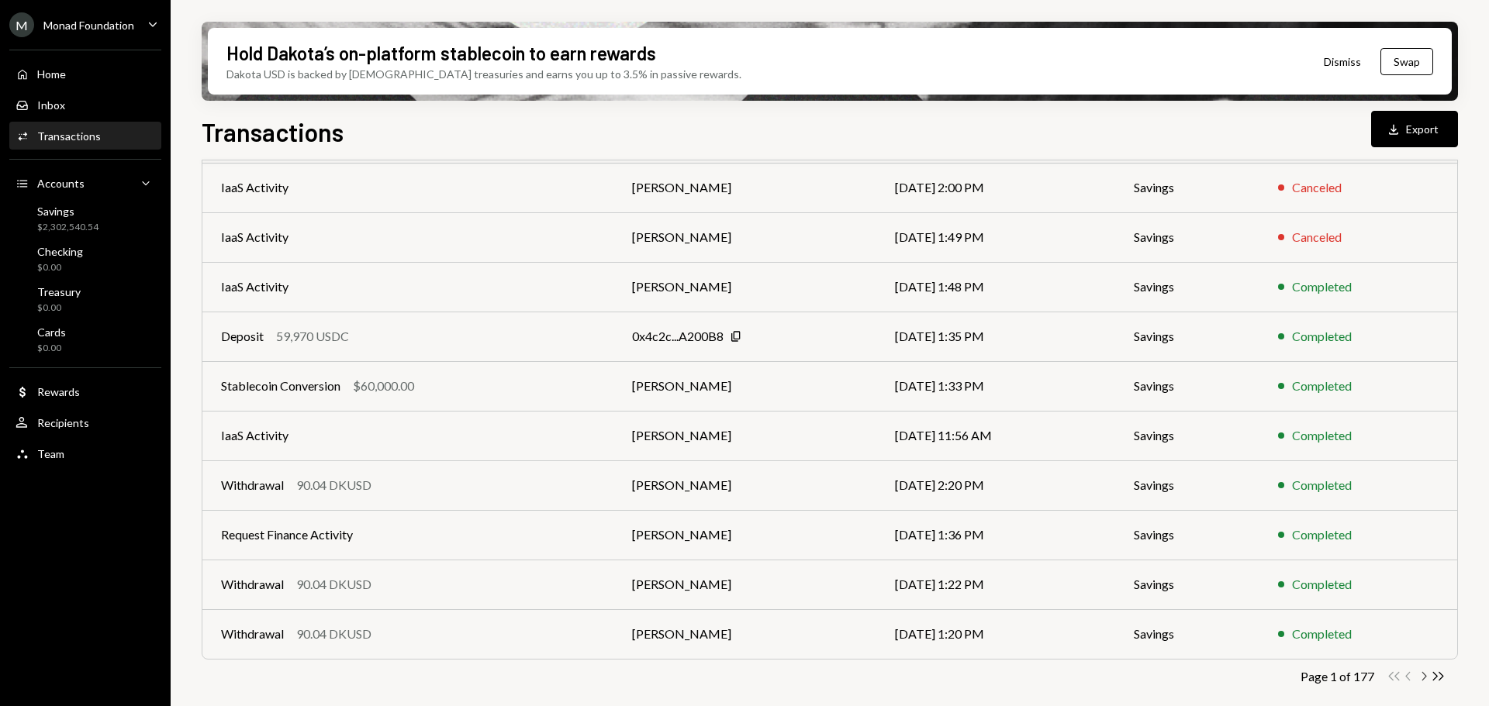
click at [1424, 673] on icon "Chevron Right" at bounding box center [1423, 676] width 15 height 15
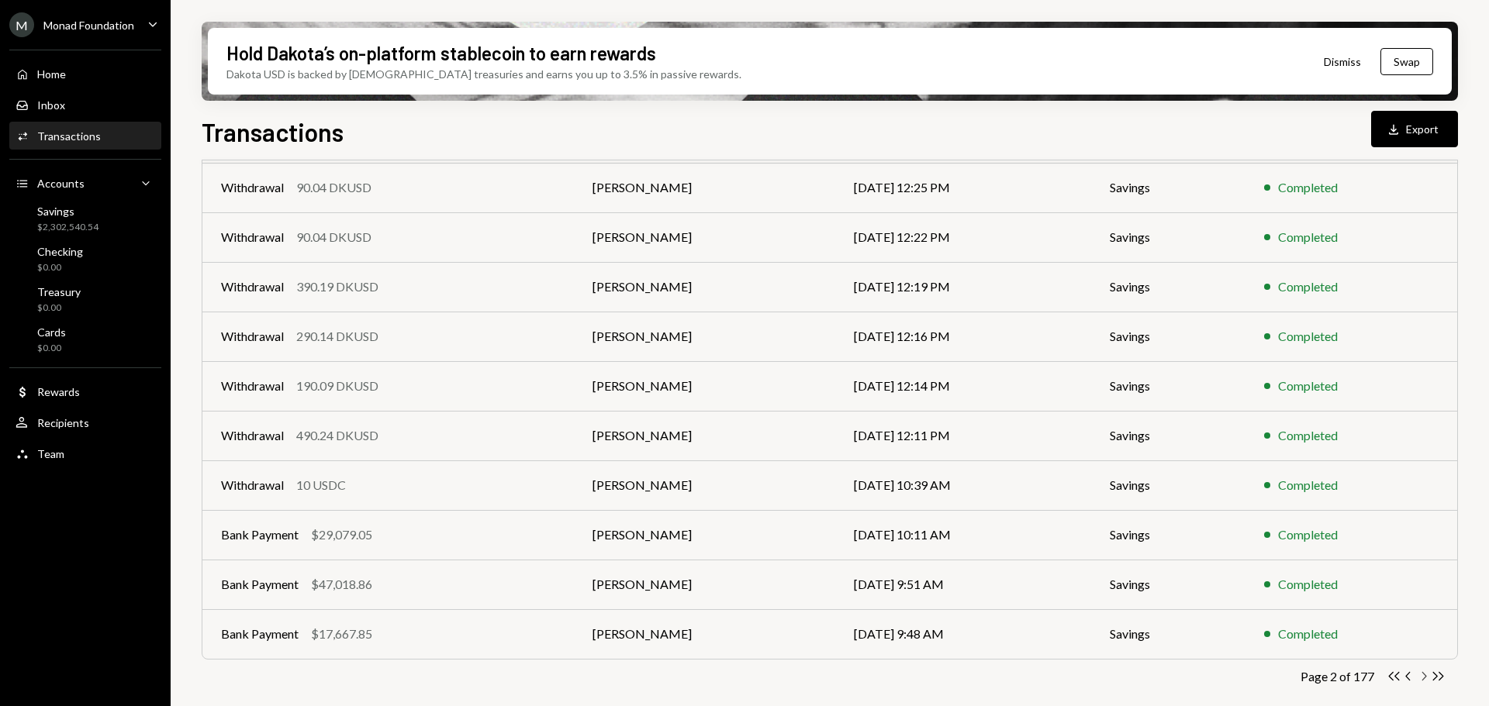
click at [1425, 679] on icon "Chevron Right" at bounding box center [1423, 676] width 15 height 15
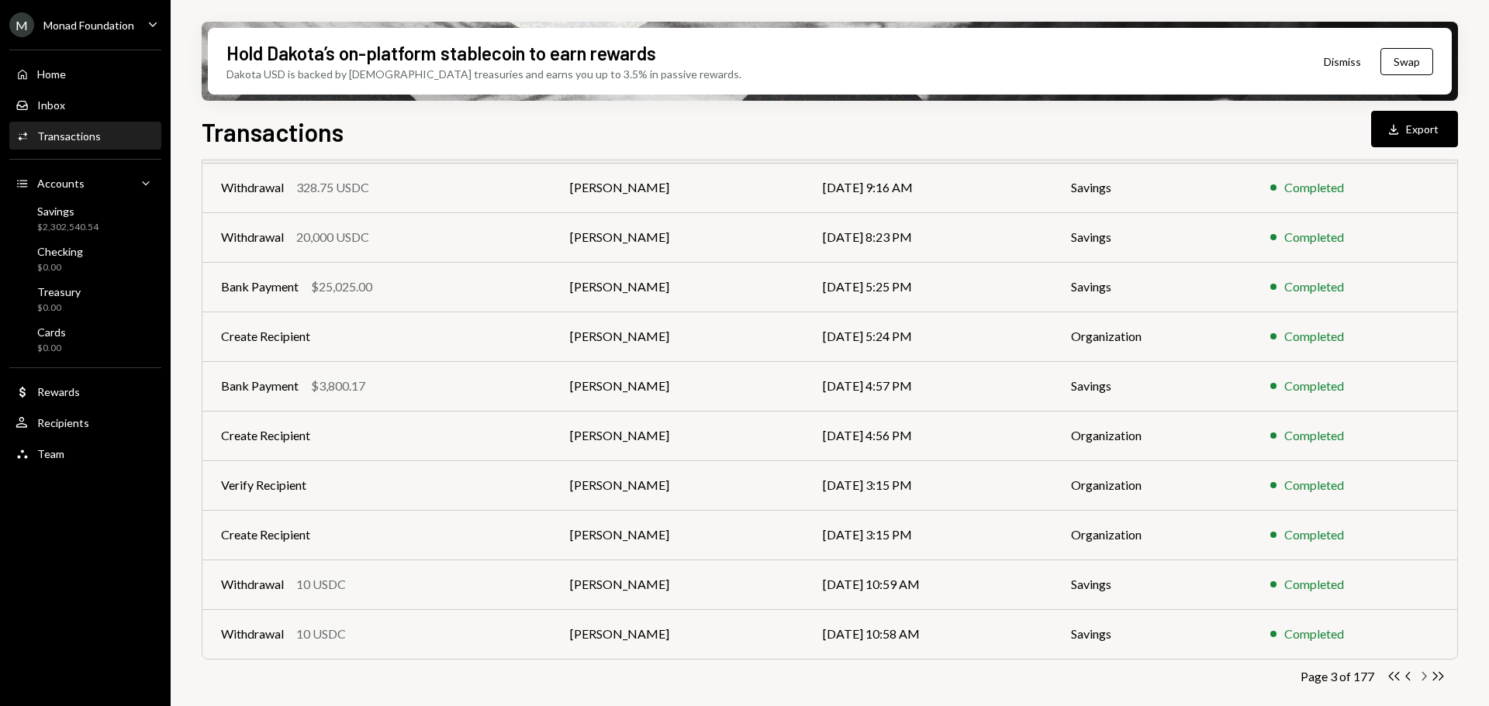
click at [1423, 679] on icon "Chevron Right" at bounding box center [1423, 676] width 15 height 15
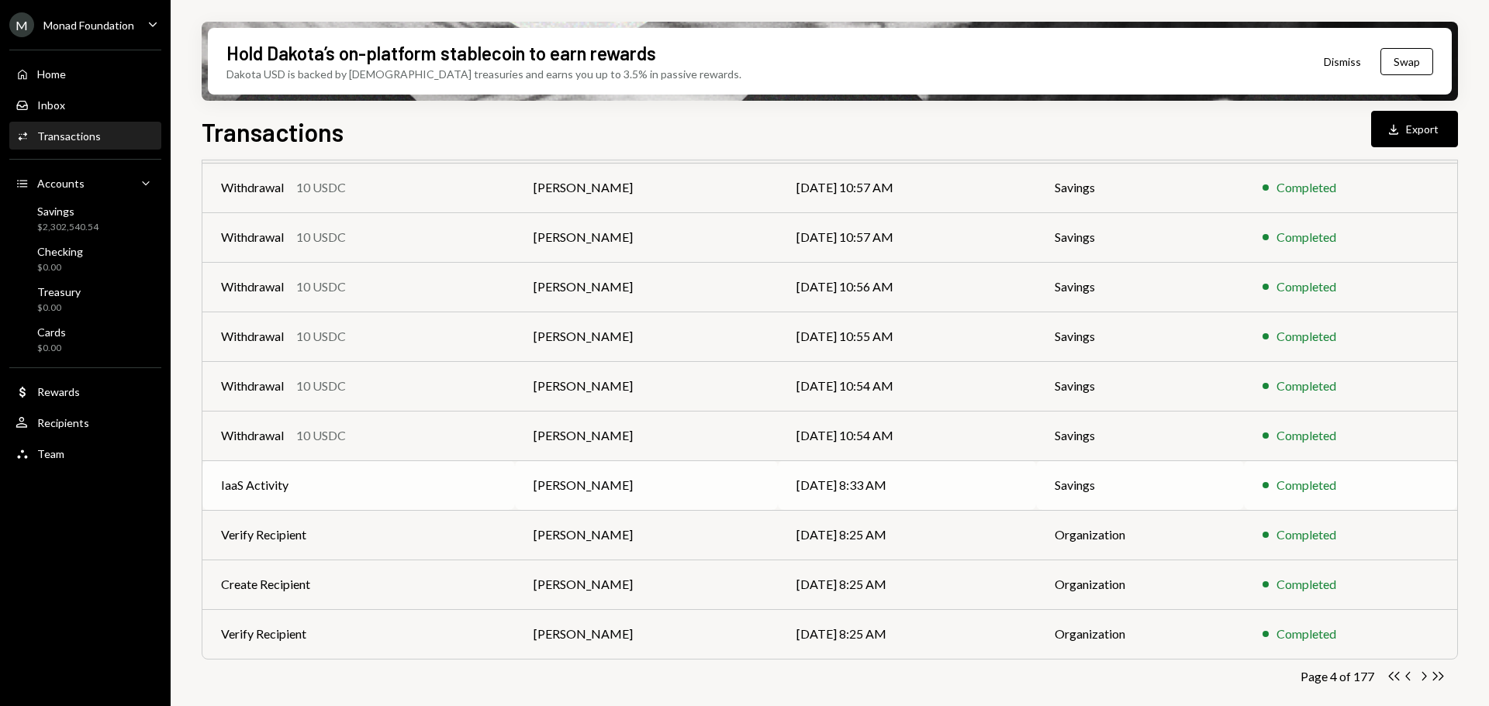
click at [375, 474] on td "IaaS Activity" at bounding box center [358, 486] width 312 height 50
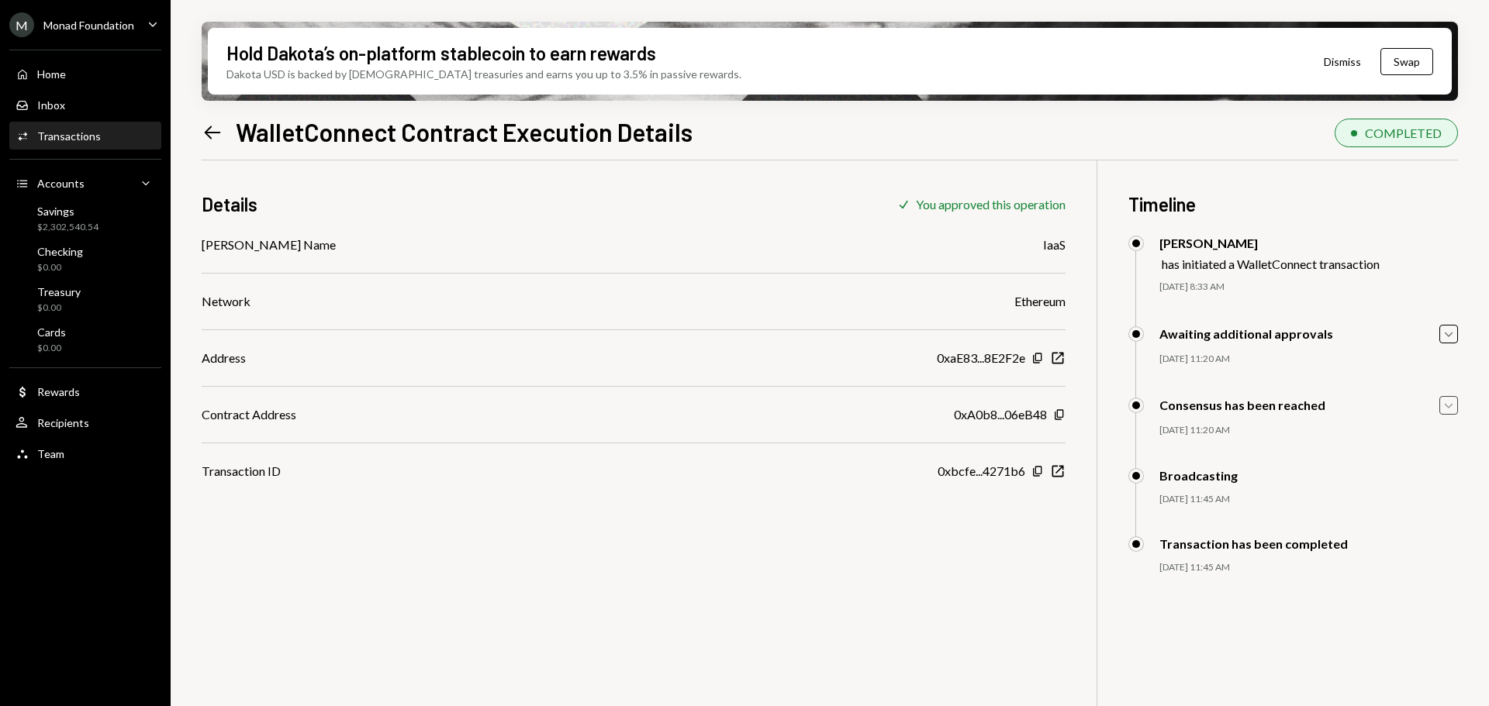
click at [1449, 406] on icon "Caret Down" at bounding box center [1448, 405] width 17 height 17
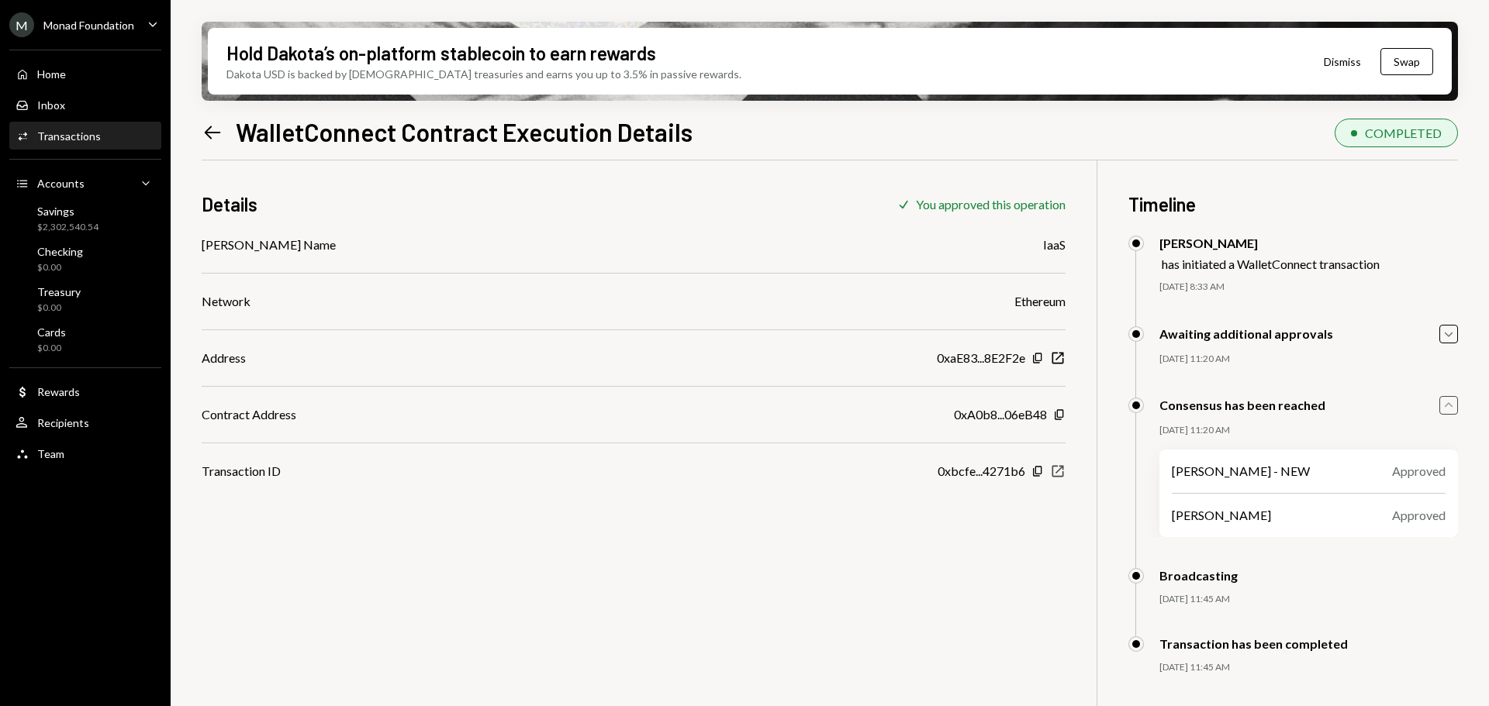
click at [1058, 472] on icon "button" at bounding box center [1058, 472] width 12 height 12
click at [65, 123] on link "Activities Transactions" at bounding box center [85, 136] width 152 height 28
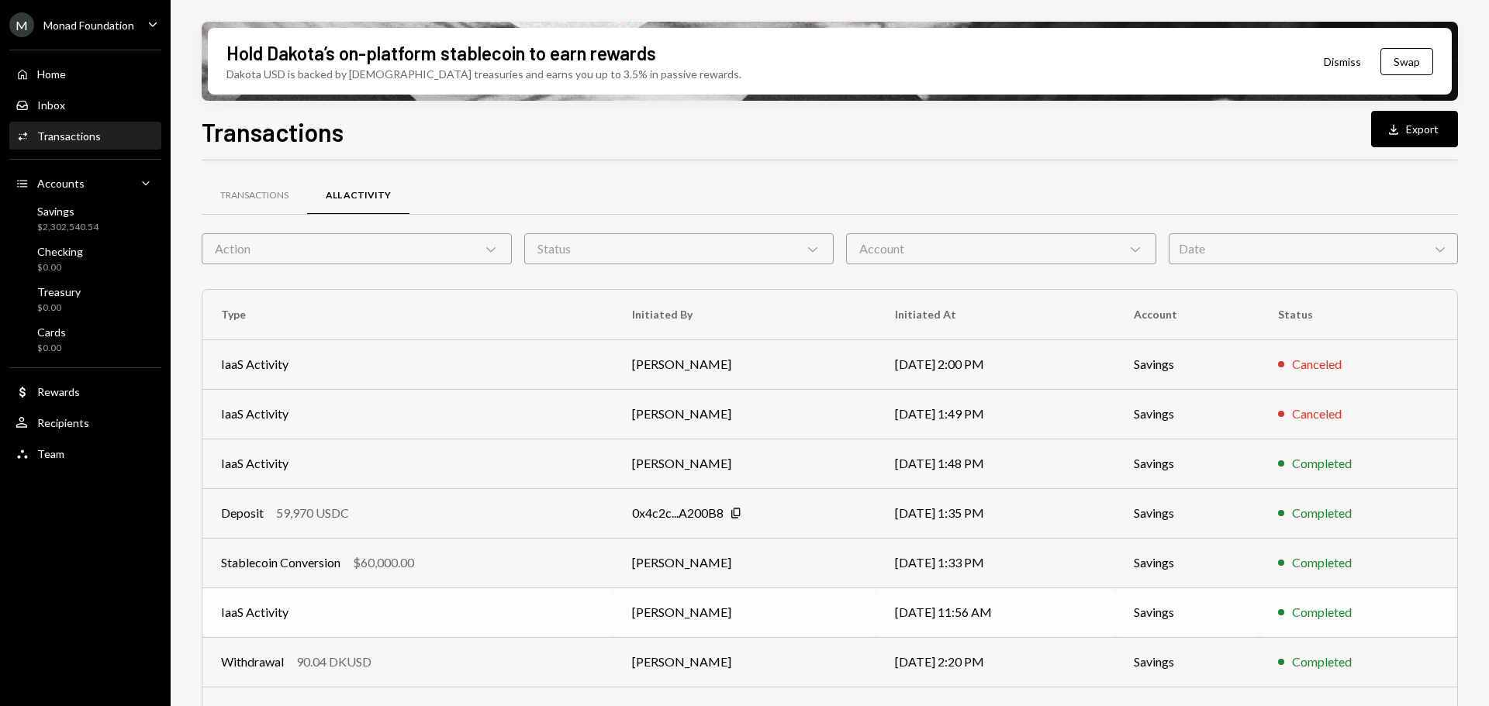
scroll to position [155, 0]
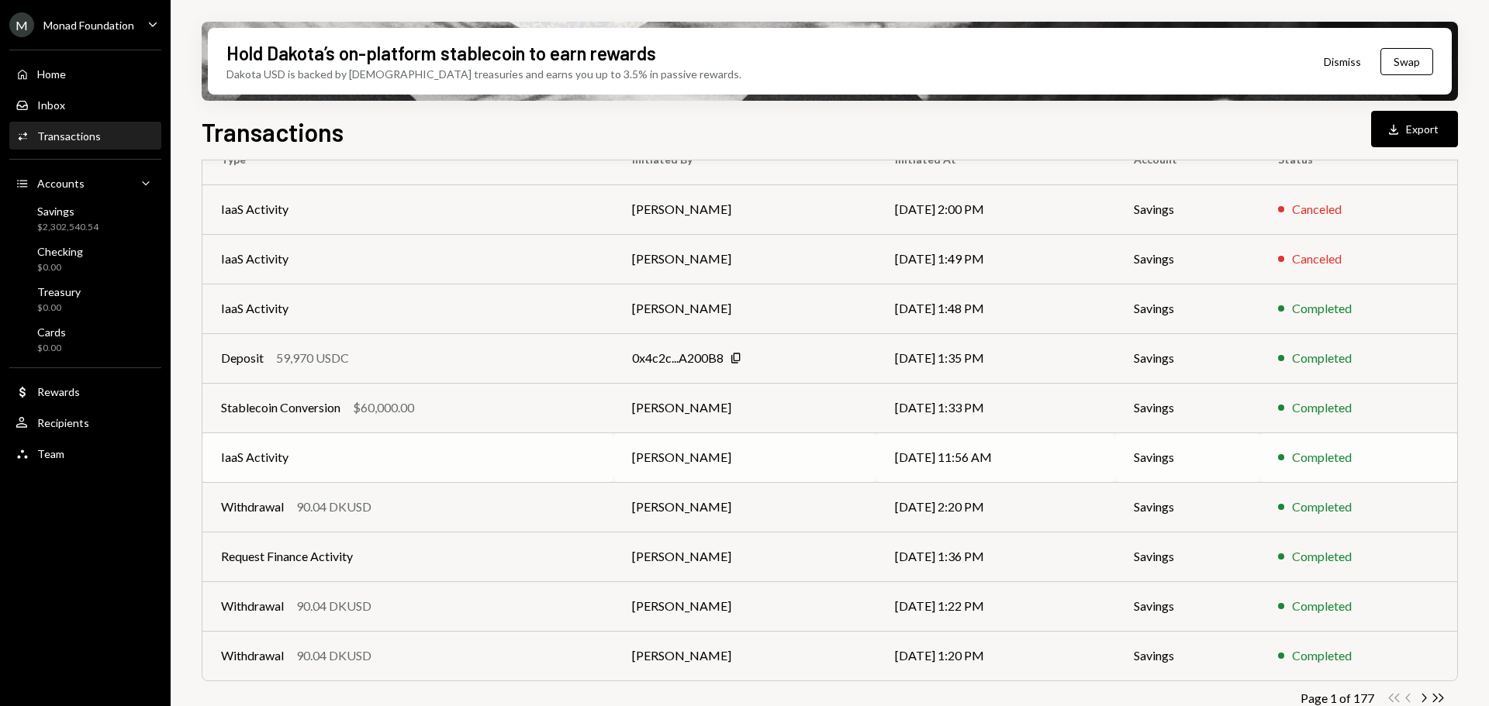
click at [384, 471] on td "IaaS Activity" at bounding box center [407, 458] width 411 height 50
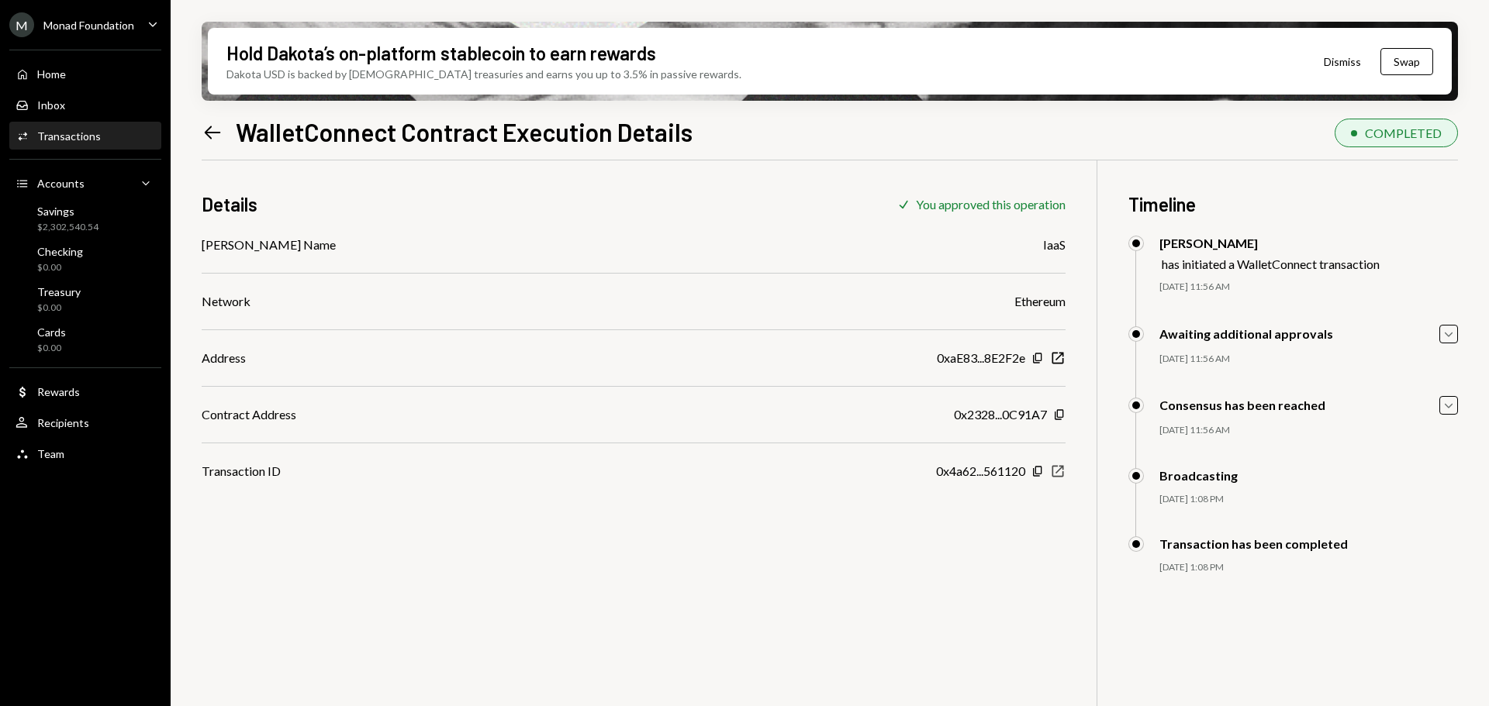
click at [1055, 470] on icon "New Window" at bounding box center [1058, 472] width 16 height 16
click at [66, 134] on div "Transactions" at bounding box center [69, 135] width 64 height 13
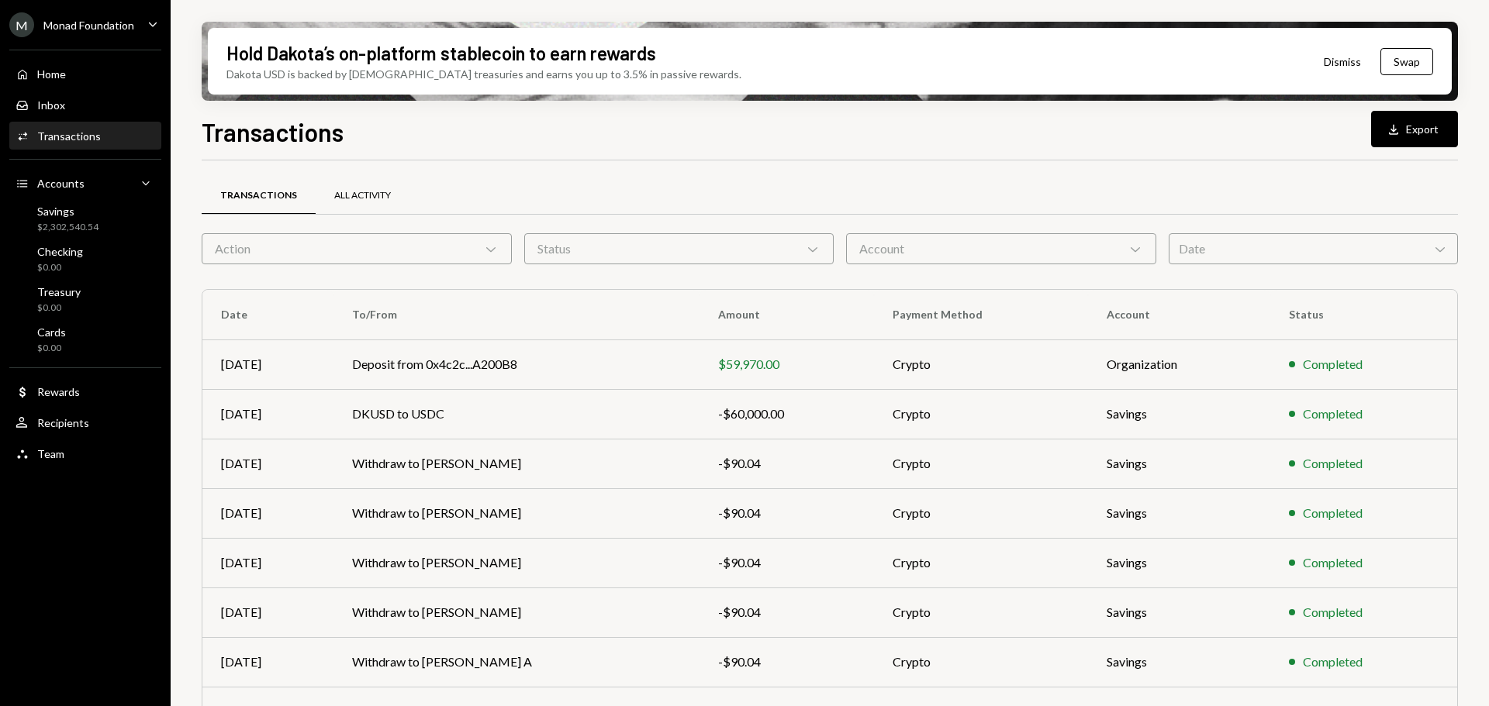
click at [341, 188] on div "All Activity" at bounding box center [363, 196] width 94 height 37
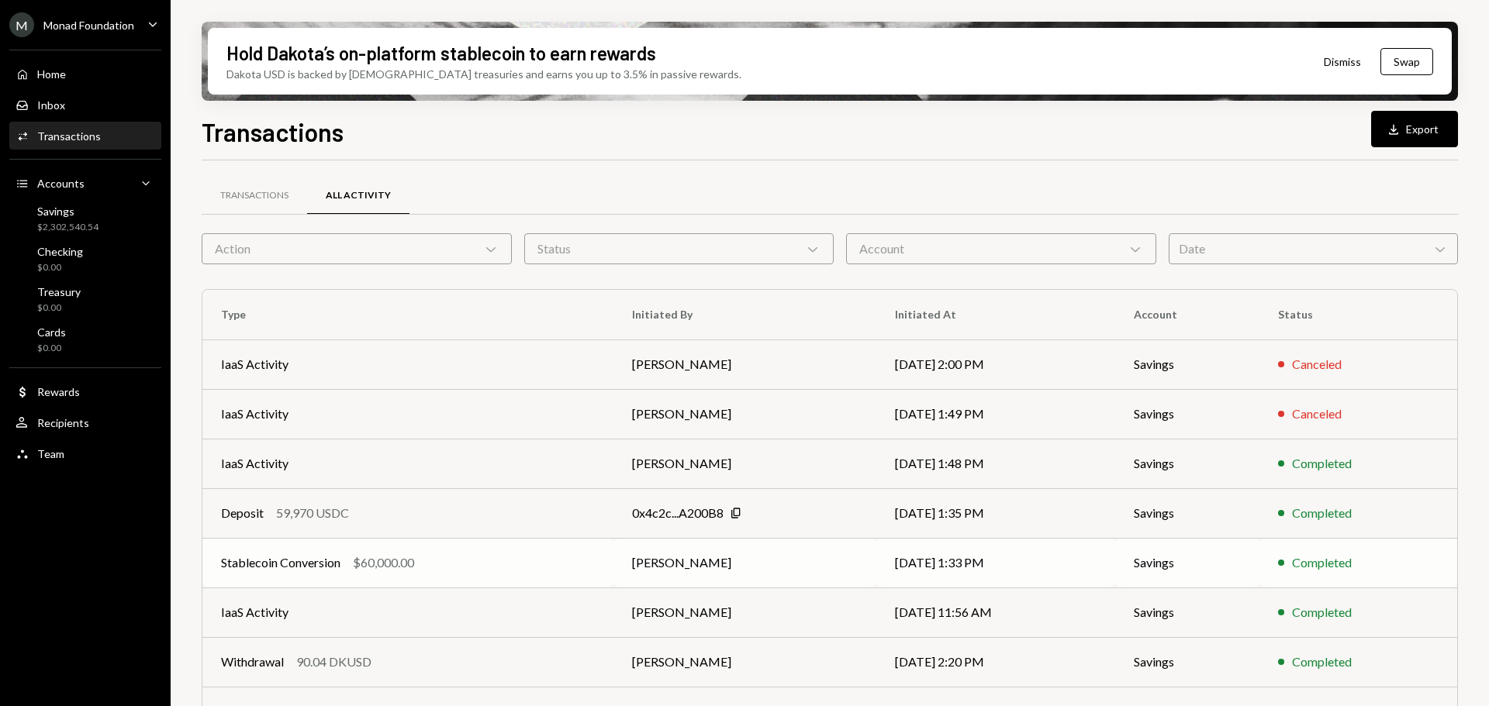
scroll to position [177, 0]
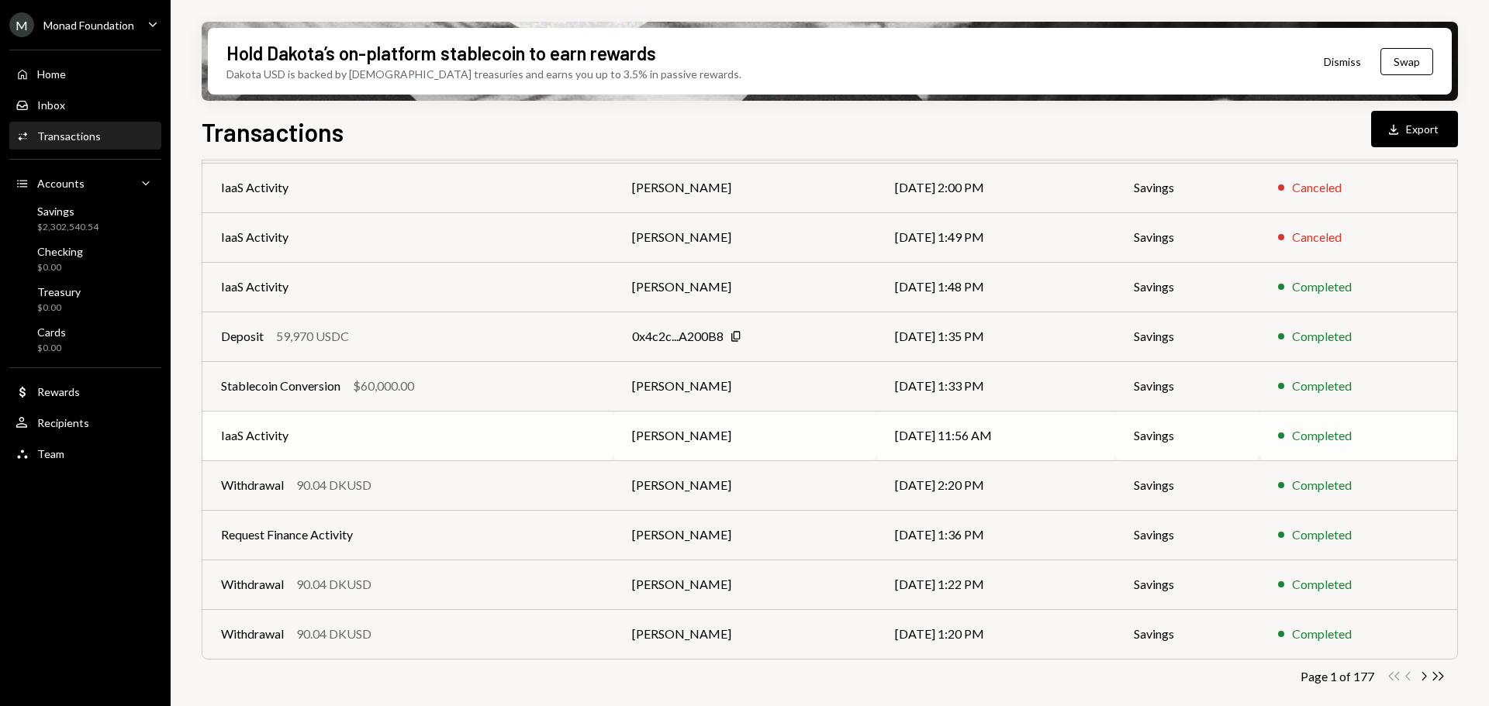
click at [383, 434] on td "IaaS Activity" at bounding box center [407, 436] width 411 height 50
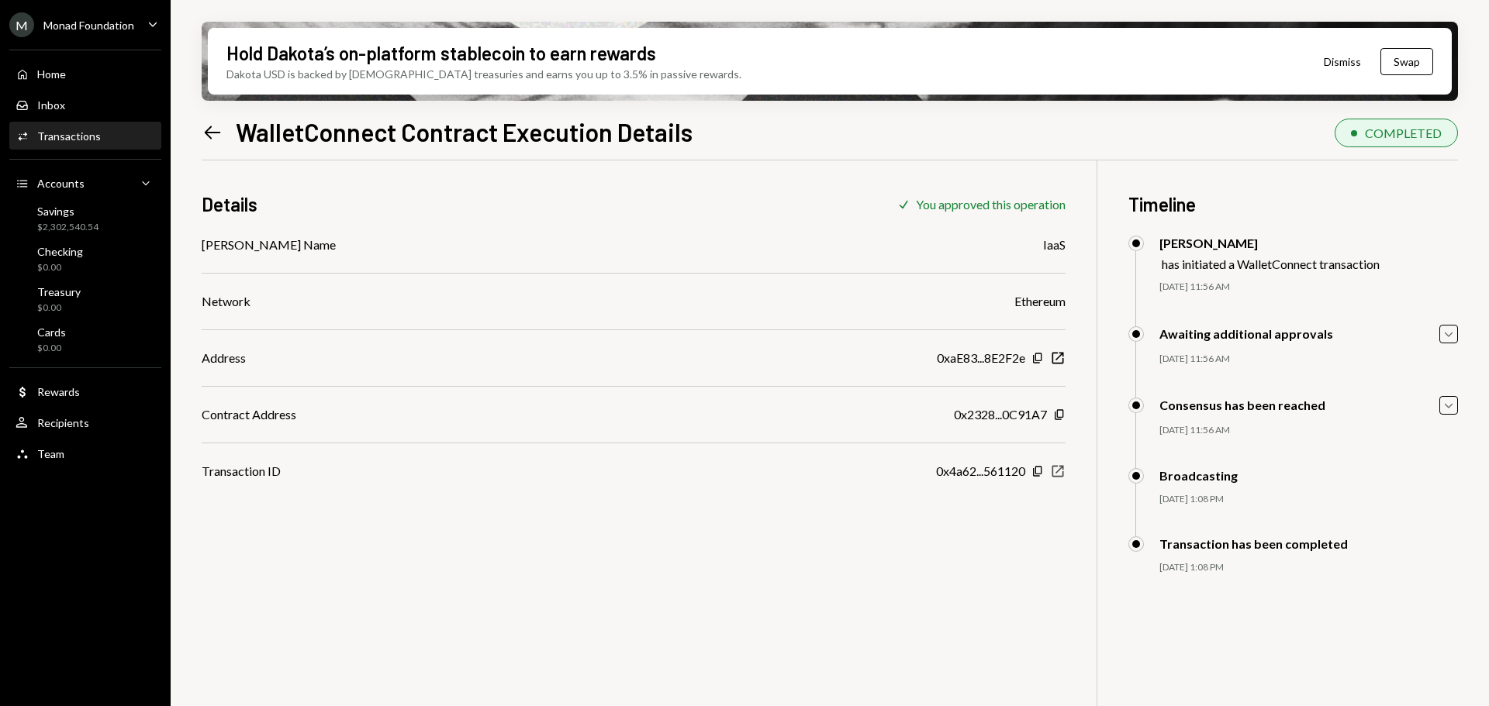
click at [1055, 471] on icon "New Window" at bounding box center [1058, 472] width 16 height 16
click at [93, 134] on div "Transactions" at bounding box center [69, 135] width 64 height 13
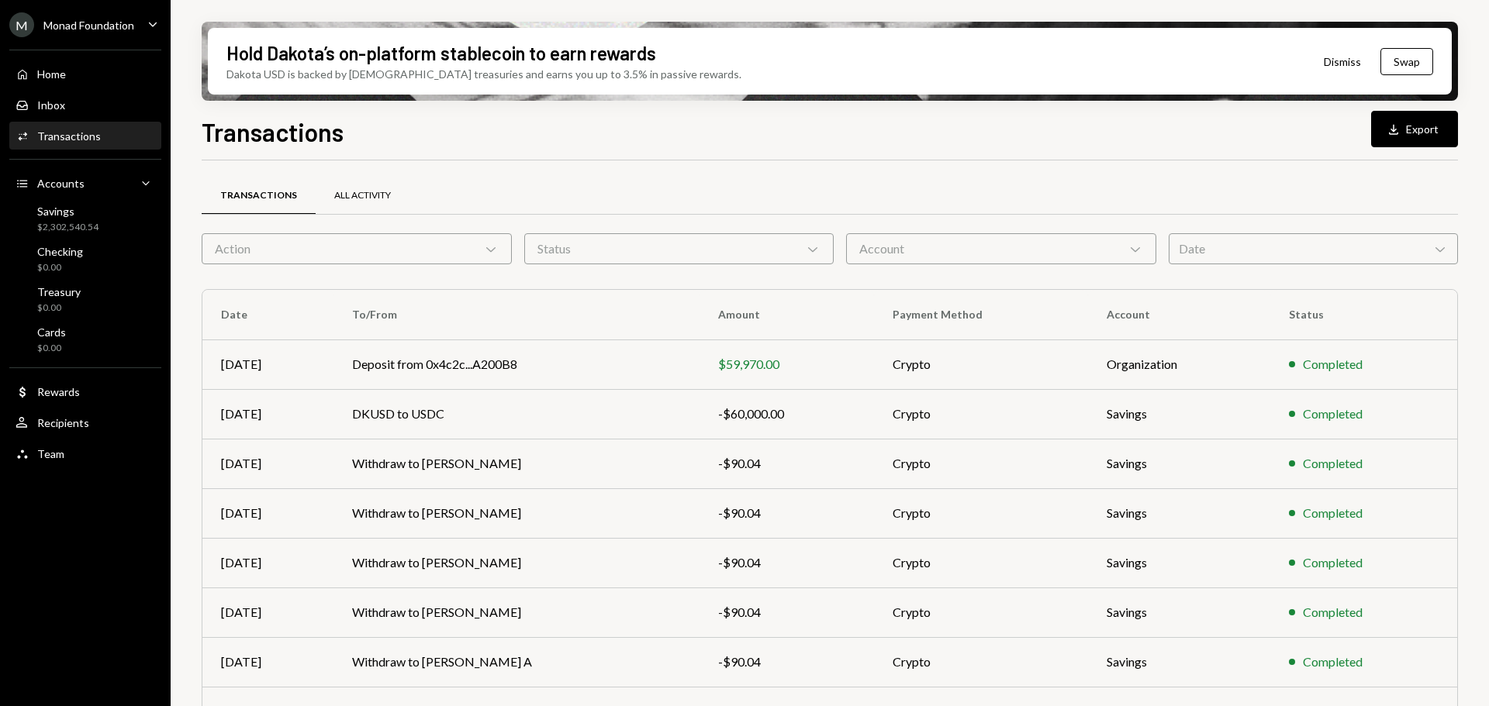
click at [337, 190] on div "All Activity" at bounding box center [362, 195] width 57 height 13
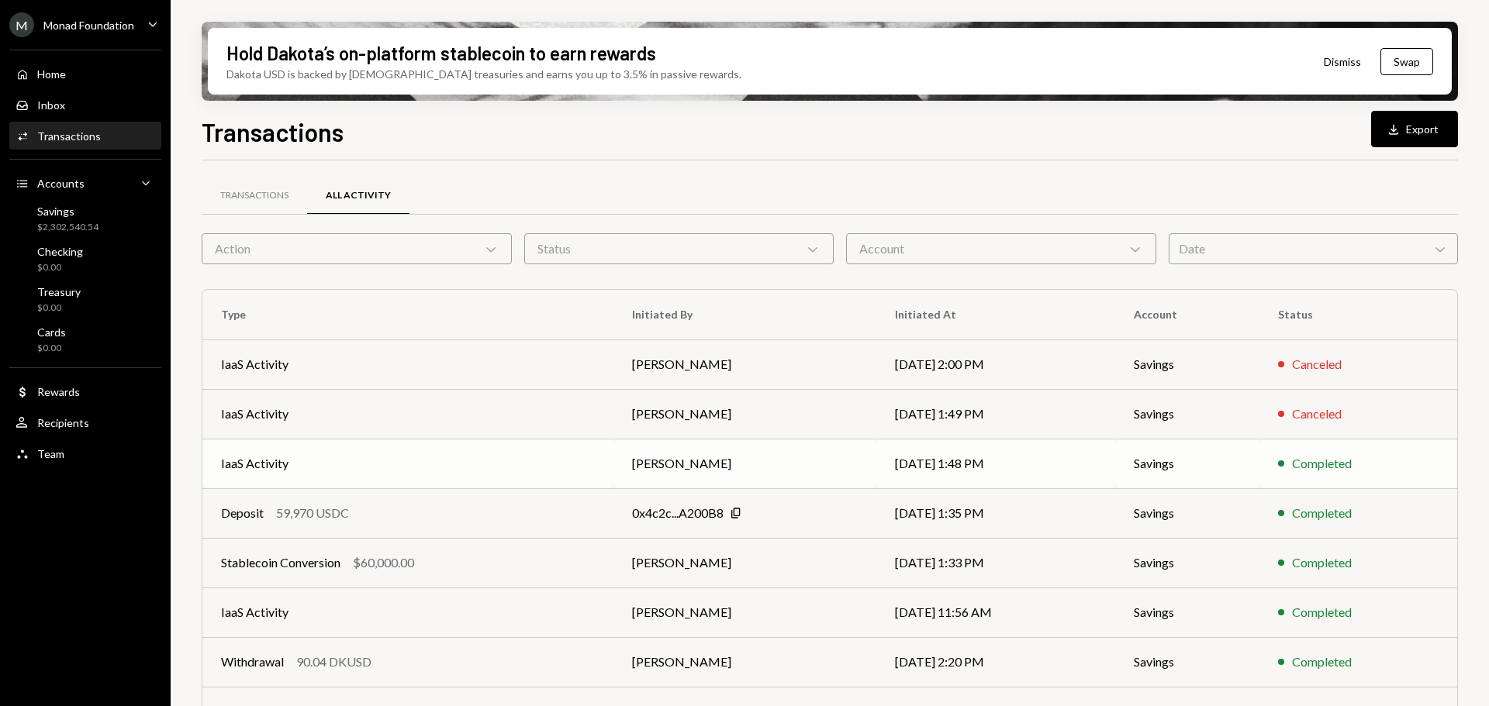
click at [411, 463] on td "IaaS Activity" at bounding box center [407, 464] width 411 height 50
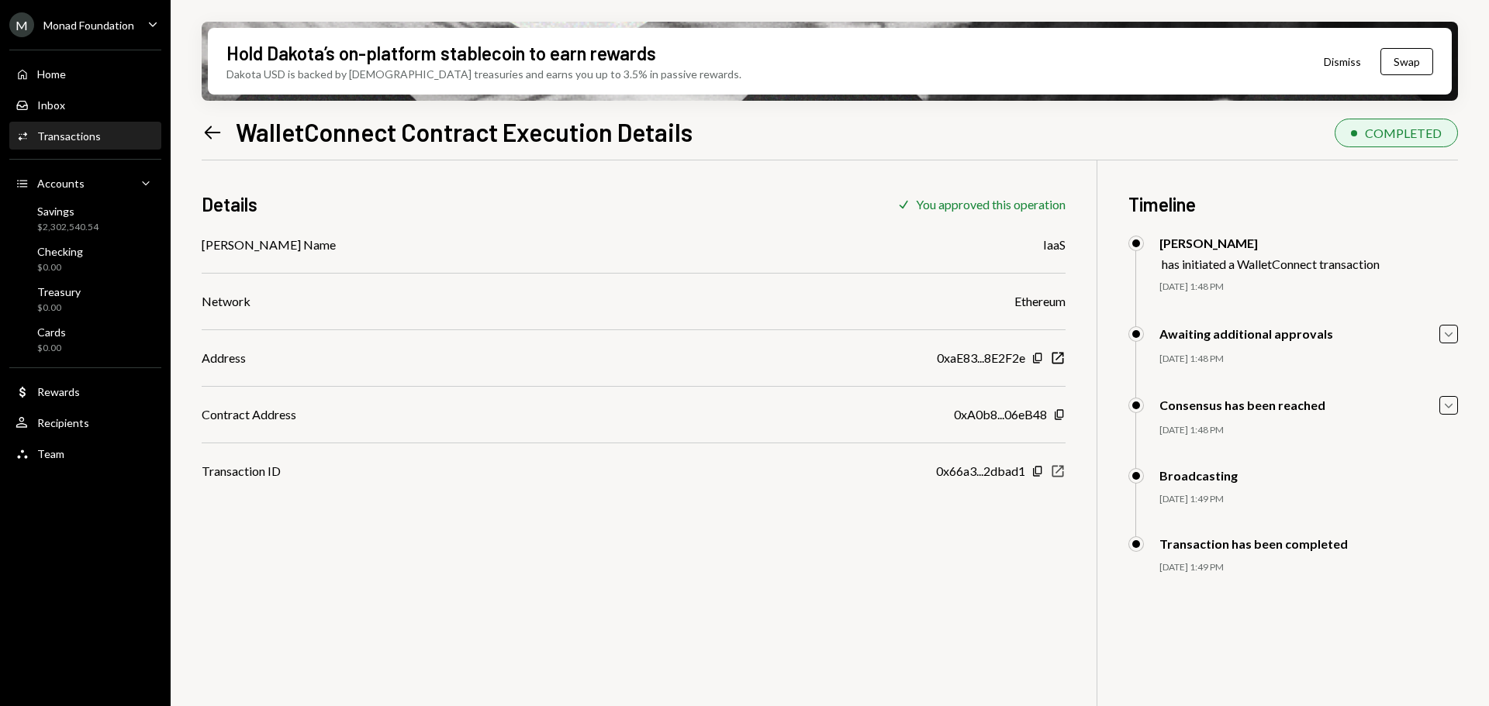
click at [1059, 468] on icon "New Window" at bounding box center [1058, 472] width 16 height 16
click at [216, 132] on icon at bounding box center [213, 132] width 16 height 13
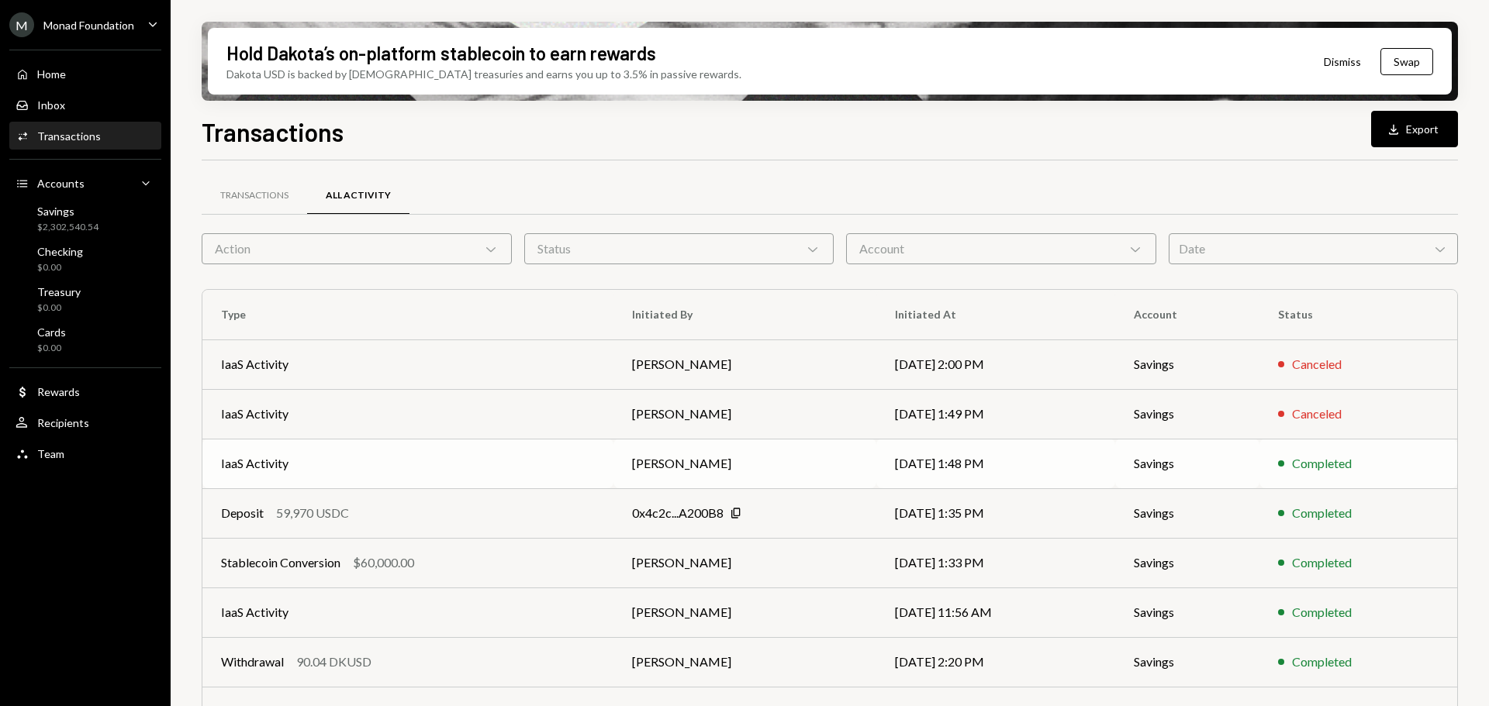
click at [426, 460] on td "IaaS Activity" at bounding box center [407, 464] width 411 height 50
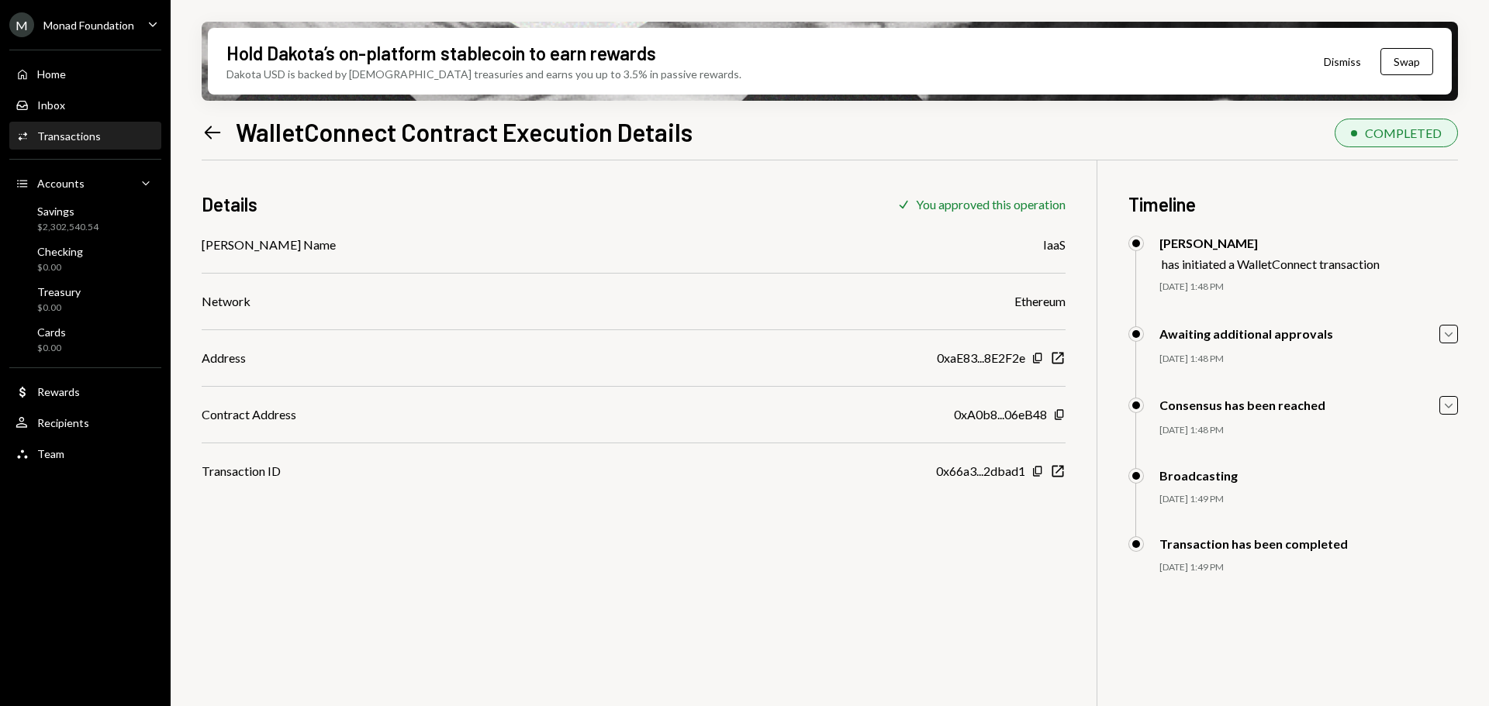
click at [206, 130] on icon at bounding box center [213, 132] width 16 height 13
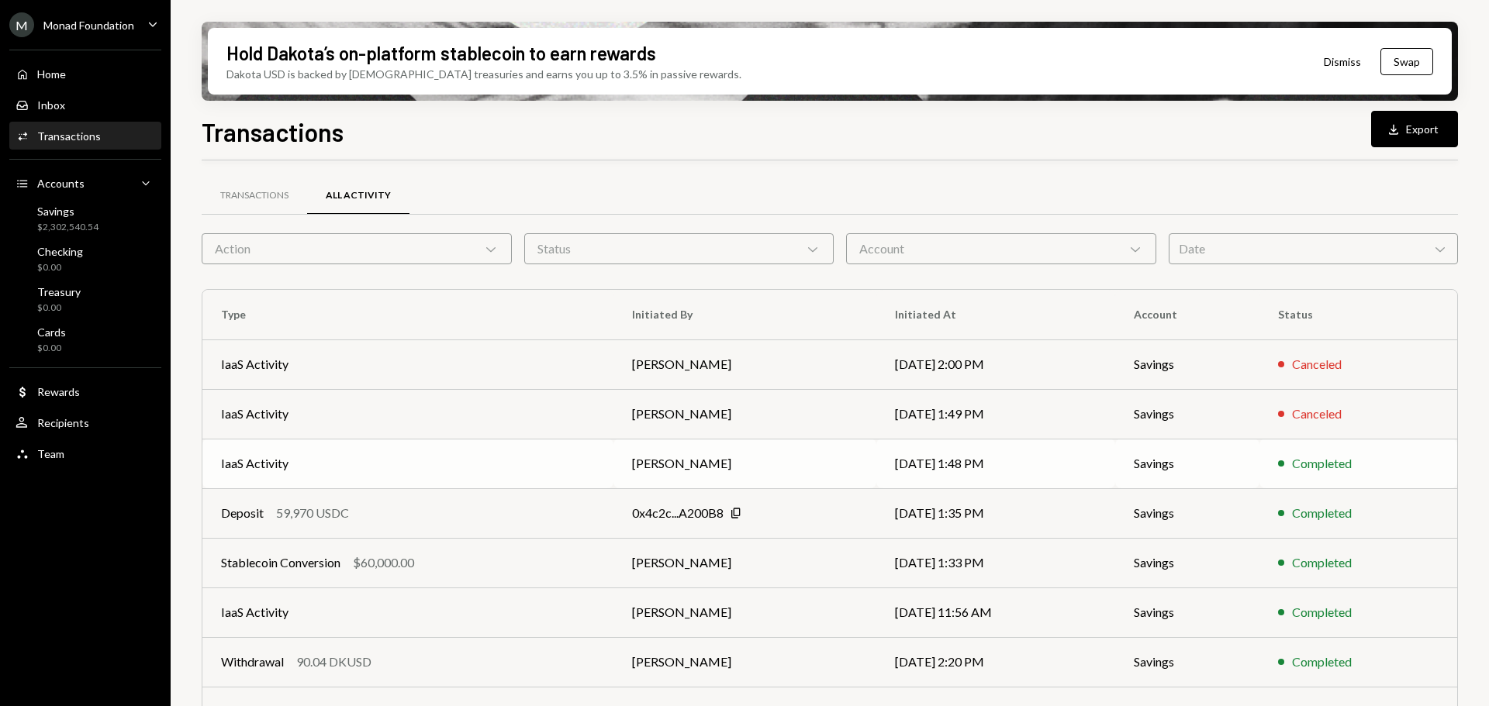
scroll to position [155, 0]
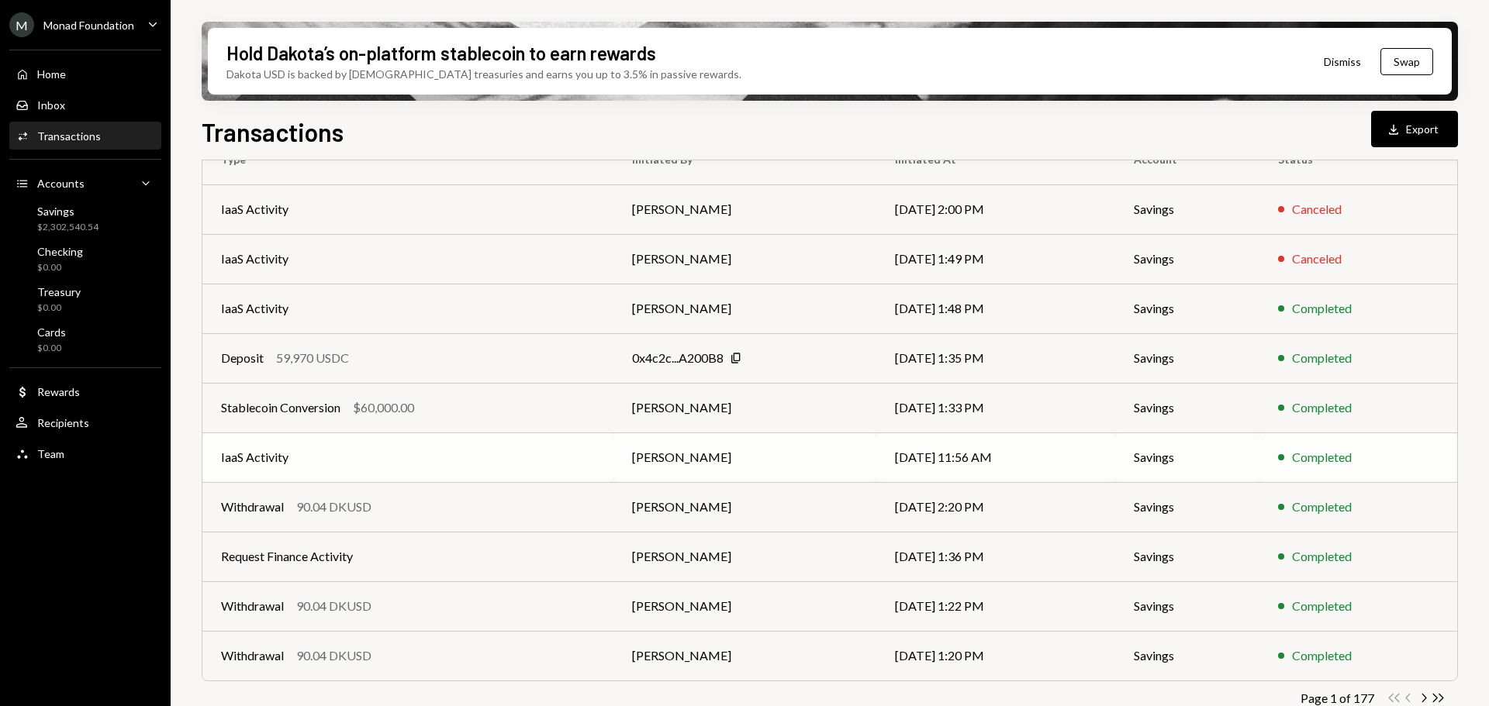
click at [337, 461] on td "IaaS Activity" at bounding box center [407, 458] width 411 height 50
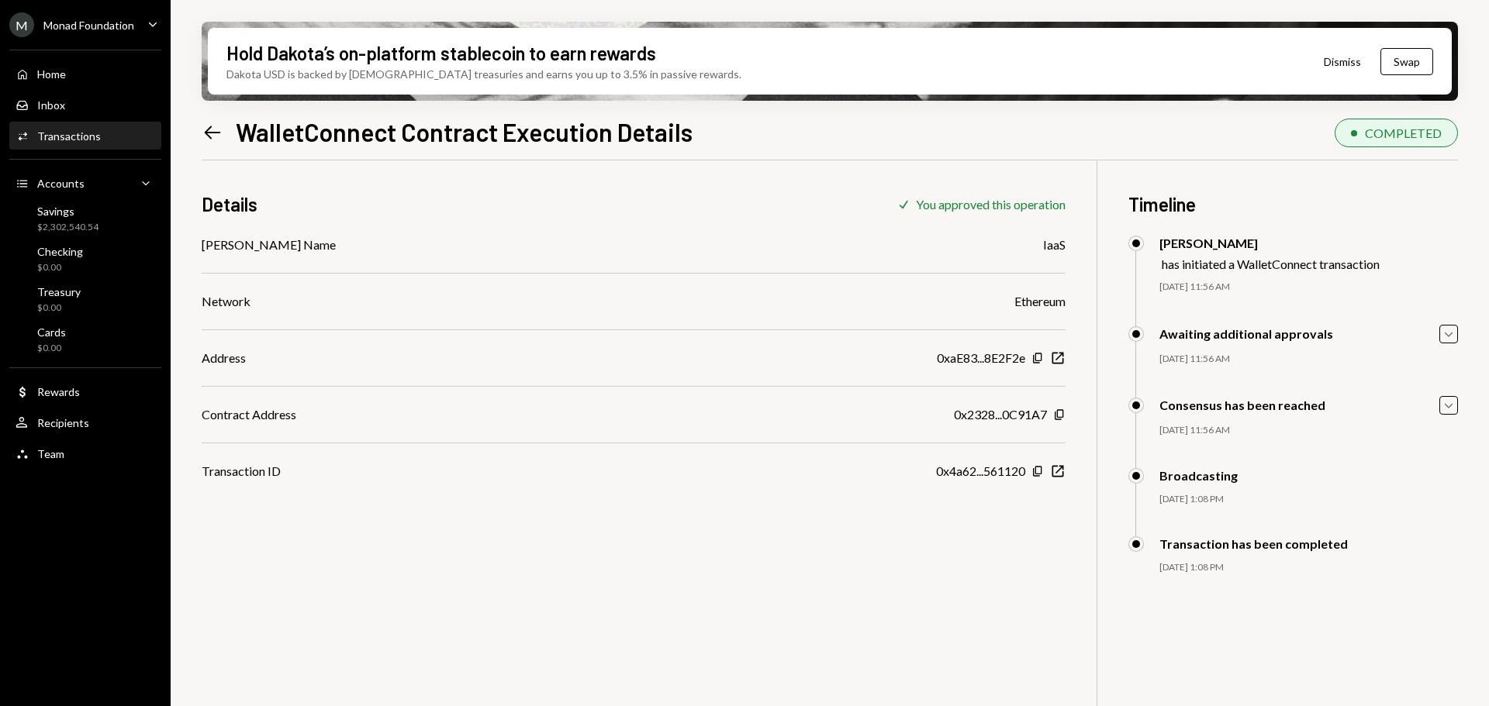
click at [1049, 467] on div "Copy New Window" at bounding box center [1048, 472] width 34 height 16
click at [1055, 470] on icon "New Window" at bounding box center [1058, 472] width 16 height 16
click at [206, 124] on icon "Left Arrow" at bounding box center [213, 133] width 22 height 22
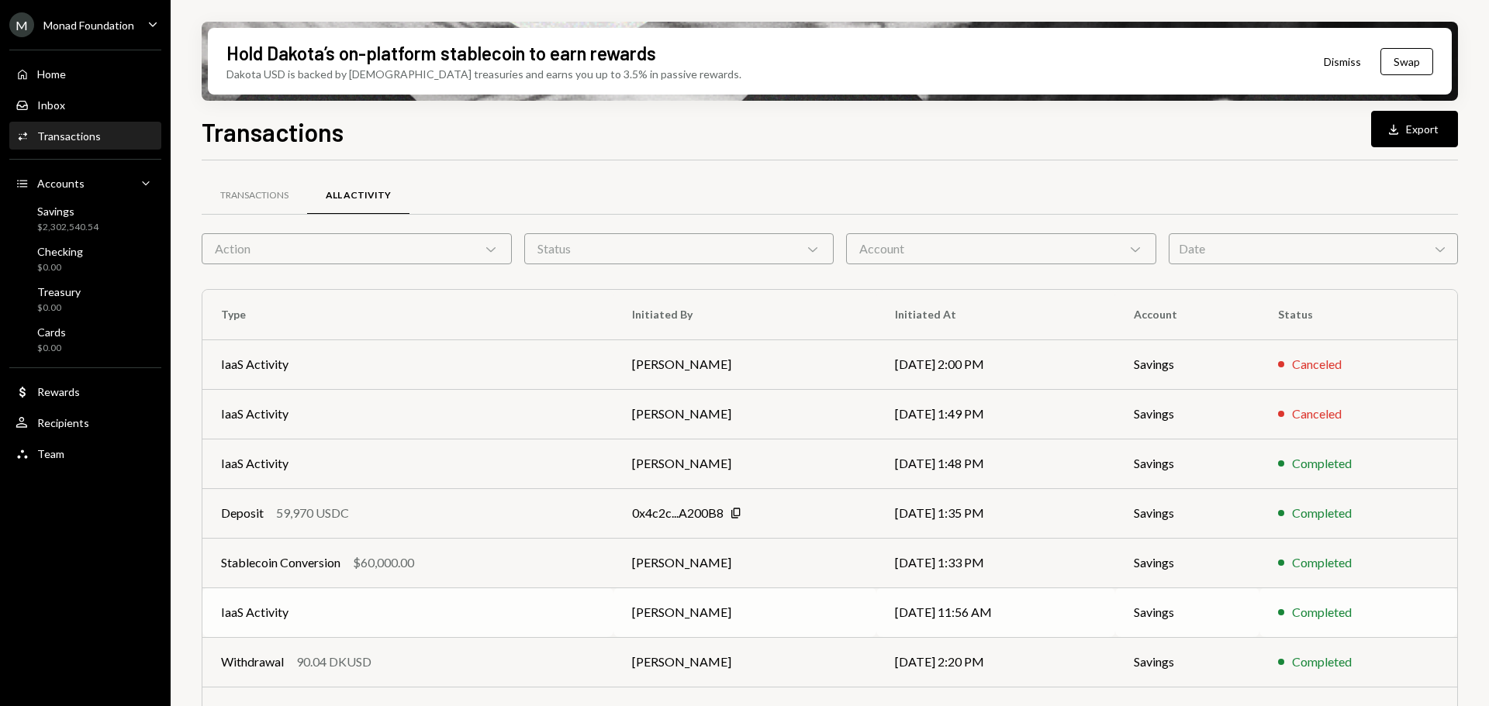
scroll to position [177, 0]
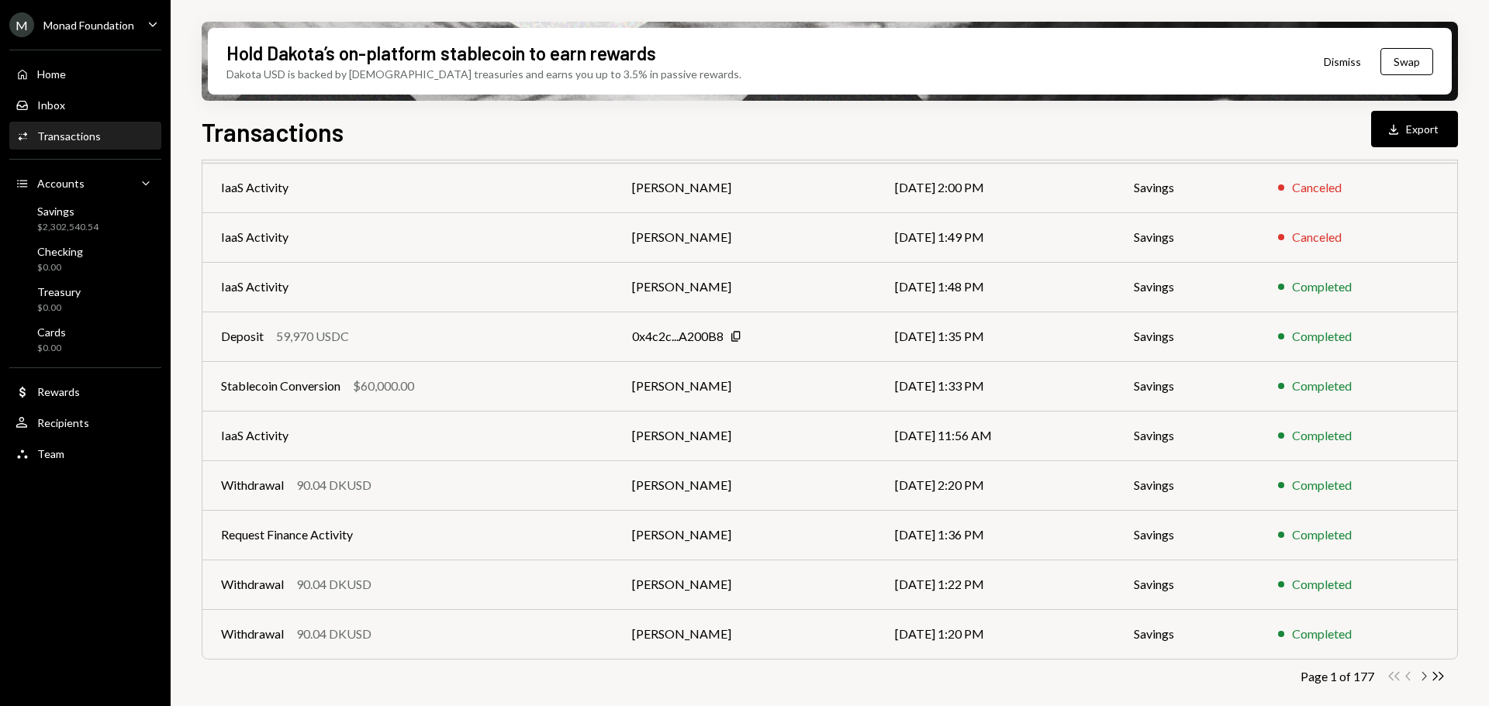
click at [1417, 675] on icon "Chevron Right" at bounding box center [1423, 676] width 15 height 15
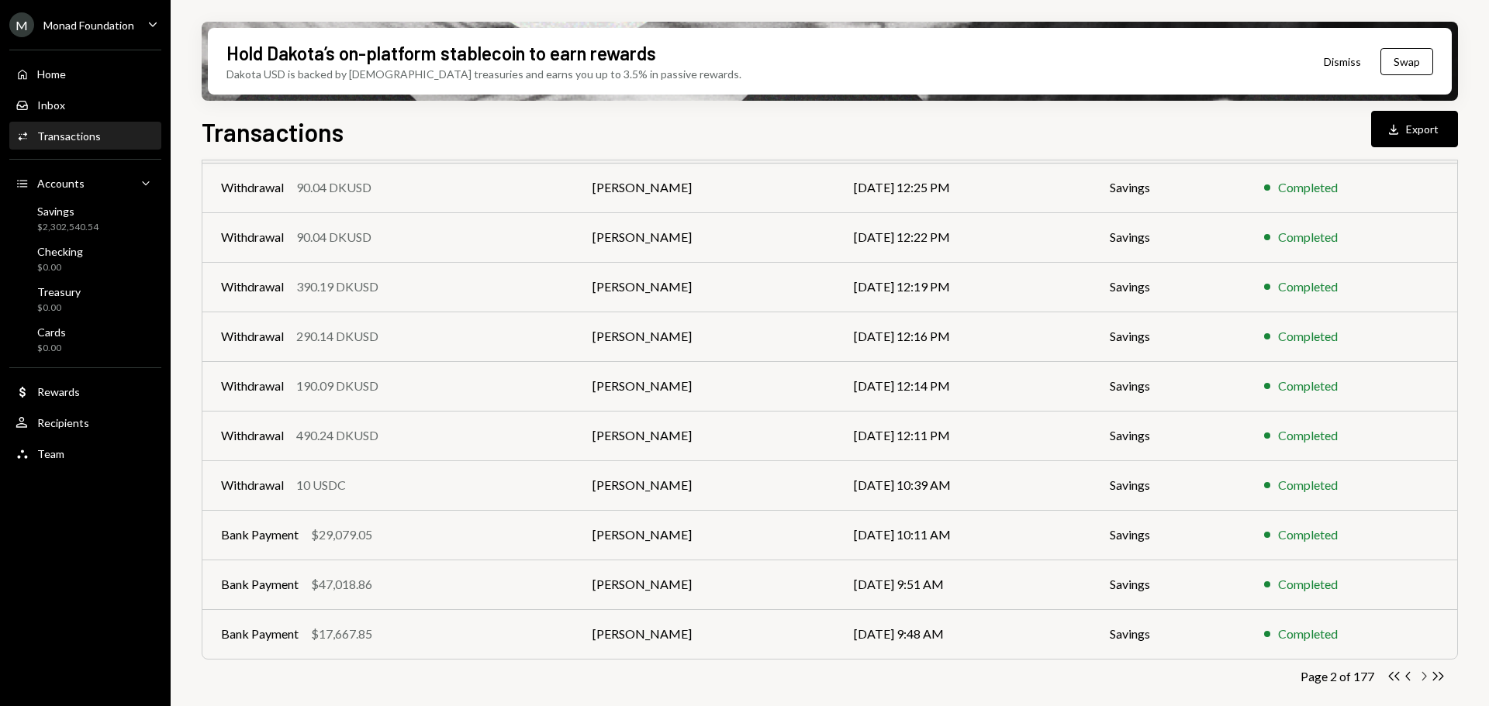
click at [1426, 676] on icon "button" at bounding box center [1424, 676] width 5 height 9
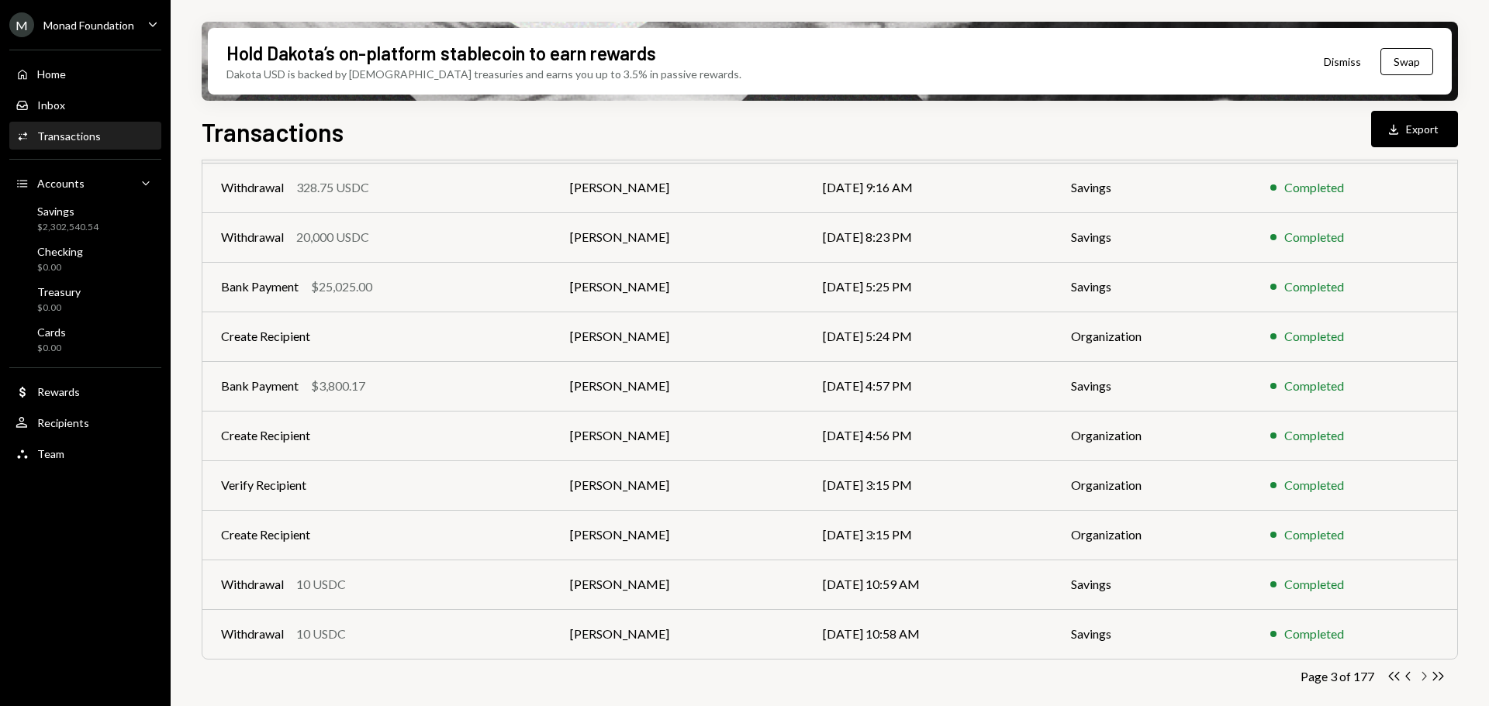
click at [1421, 674] on icon "Chevron Right" at bounding box center [1423, 676] width 15 height 15
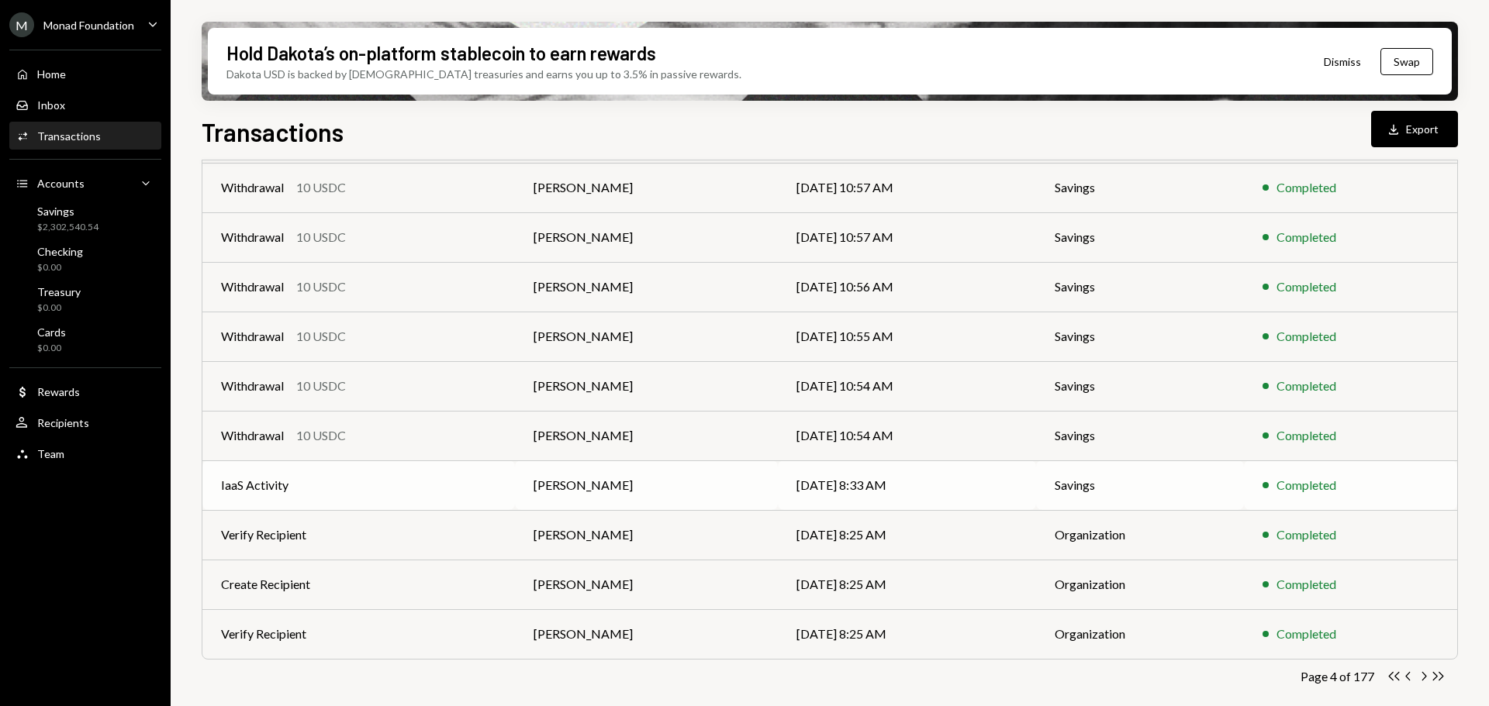
click at [450, 481] on td "IaaS Activity" at bounding box center [358, 486] width 312 height 50
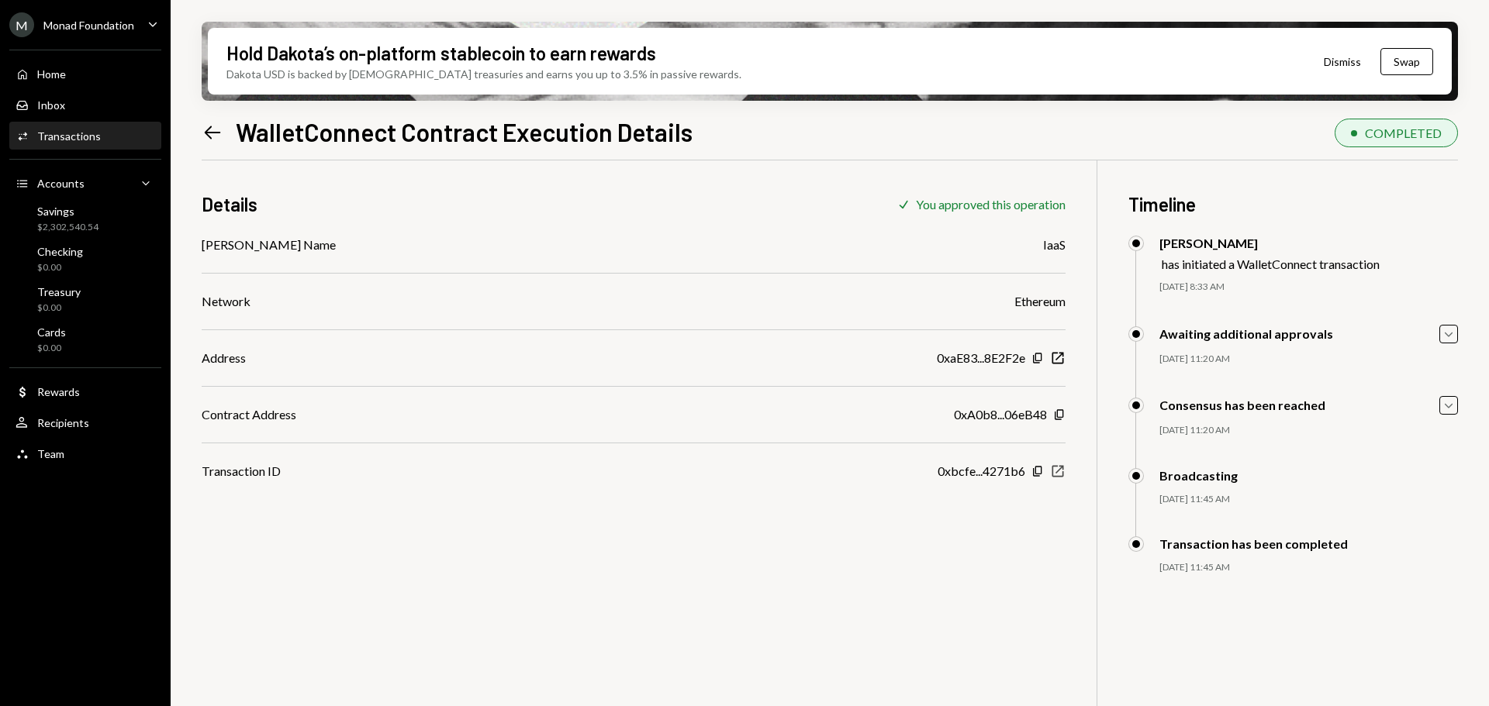
click at [1057, 472] on icon "button" at bounding box center [1058, 472] width 12 height 12
click at [215, 129] on icon "Left Arrow" at bounding box center [213, 133] width 22 height 22
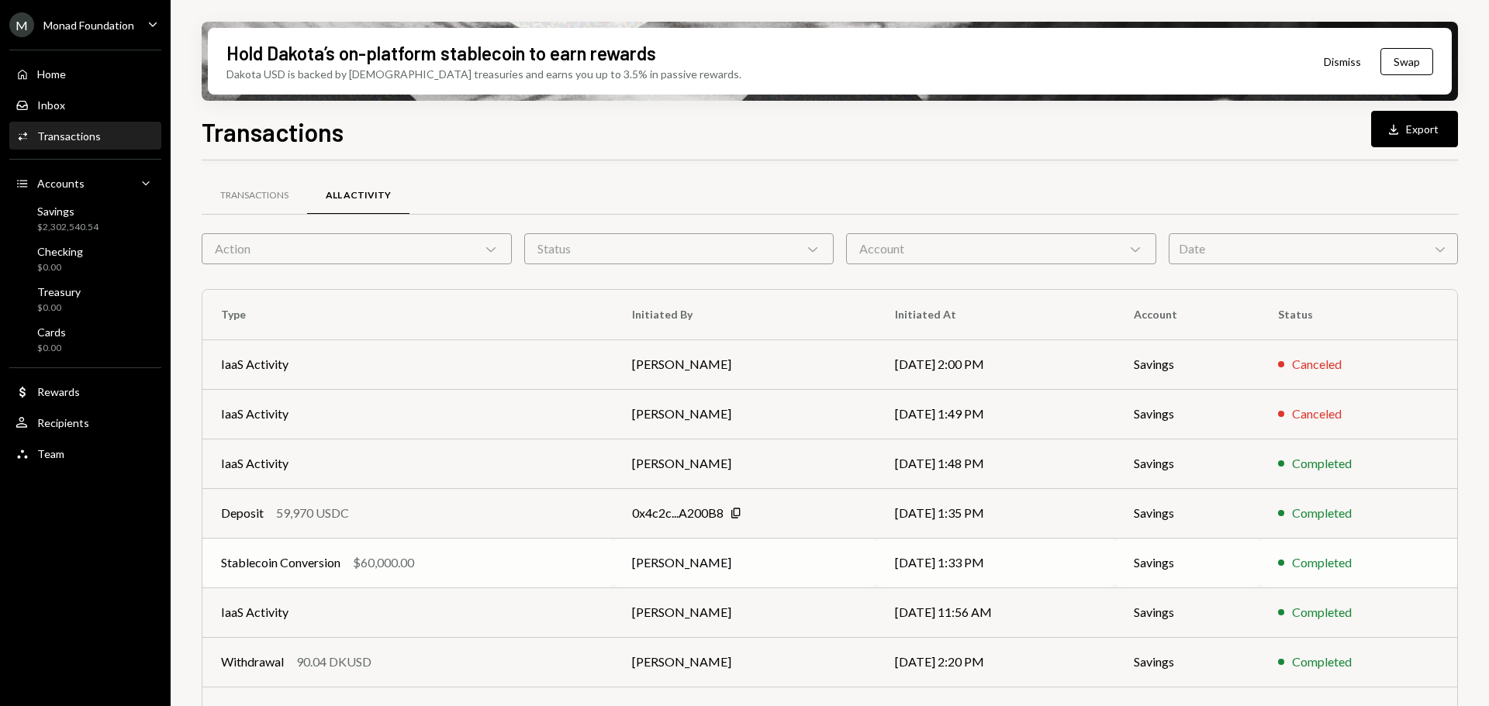
scroll to position [155, 0]
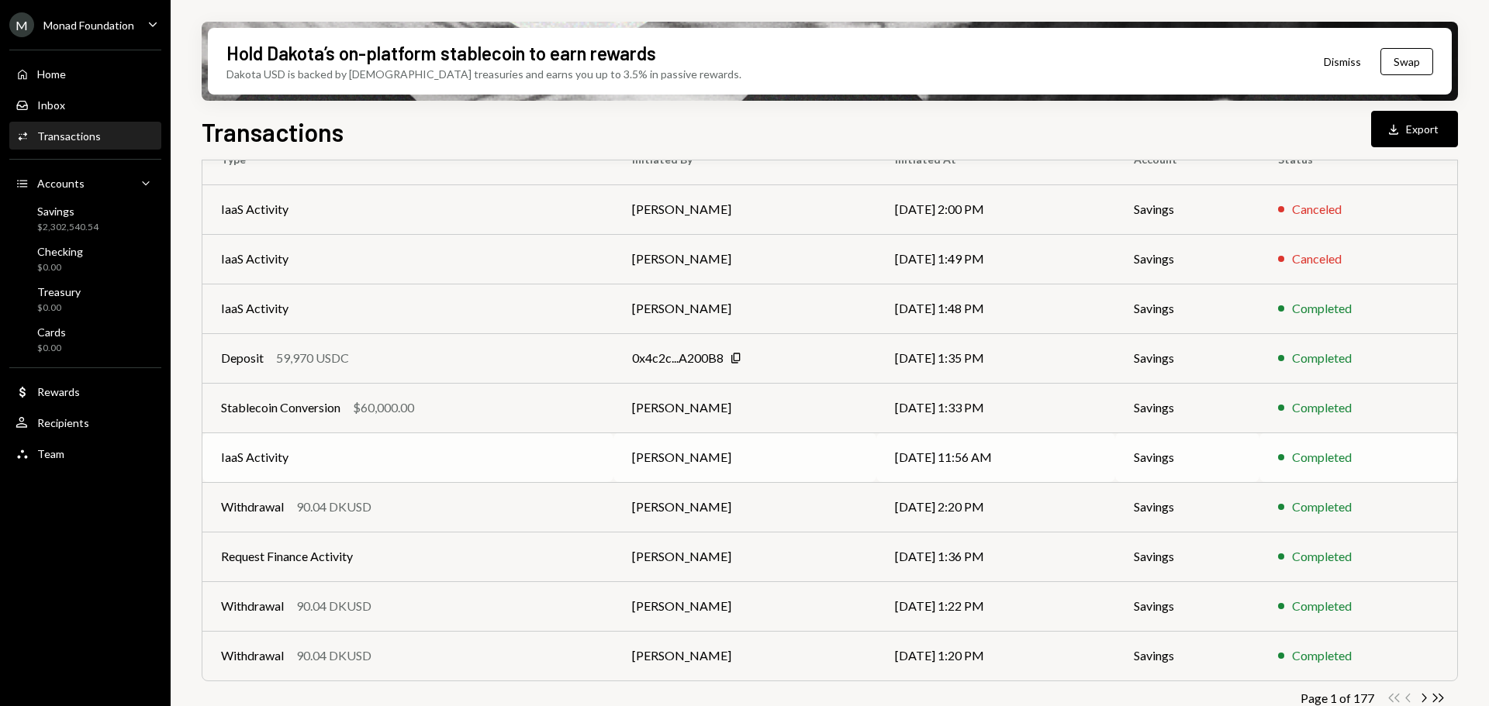
click at [374, 464] on td "IaaS Activity" at bounding box center [407, 458] width 411 height 50
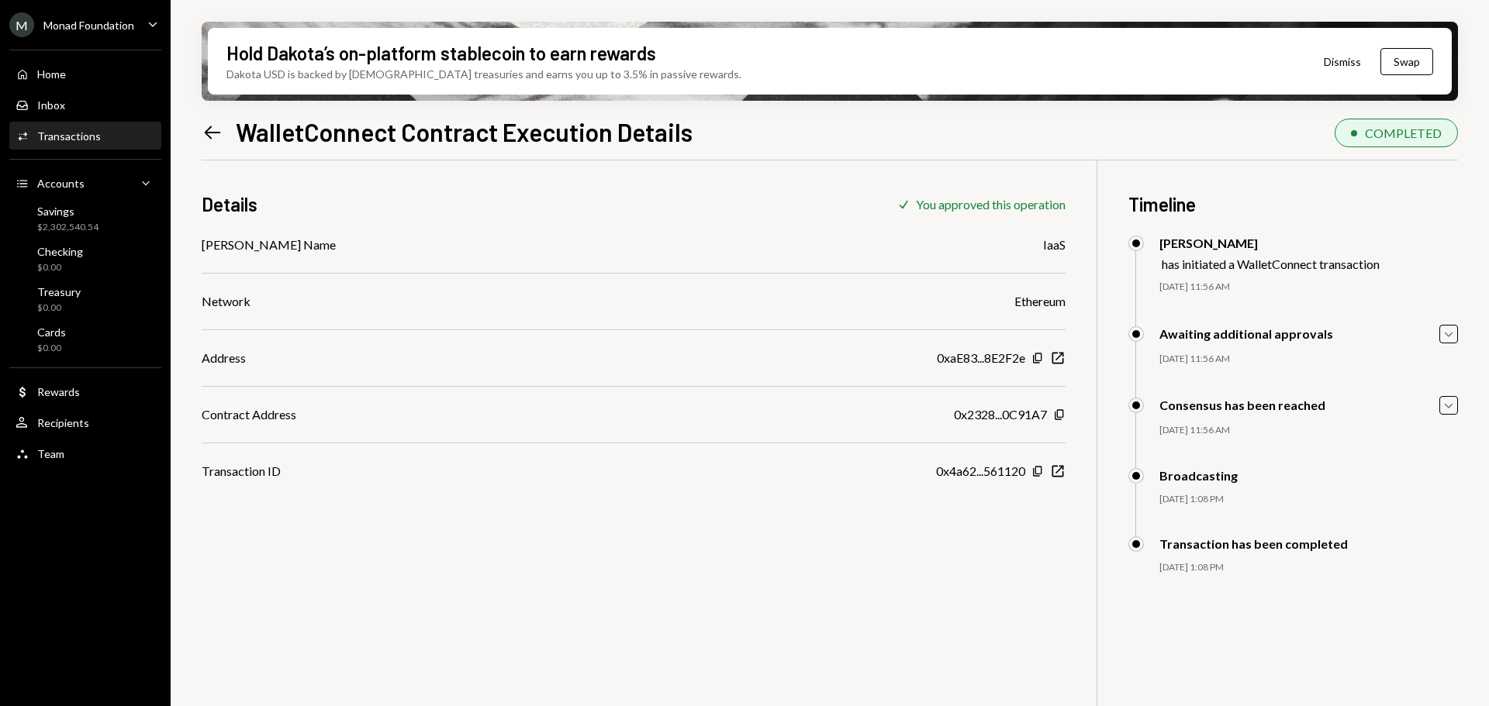
click at [209, 130] on icon "Left Arrow" at bounding box center [213, 133] width 22 height 22
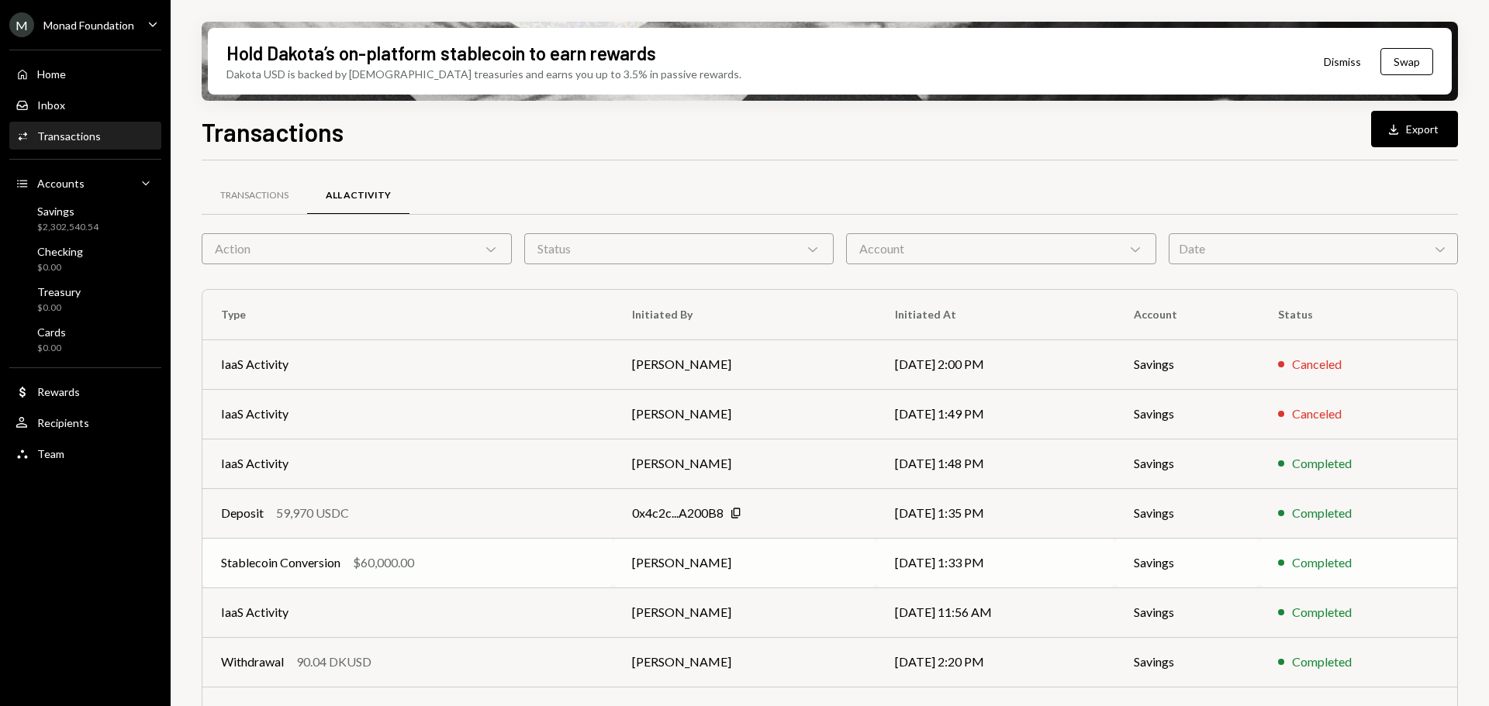
scroll to position [155, 0]
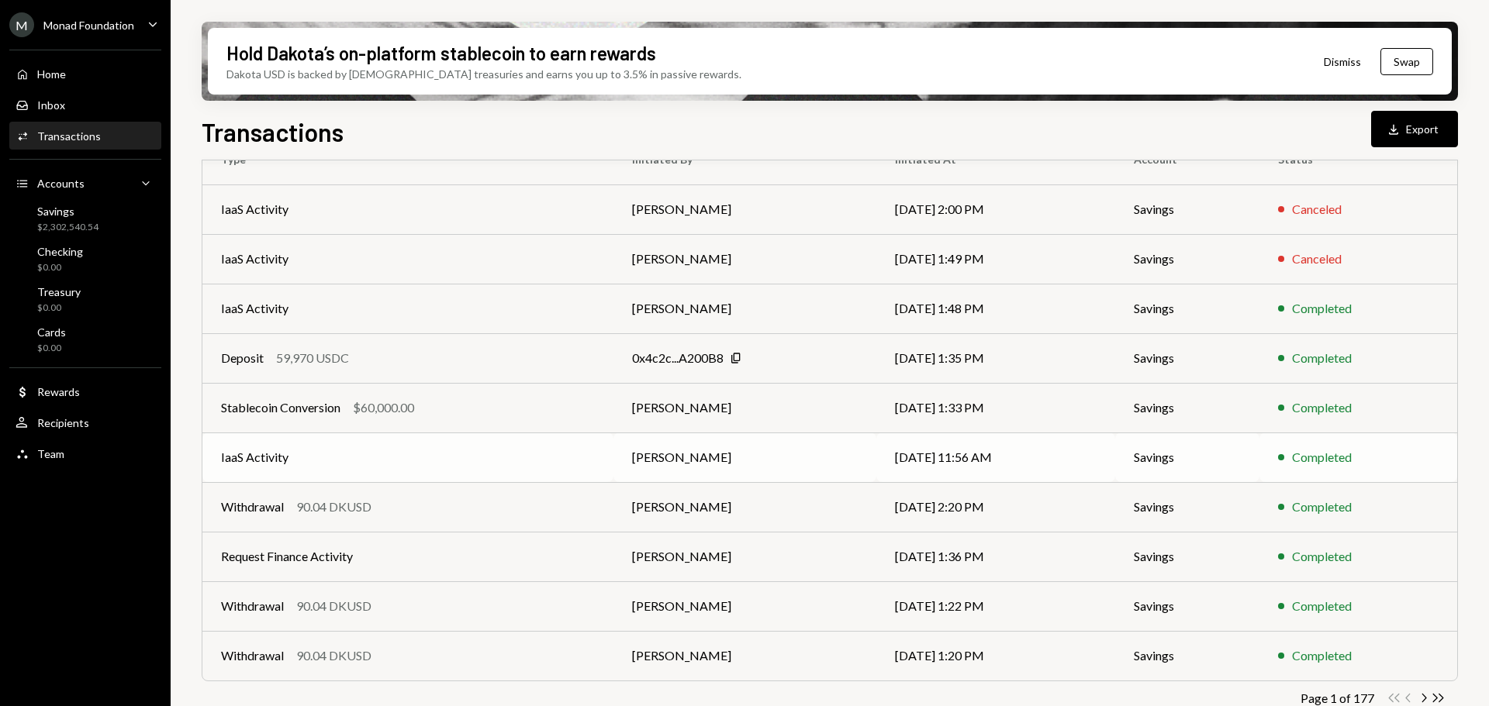
click at [379, 461] on td "IaaS Activity" at bounding box center [407, 458] width 411 height 50
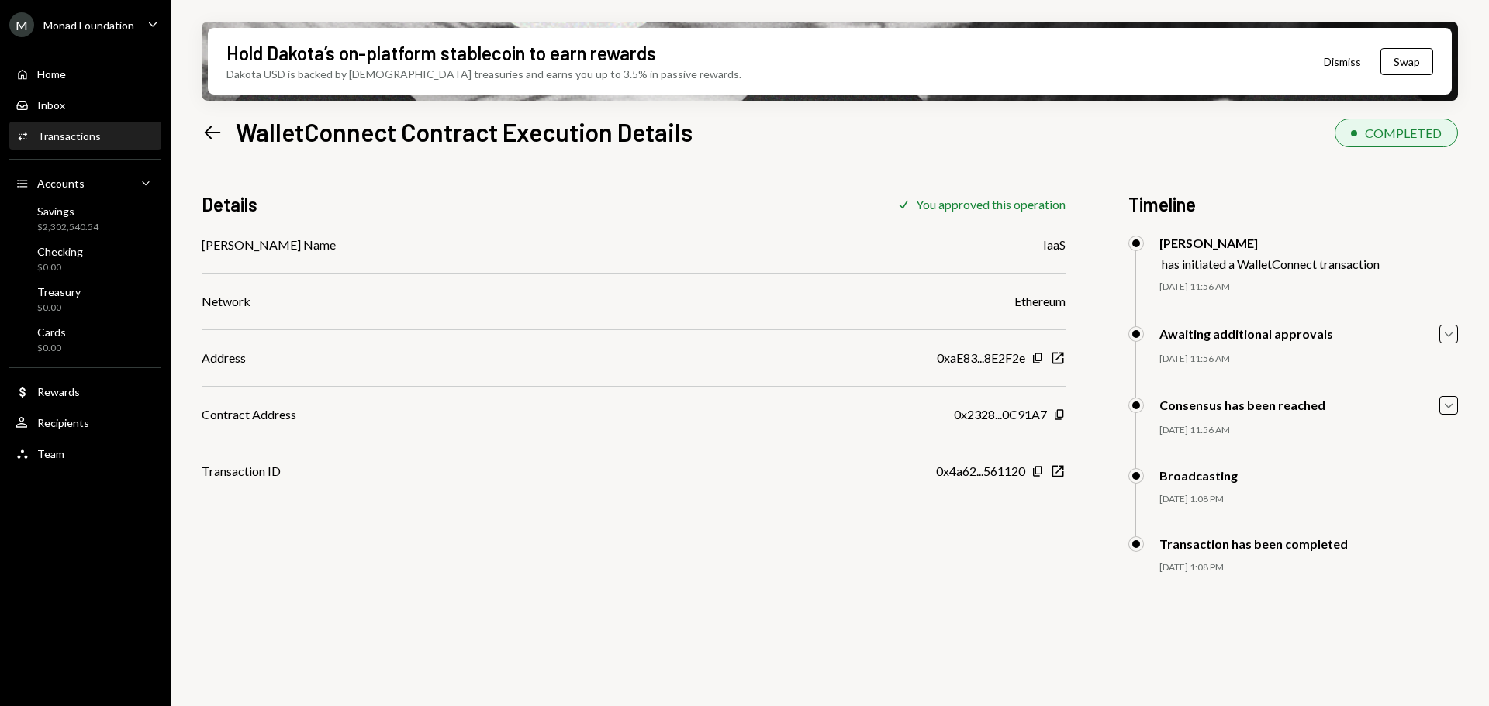
click at [210, 136] on icon "Left Arrow" at bounding box center [213, 133] width 22 height 22
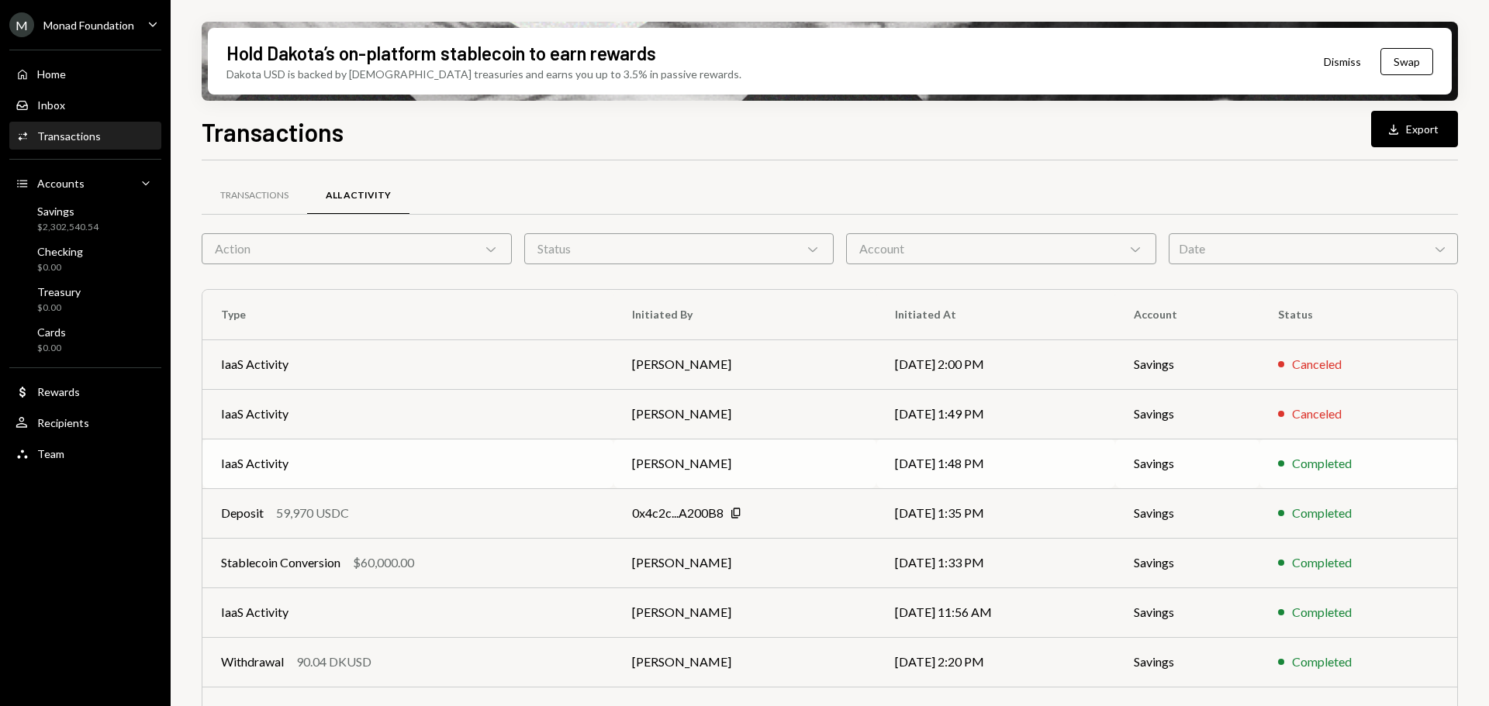
click at [357, 464] on td "IaaS Activity" at bounding box center [407, 464] width 411 height 50
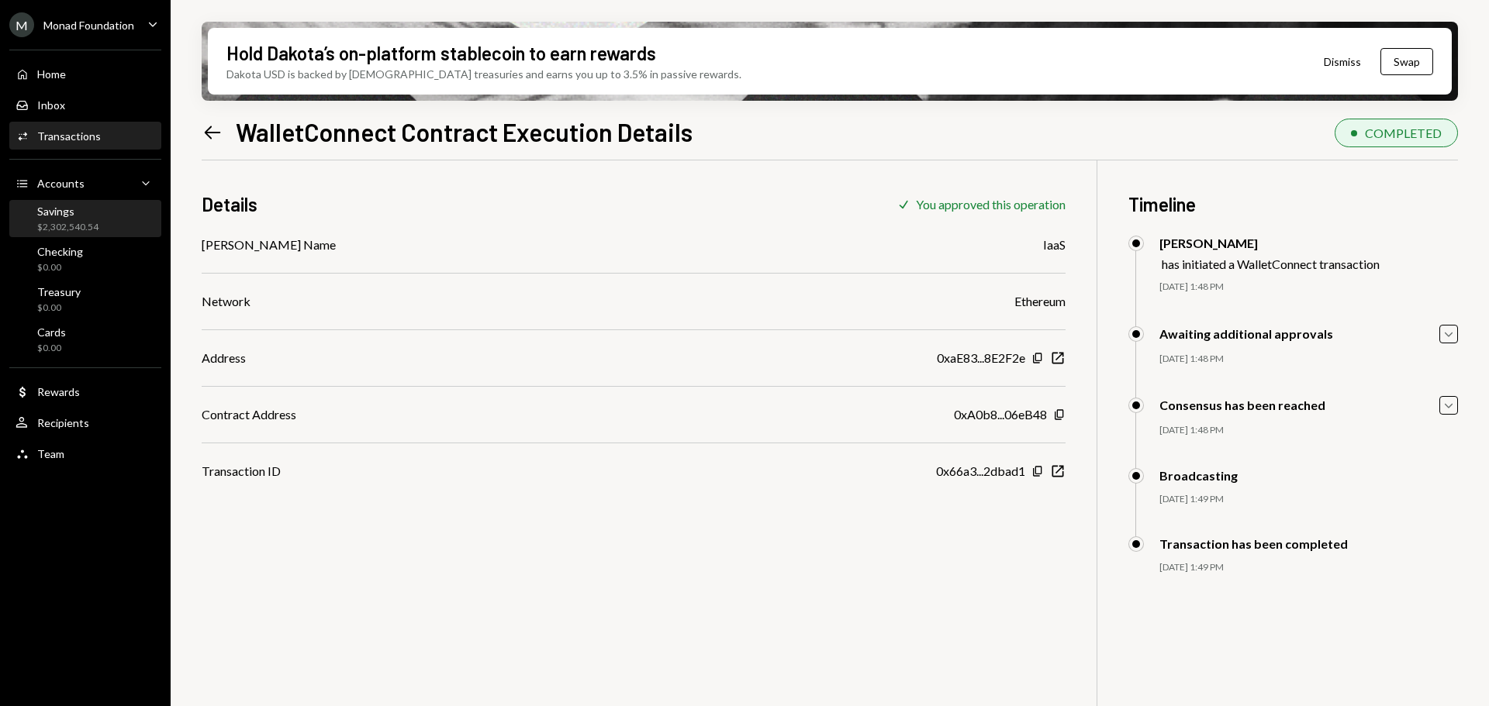
click at [67, 219] on div "Savings $2,302,540.54" at bounding box center [67, 219] width 61 height 29
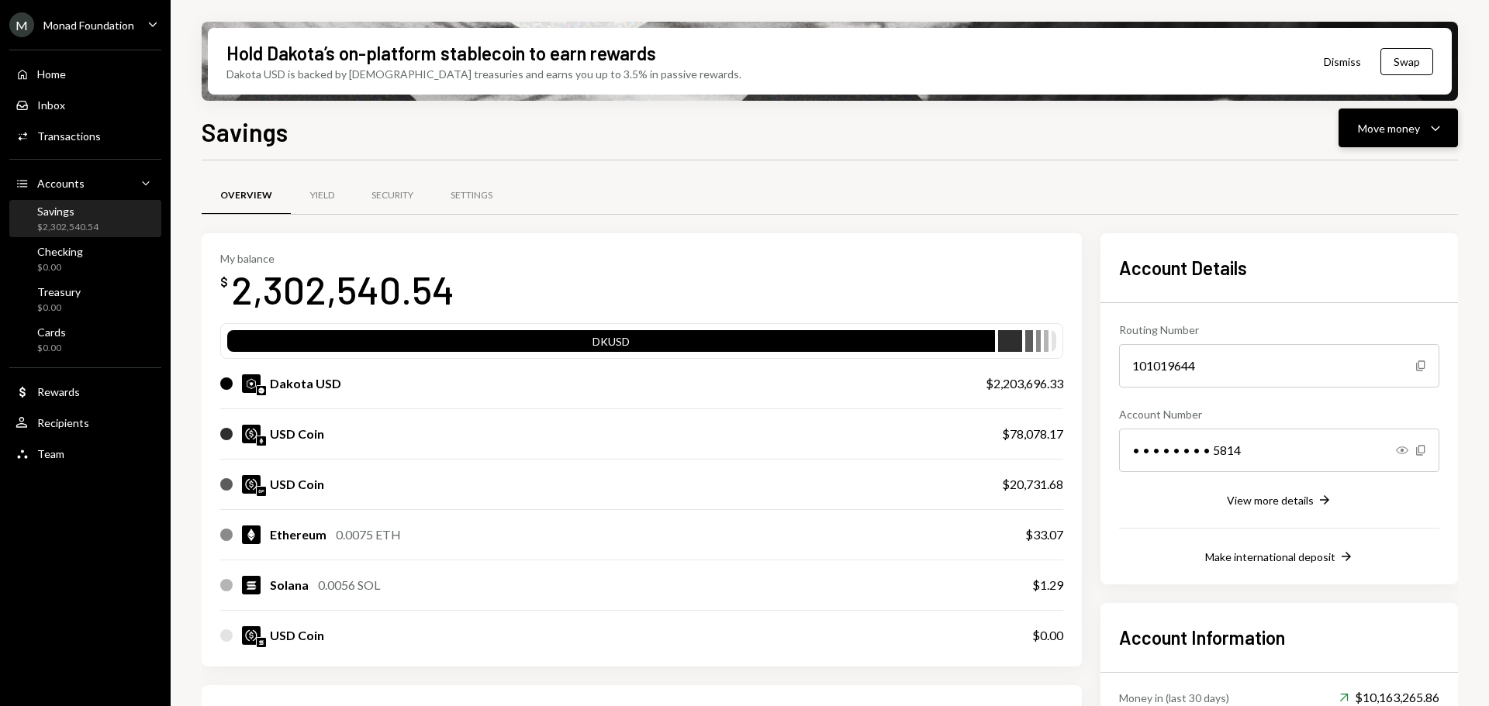
click at [1435, 130] on icon "button" at bounding box center [1435, 128] width 9 height 5
click at [1359, 246] on div "Deposit" at bounding box center [1385, 245] width 113 height 16
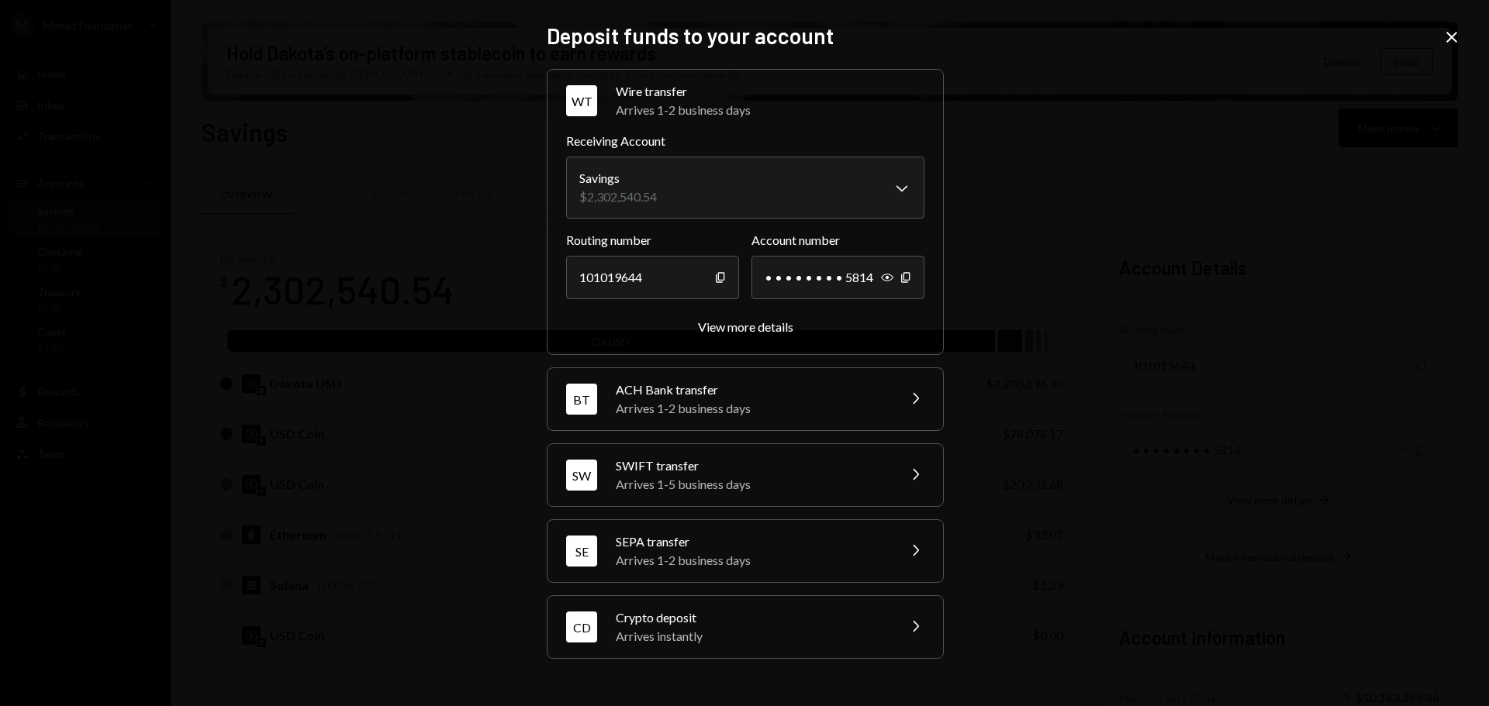
click at [916, 627] on icon "Chevron Right" at bounding box center [915, 626] width 19 height 19
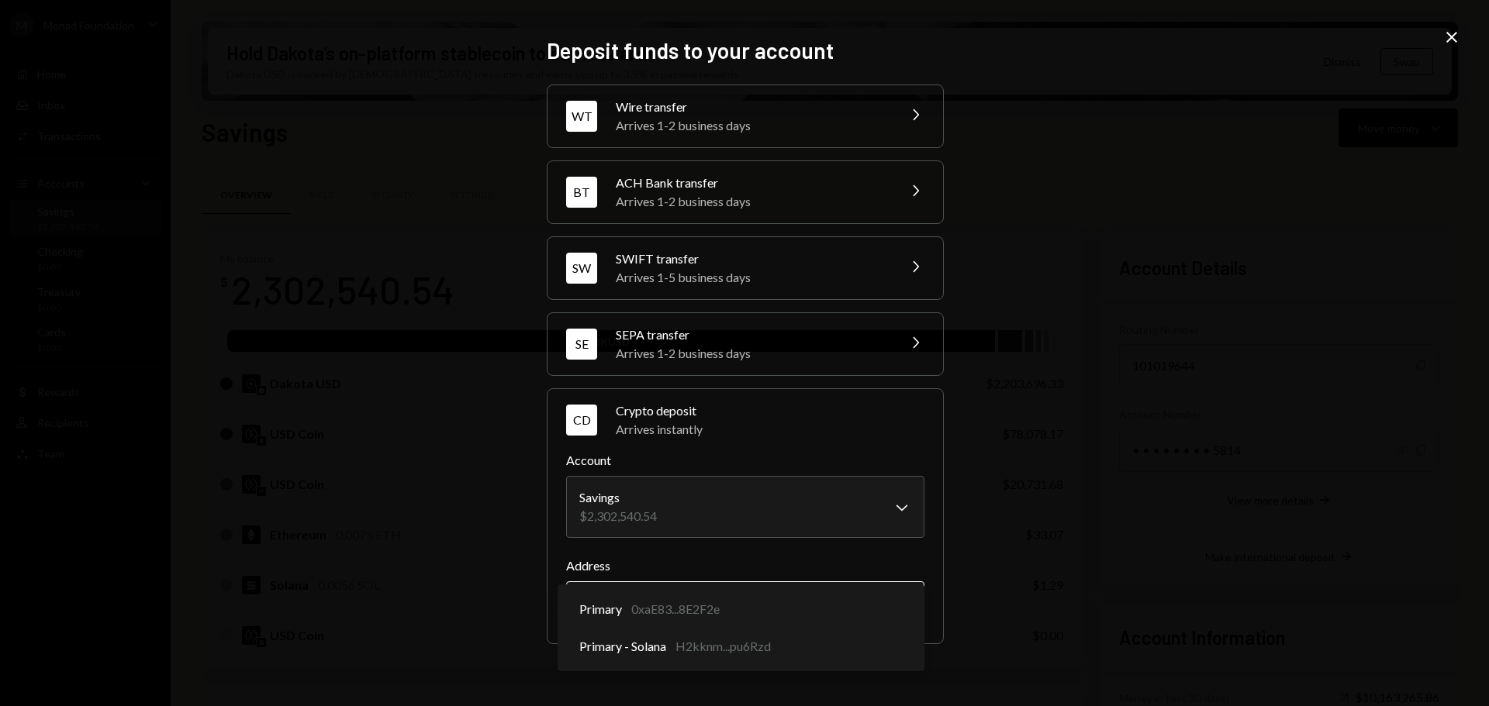
click at [884, 605] on body "M Monad Foundation Caret Down Home Home Inbox Inbox Activities Transactions Acc…" at bounding box center [744, 353] width 1489 height 706
select select "**********"
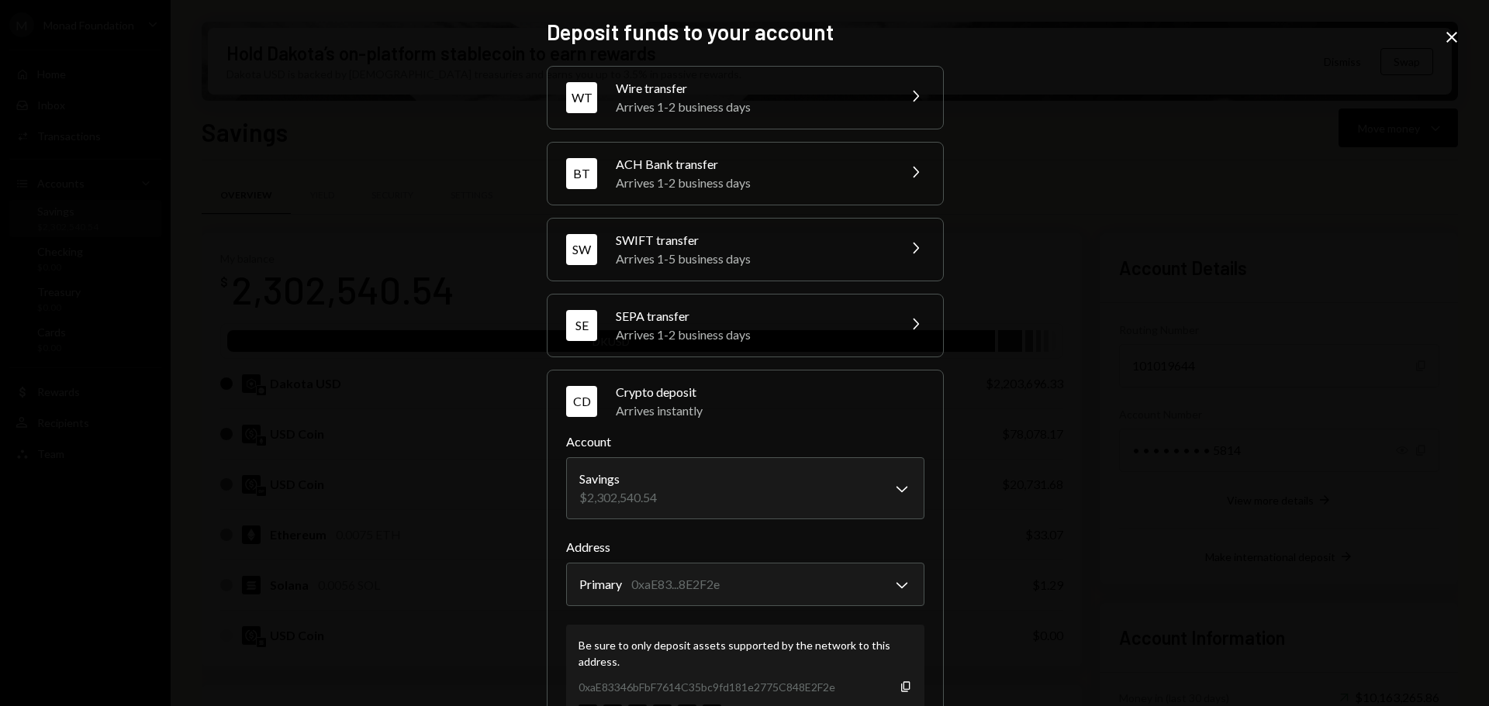
scroll to position [74, 0]
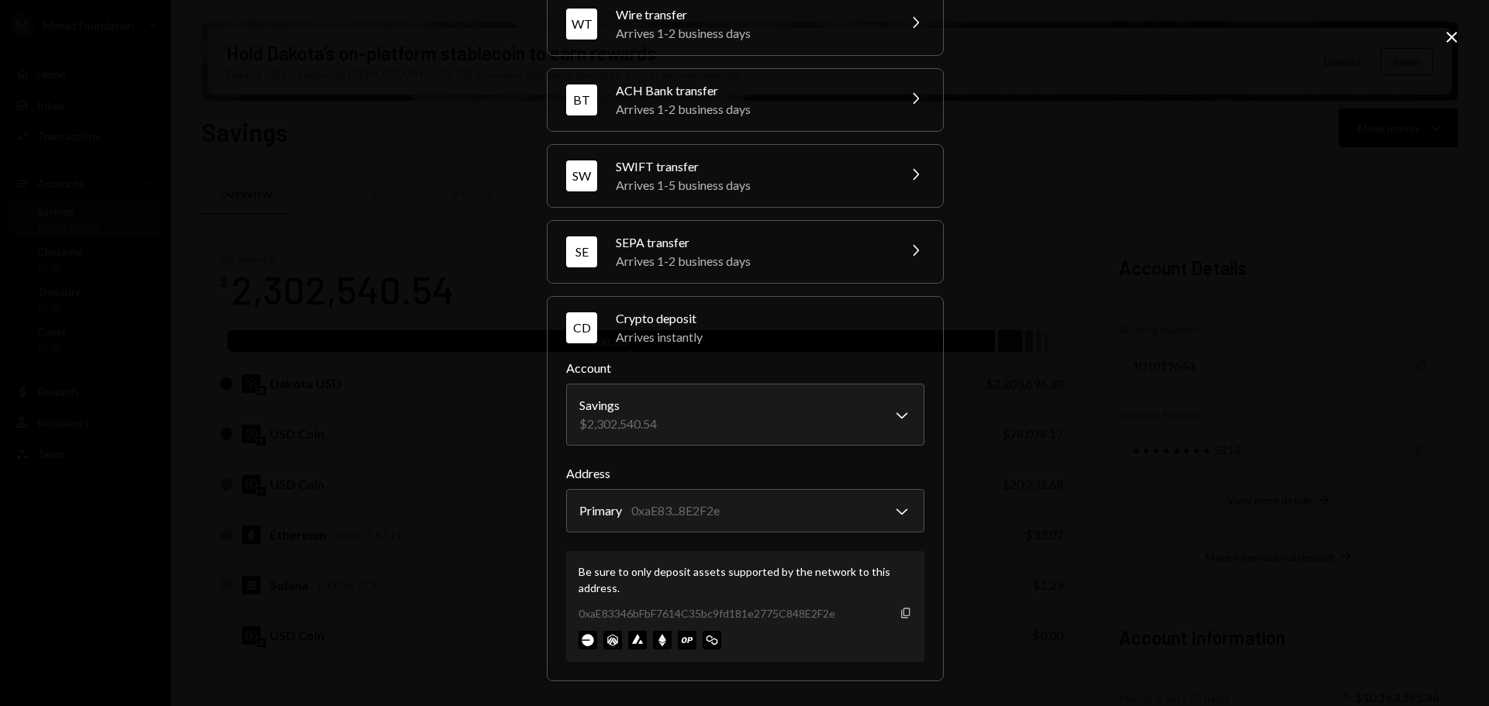
click at [901, 613] on icon "button" at bounding box center [905, 613] width 9 height 10
click at [1125, 406] on div "**********" at bounding box center [744, 353] width 1489 height 706
click at [1457, 34] on icon "Close" at bounding box center [1451, 37] width 19 height 19
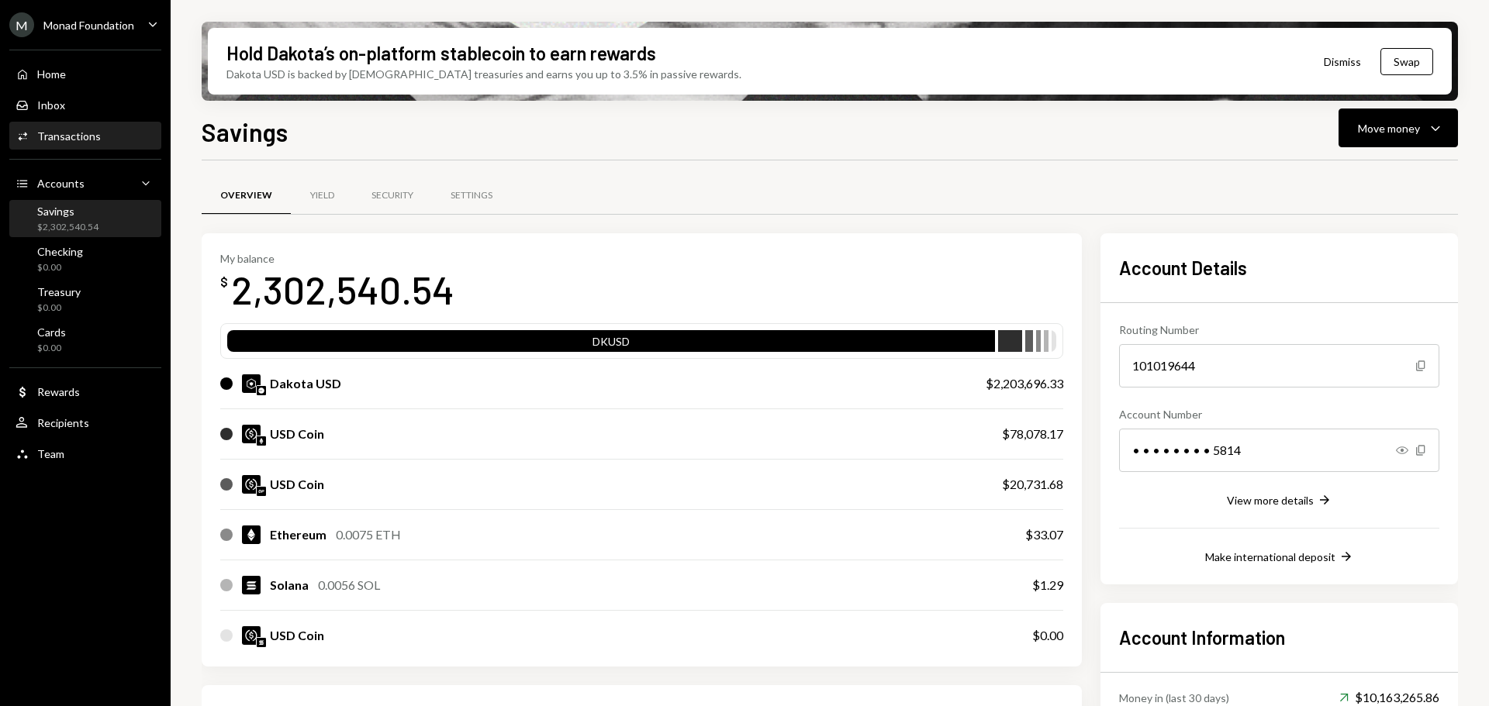
click at [64, 139] on div "Transactions" at bounding box center [69, 135] width 64 height 13
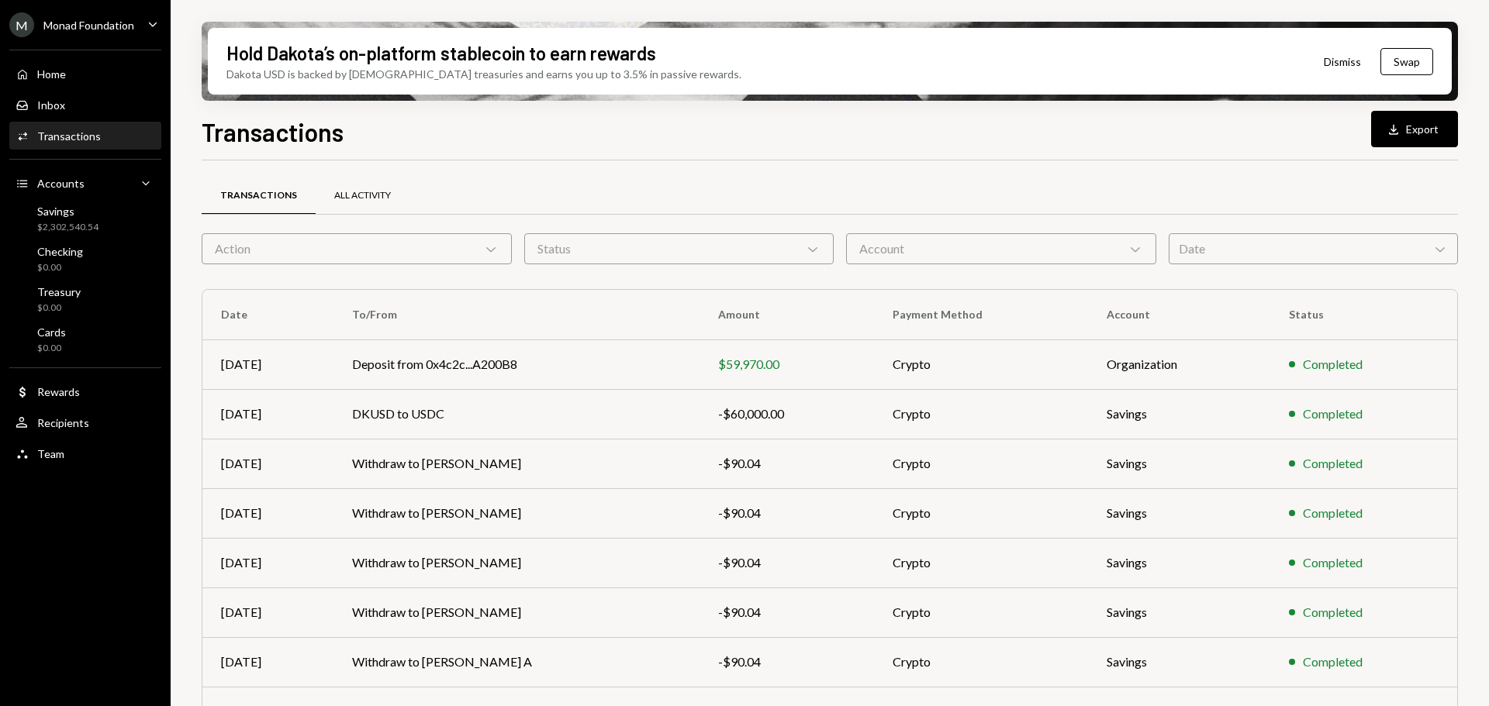
click at [362, 190] on div "All Activity" at bounding box center [362, 195] width 57 height 13
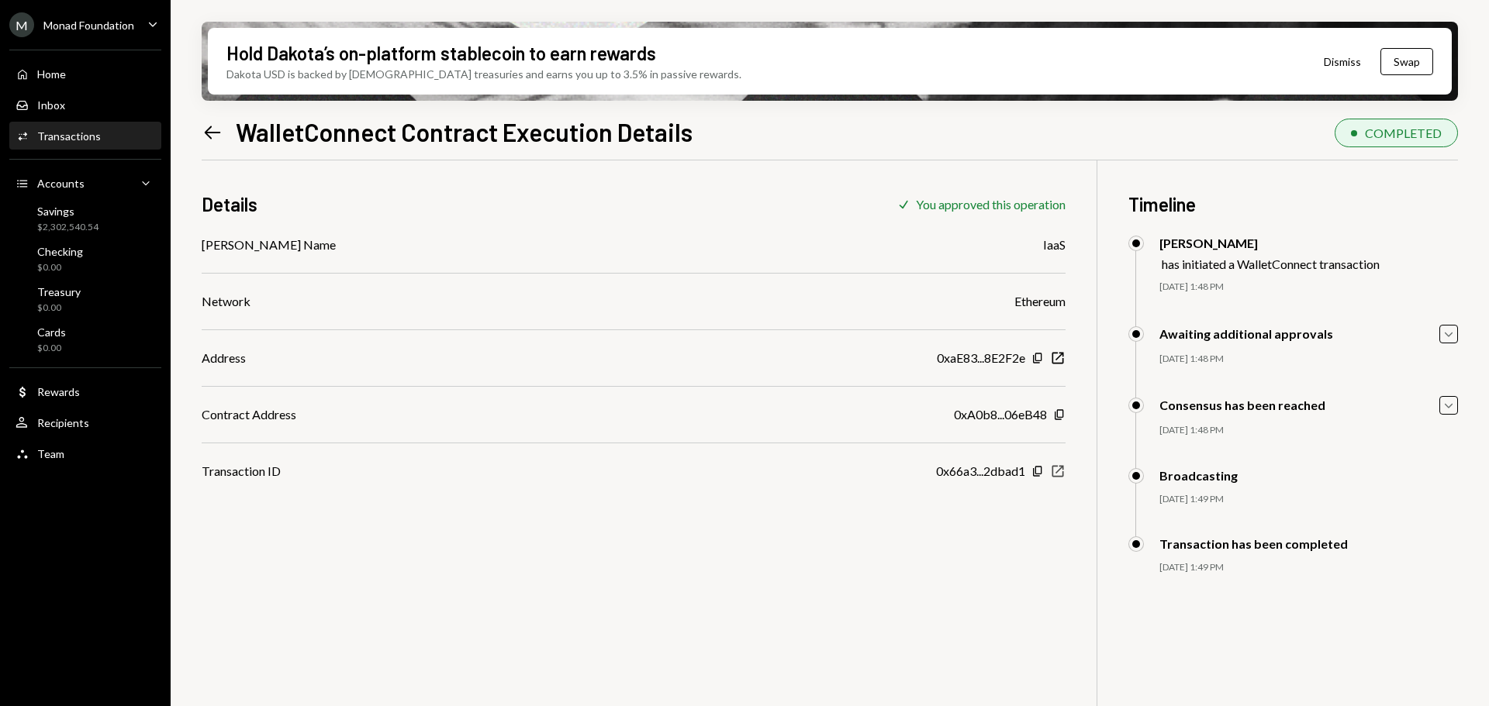
click at [1061, 471] on icon "New Window" at bounding box center [1058, 472] width 16 height 16
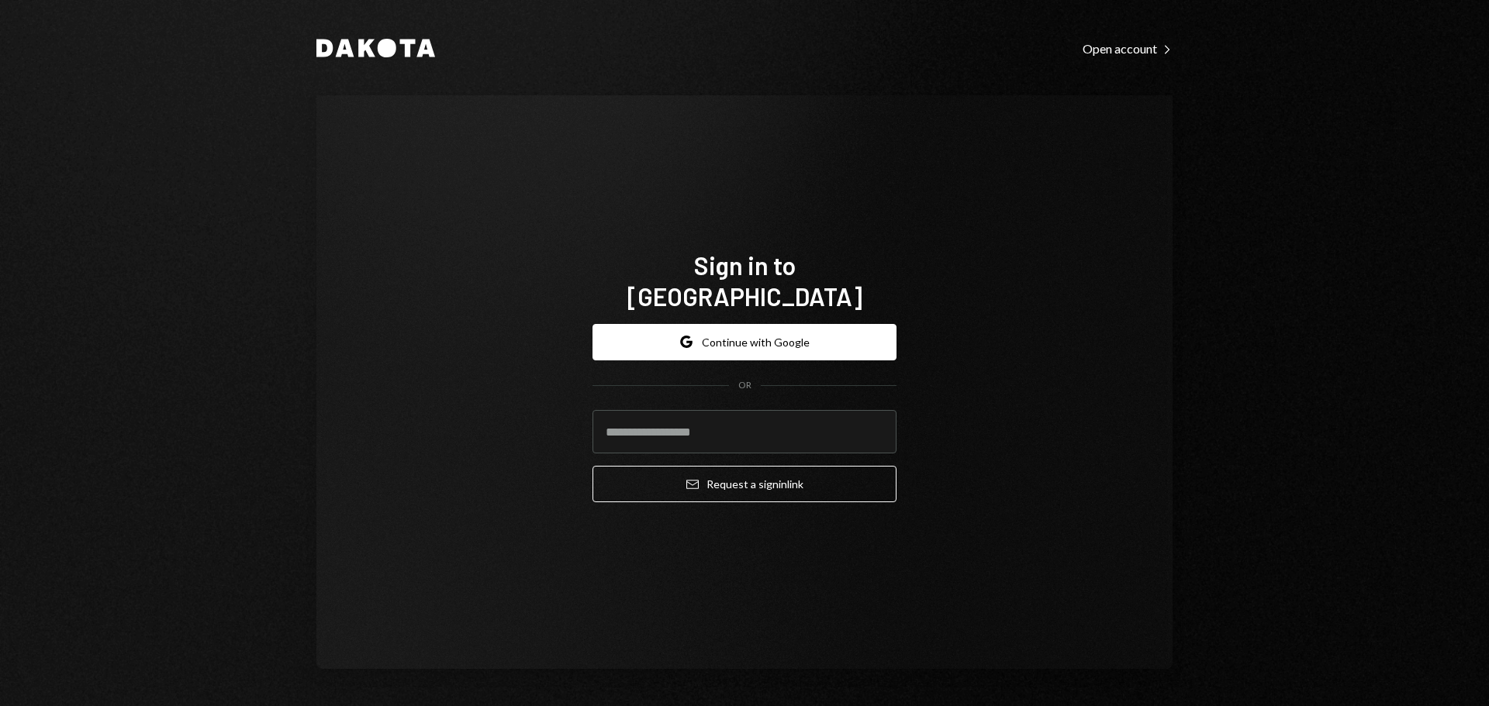
drag, startPoint x: 1069, startPoint y: 479, endPoint x: 1053, endPoint y: 477, distance: 15.7
click at [1069, 479] on div "Sign in to Dakota Google Continue with Google OR Email Request a sign in link" at bounding box center [744, 382] width 856 height 574
click at [666, 324] on button "Google Continue with Google" at bounding box center [744, 342] width 304 height 36
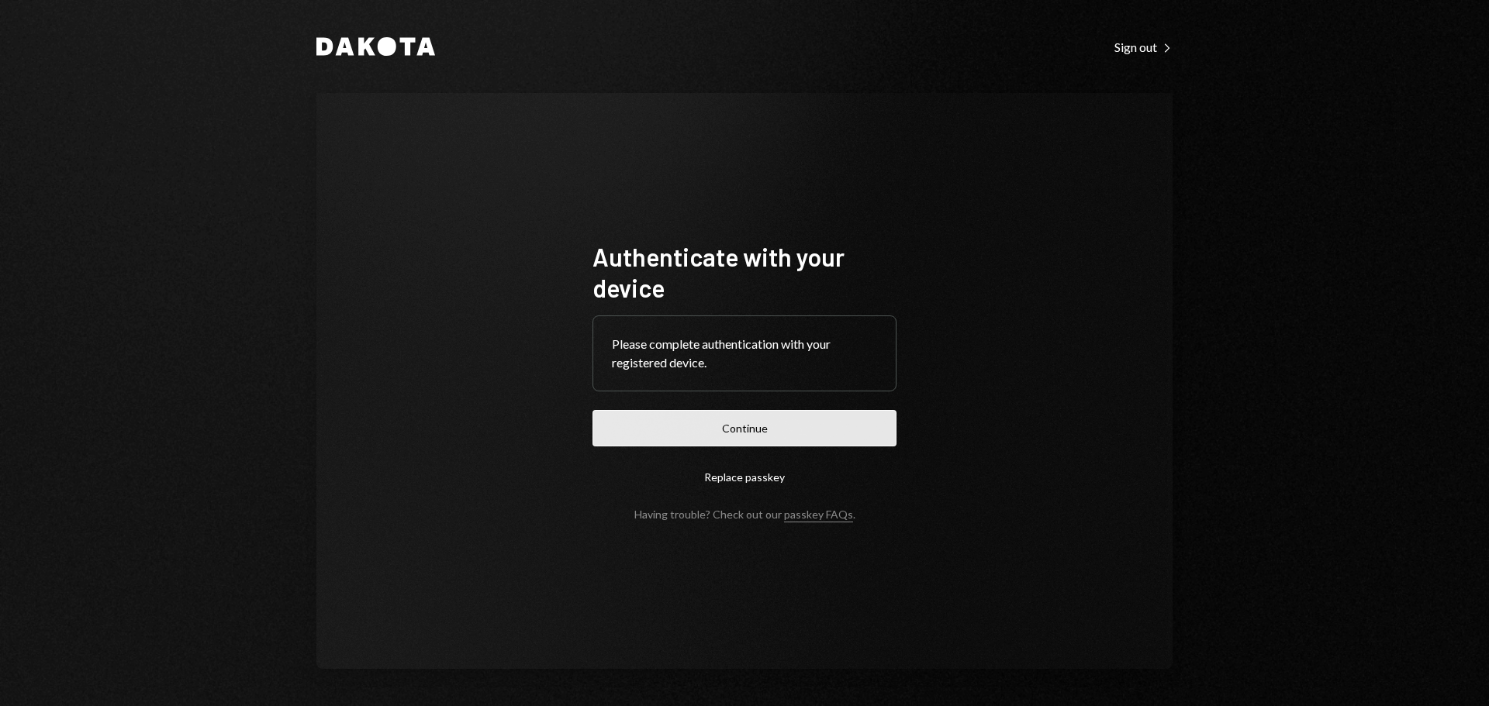
click at [784, 422] on button "Continue" at bounding box center [744, 428] width 304 height 36
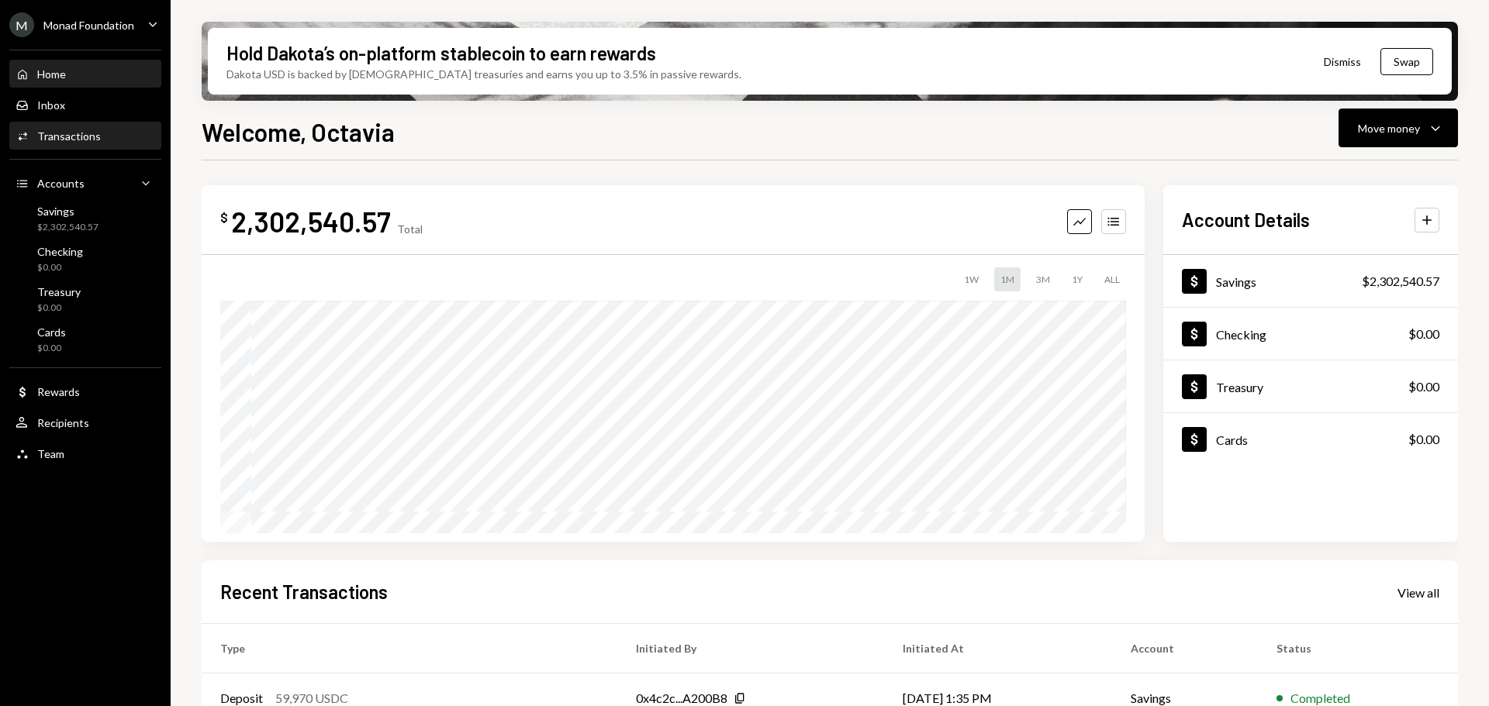
click at [124, 136] on div "Activities Transactions" at bounding box center [86, 136] width 140 height 14
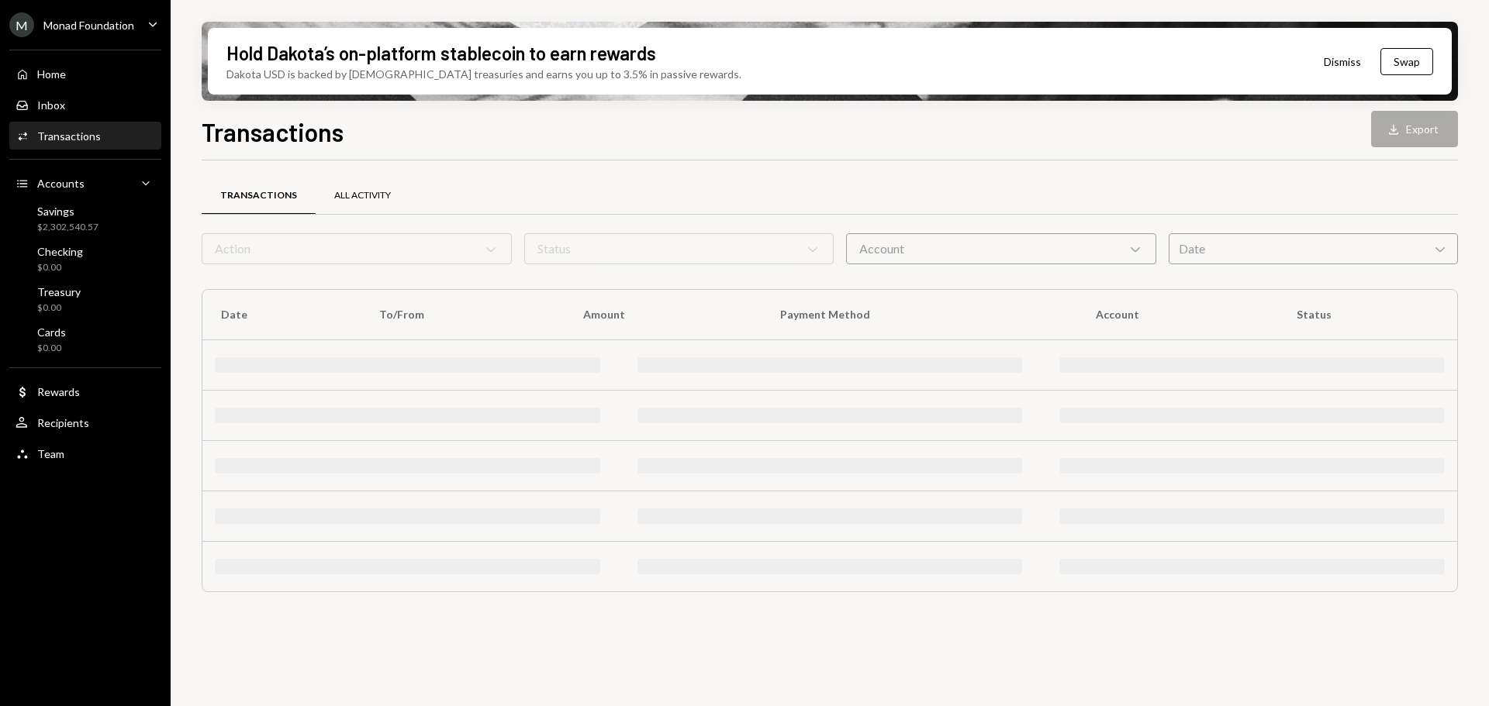
click at [354, 184] on div "All Activity" at bounding box center [363, 196] width 94 height 37
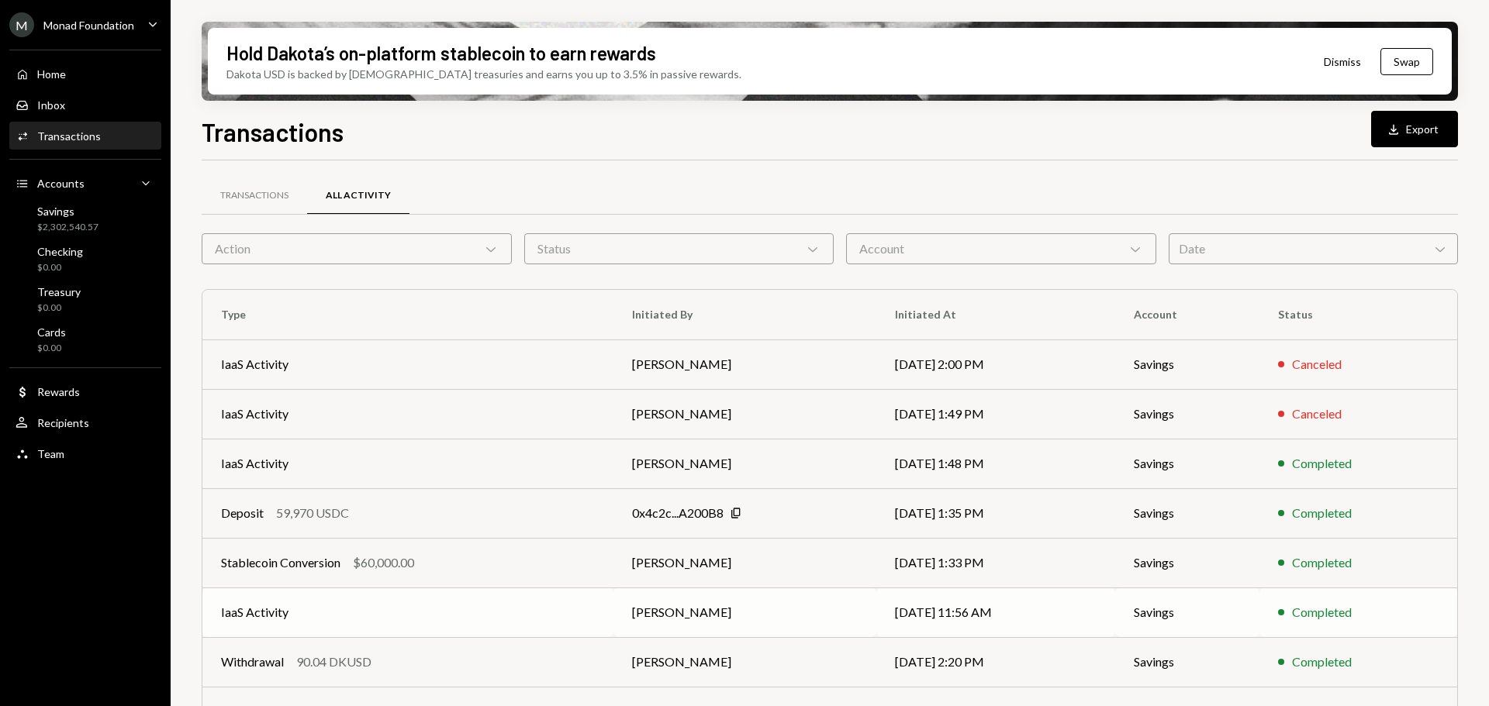
click at [1007, 609] on td "[DATE] 11:56 AM" at bounding box center [996, 613] width 240 height 50
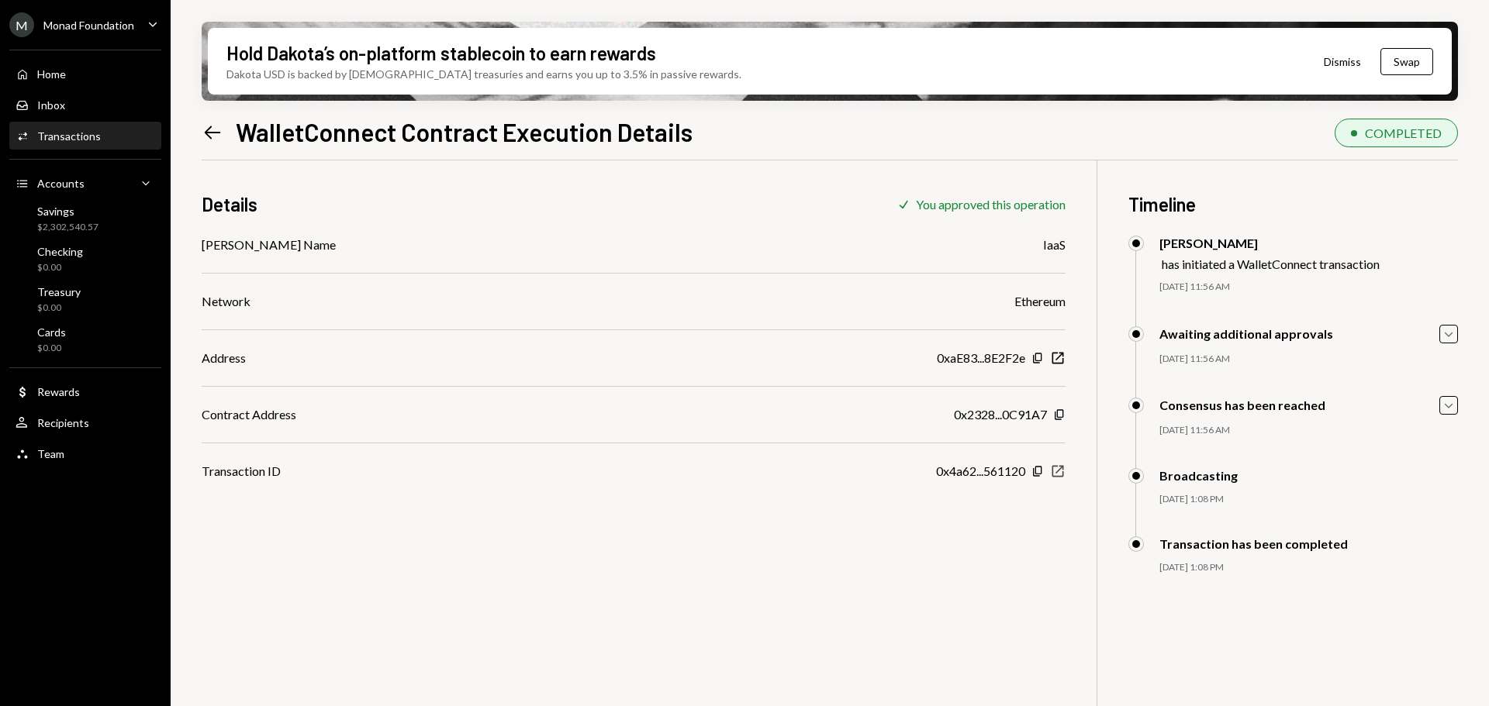
click at [1061, 469] on icon "New Window" at bounding box center [1058, 472] width 16 height 16
click at [213, 126] on icon "Left Arrow" at bounding box center [213, 133] width 22 height 22
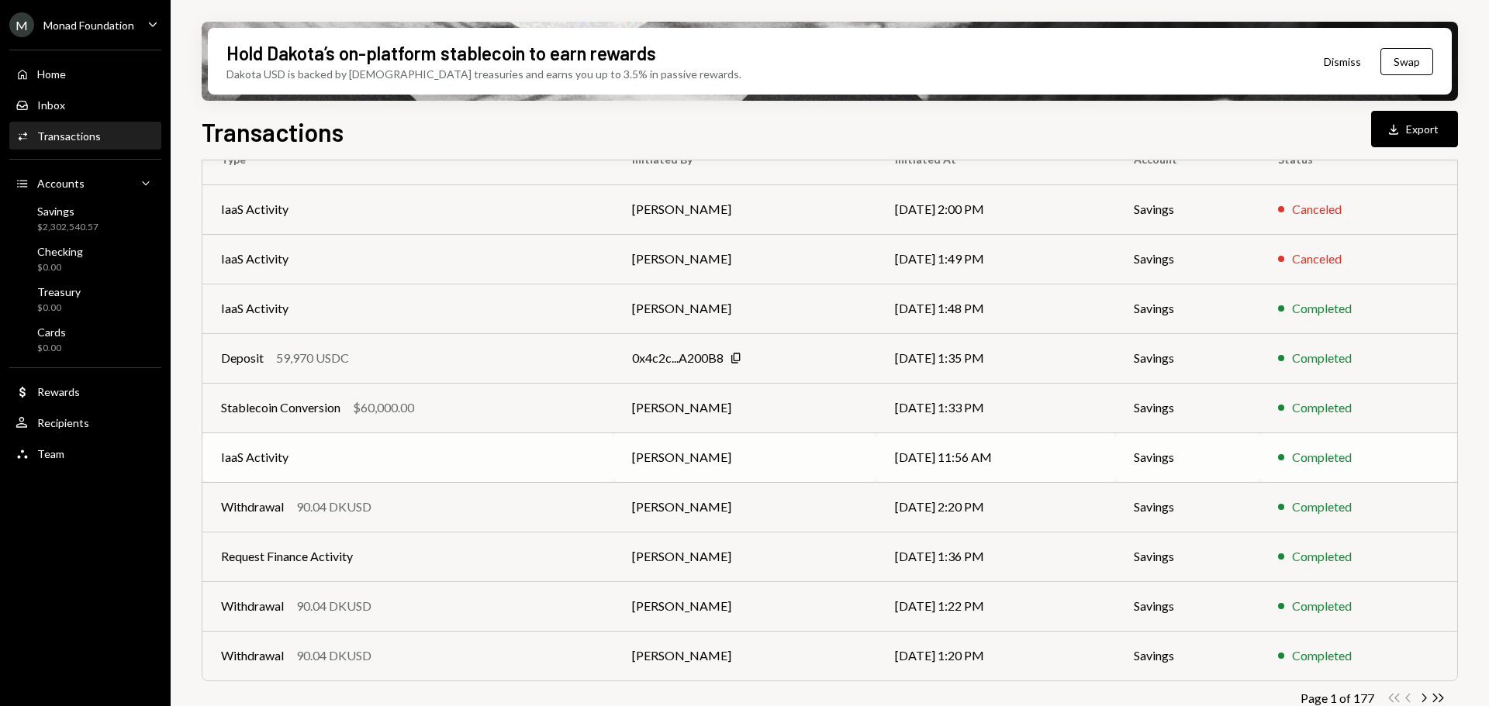
scroll to position [177, 0]
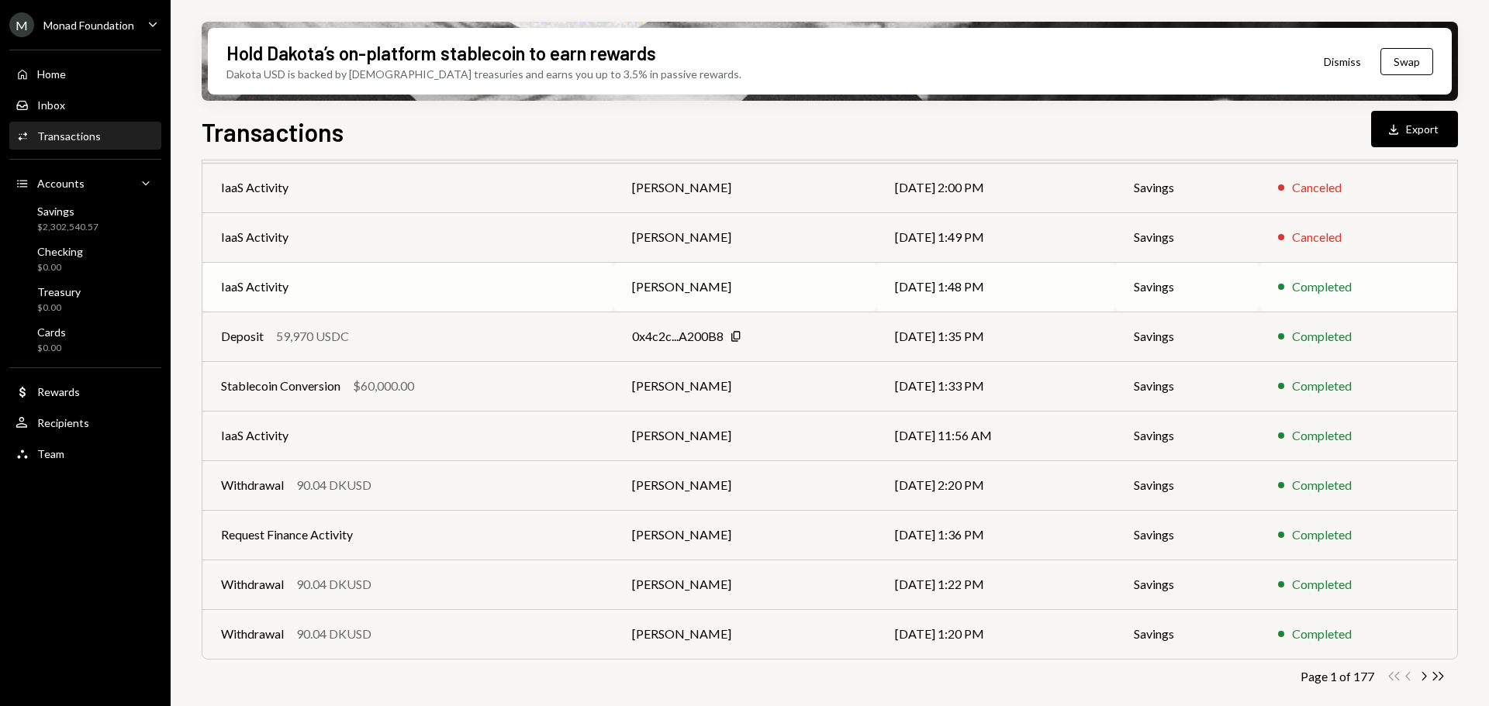
click at [350, 272] on td "IaaS Activity" at bounding box center [407, 287] width 411 height 50
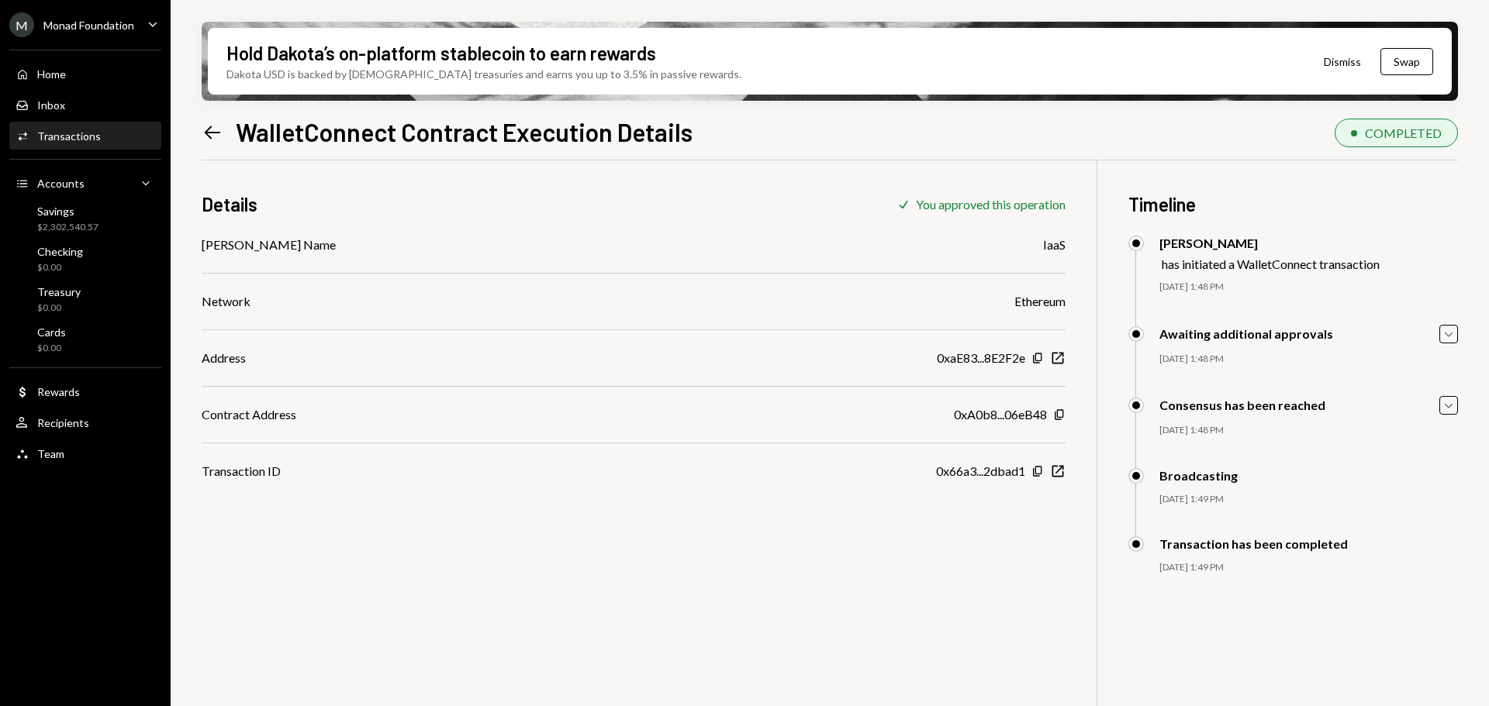
click at [213, 129] on icon "Left Arrow" at bounding box center [213, 133] width 22 height 22
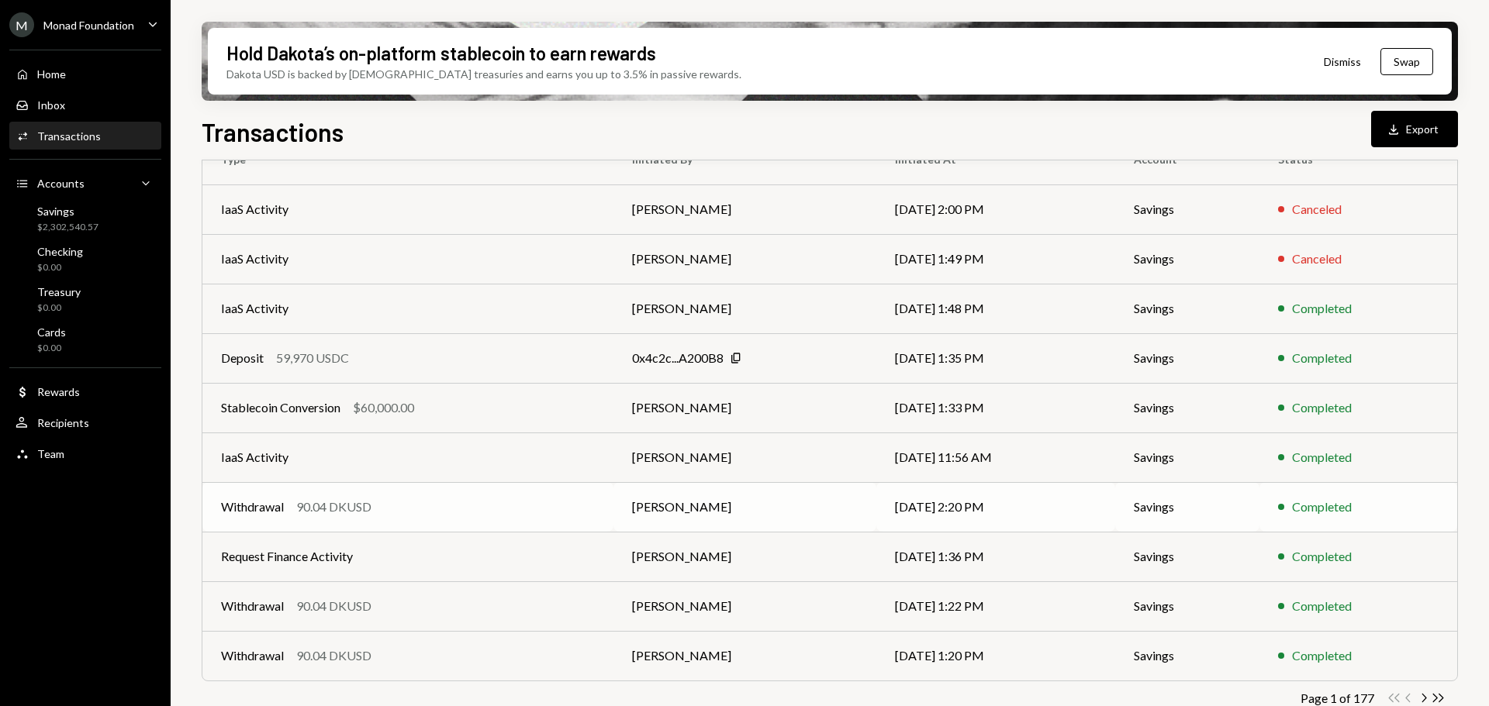
scroll to position [177, 0]
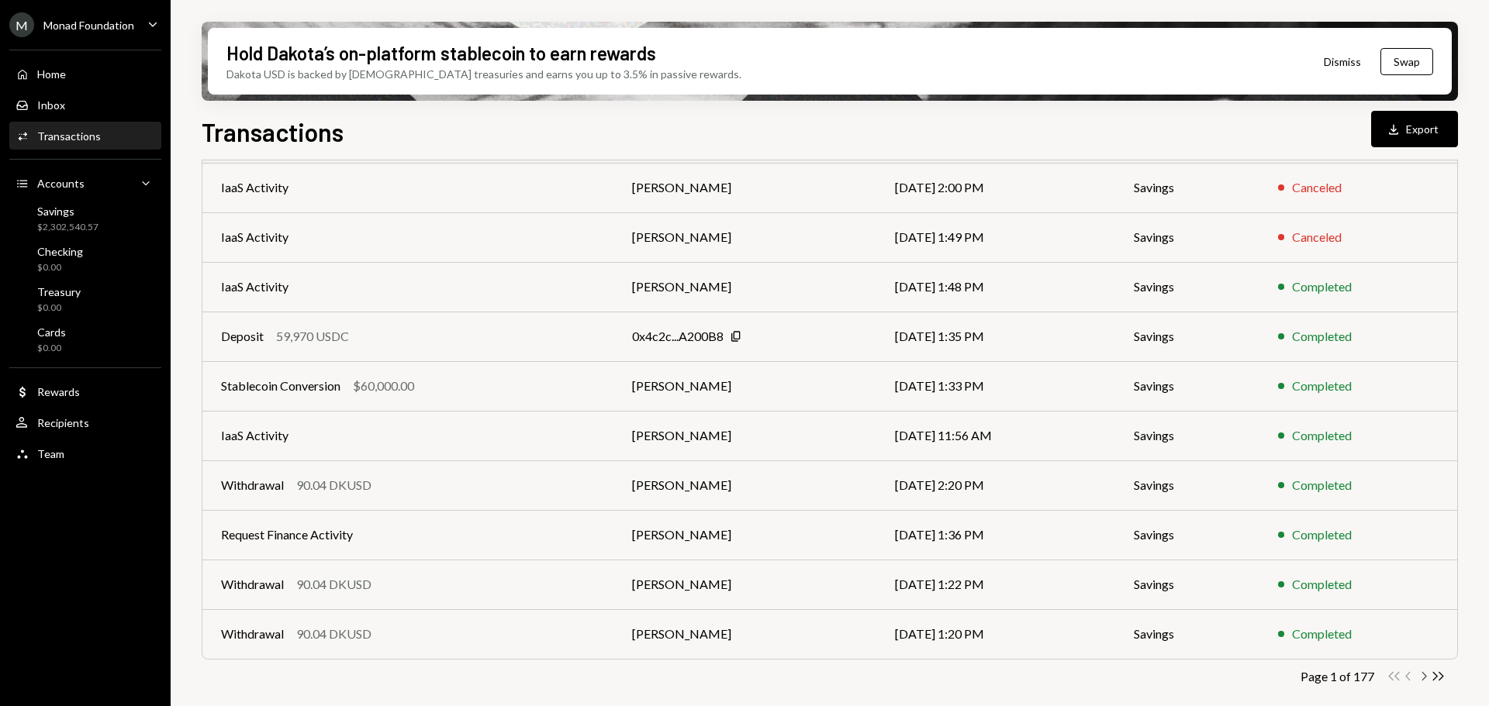
click at [1424, 677] on icon "Chevron Right" at bounding box center [1423, 676] width 15 height 15
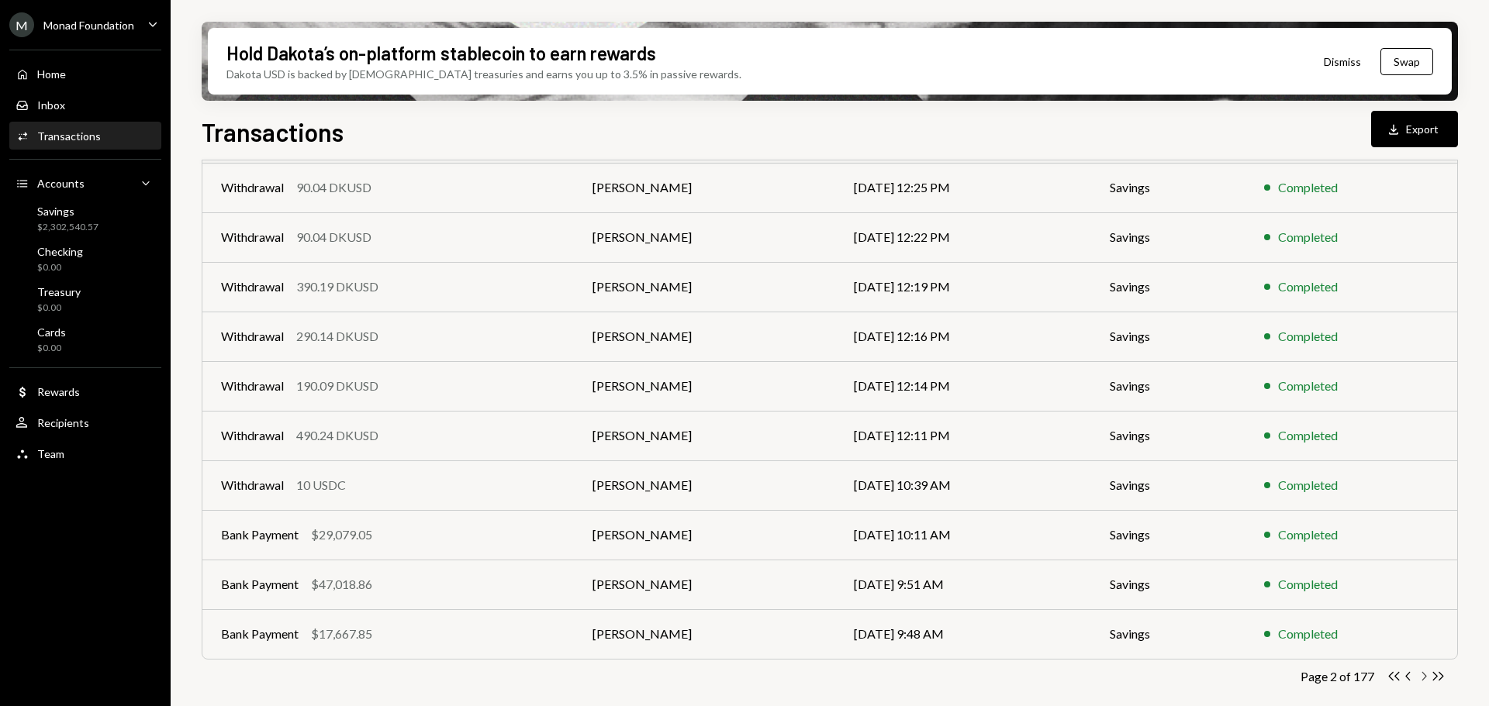
click at [1418, 675] on icon "Chevron Right" at bounding box center [1423, 676] width 15 height 15
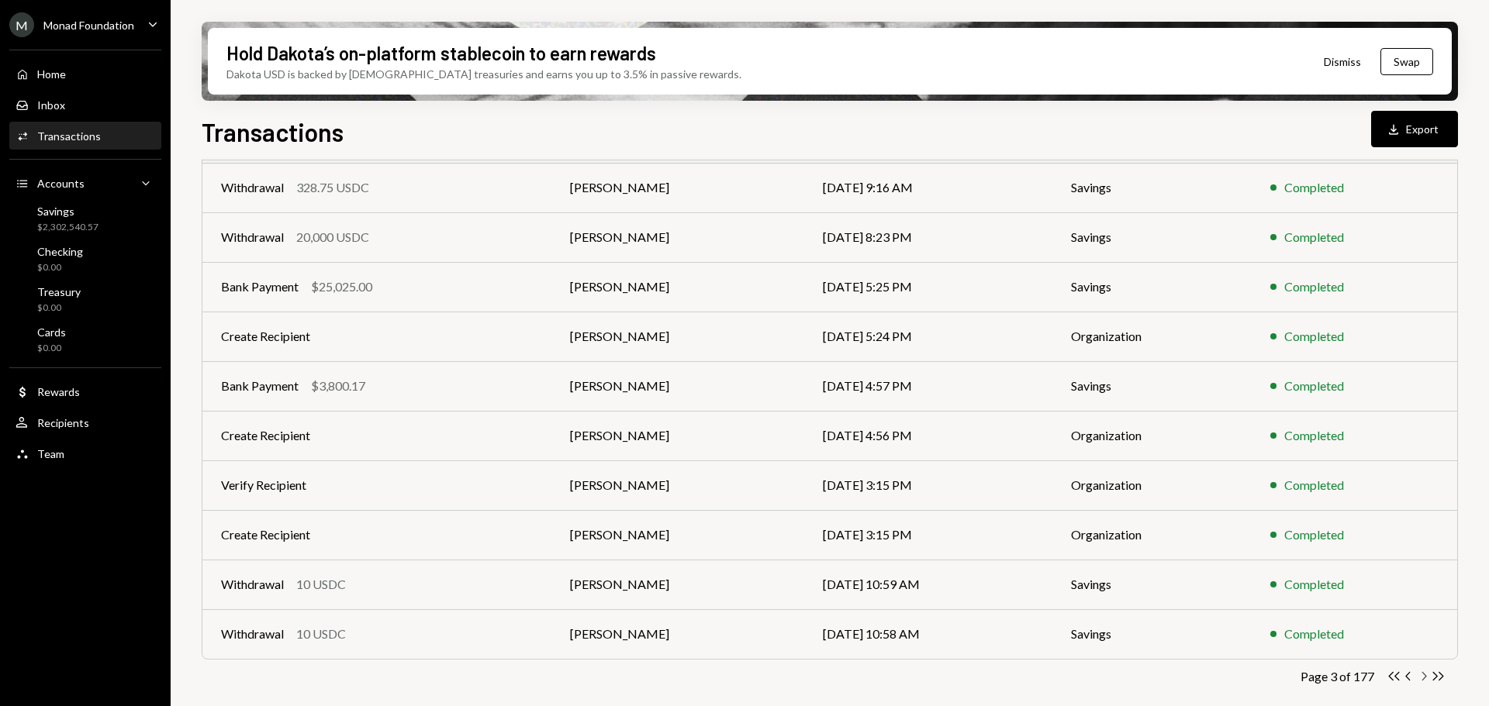
click at [1425, 674] on icon "Chevron Right" at bounding box center [1423, 676] width 15 height 15
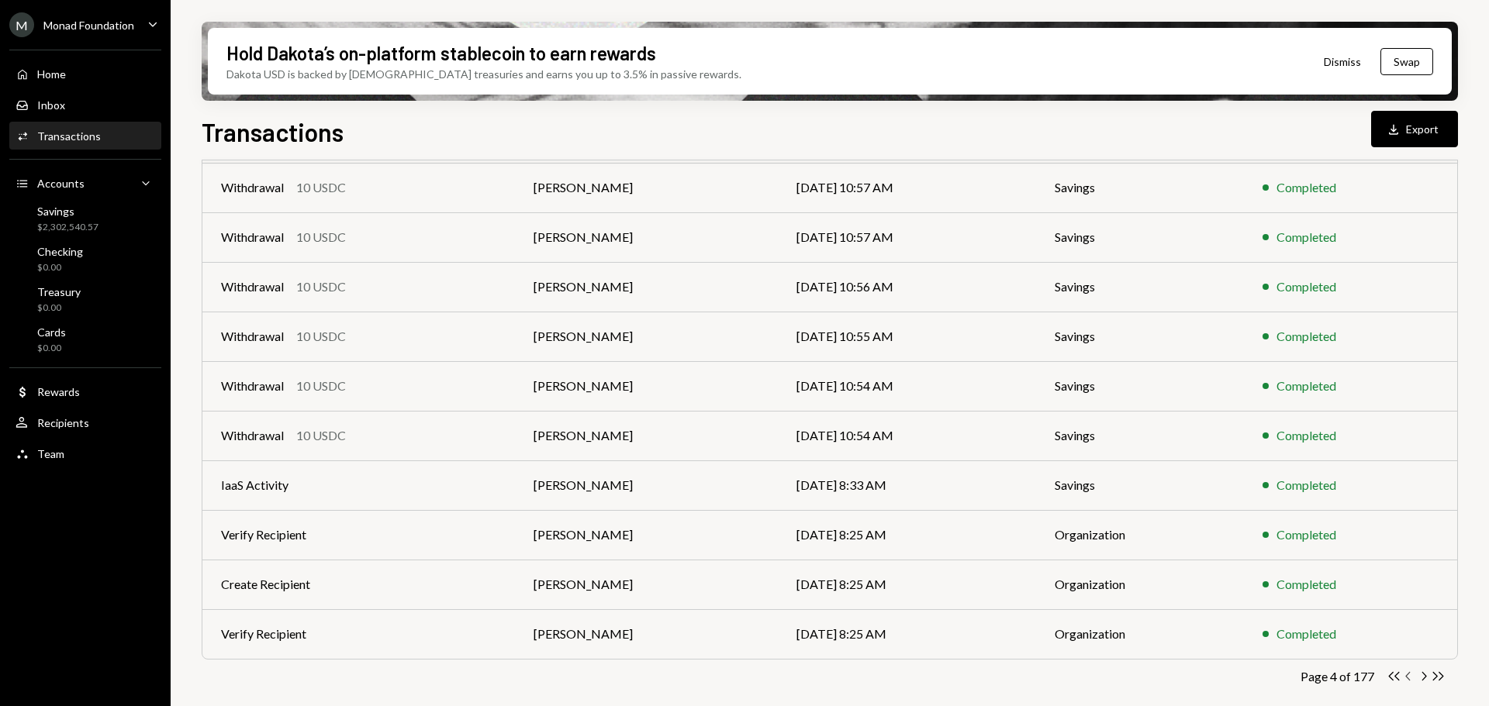
click at [1408, 678] on icon "Chevron Left" at bounding box center [1408, 676] width 15 height 15
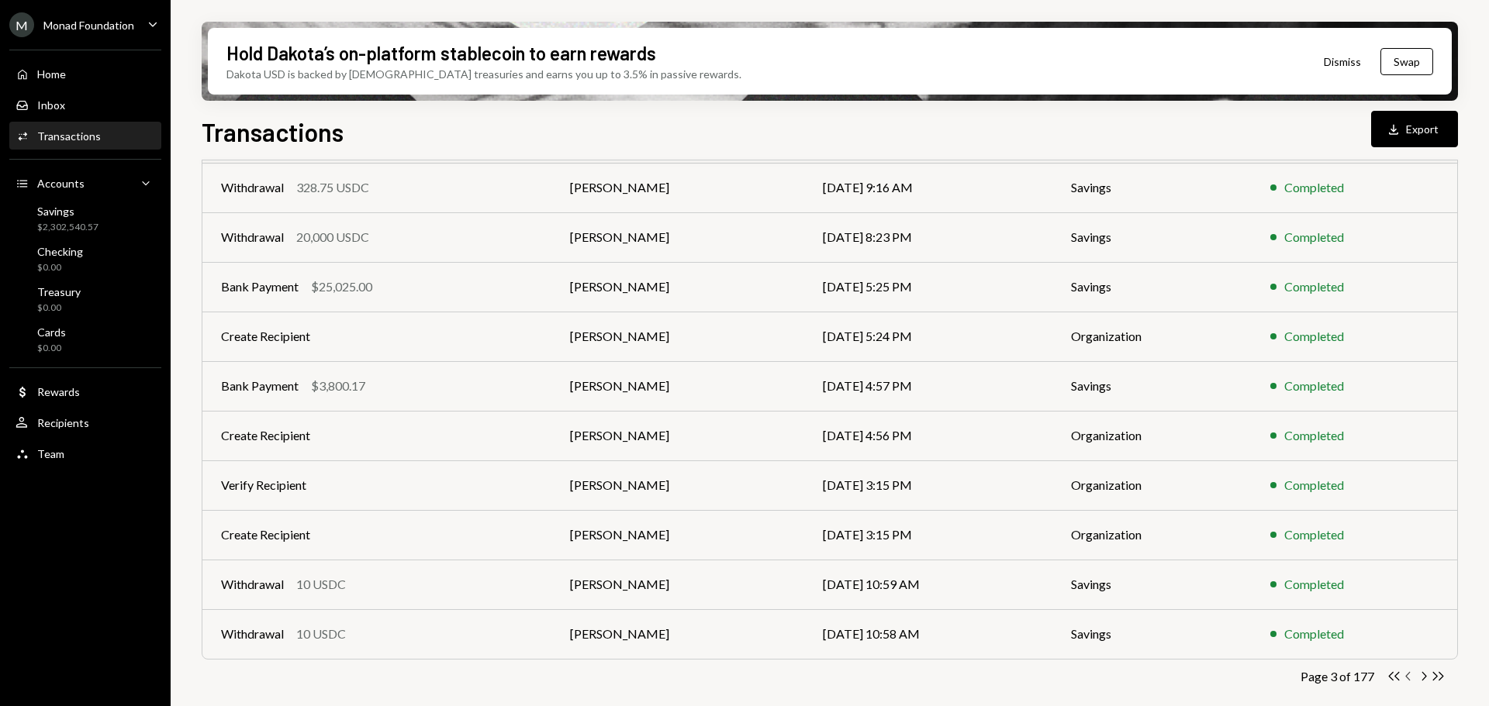
click at [1409, 680] on icon "button" at bounding box center [1407, 676] width 5 height 9
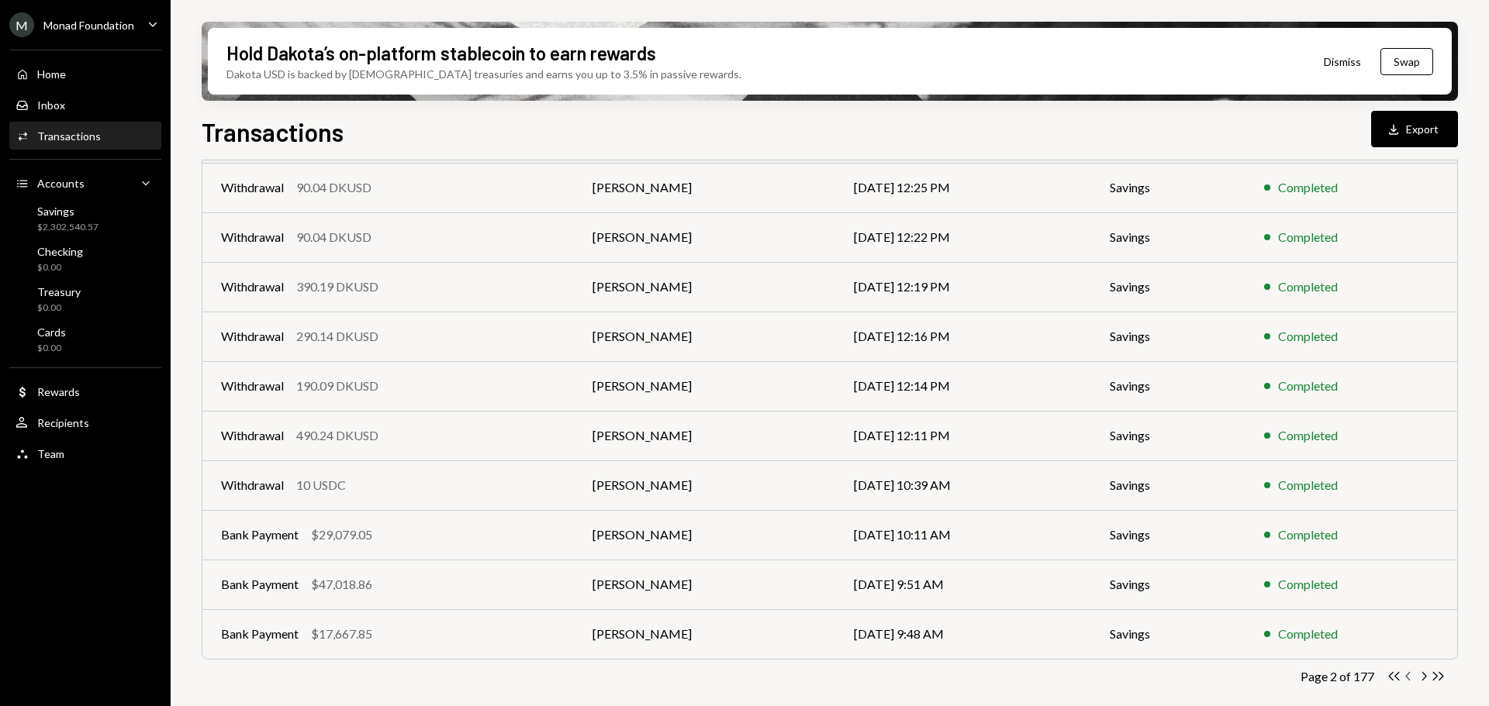
click at [1409, 678] on icon "Chevron Left" at bounding box center [1408, 676] width 15 height 15
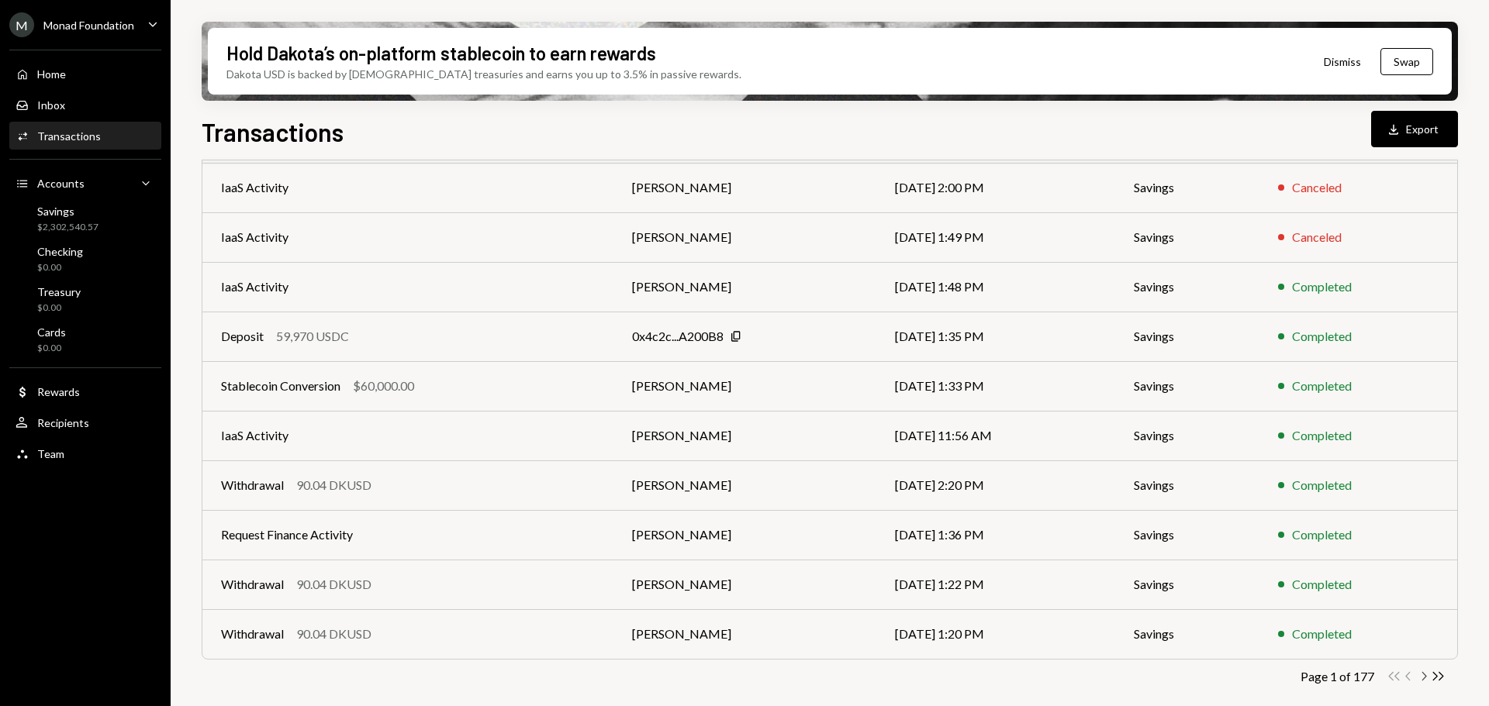
click at [1424, 677] on icon "Chevron Right" at bounding box center [1423, 676] width 15 height 15
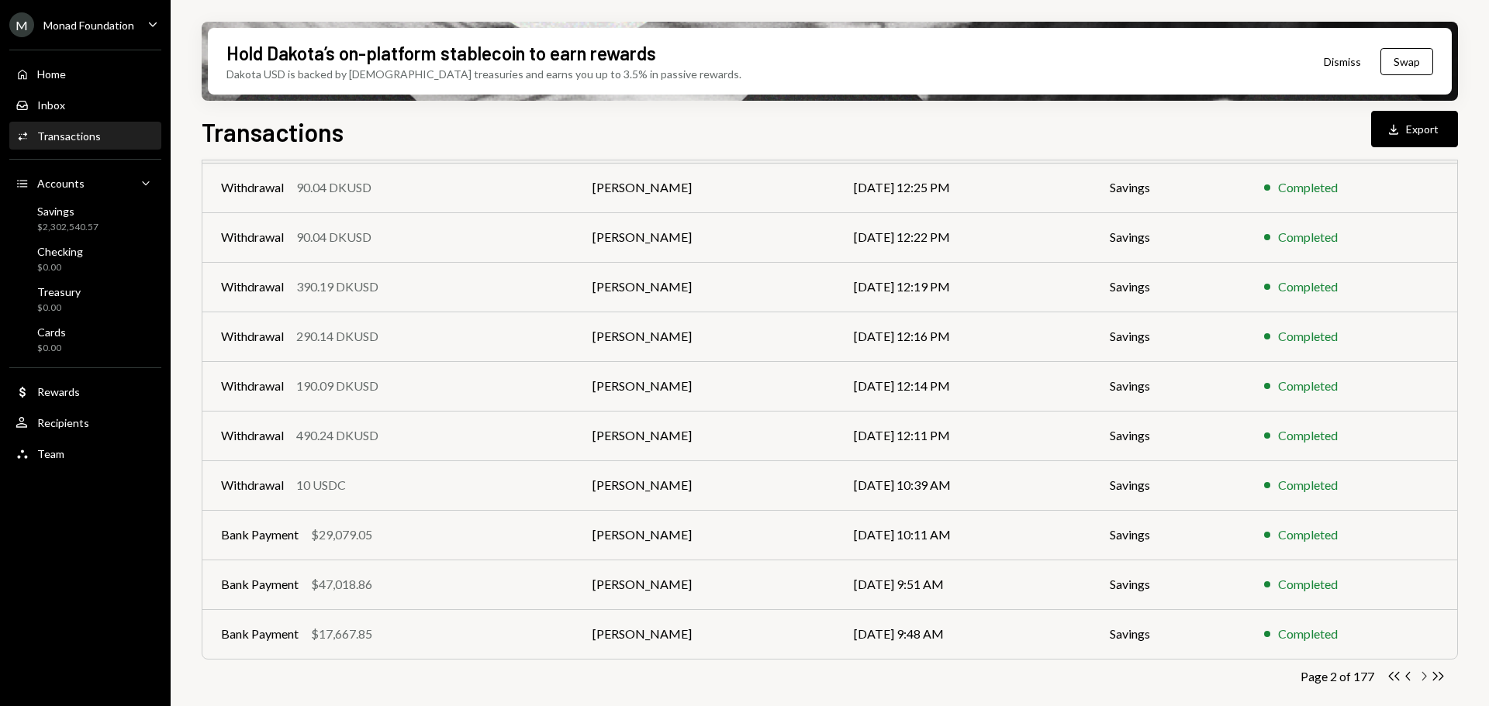
click at [1418, 679] on icon "Chevron Right" at bounding box center [1423, 676] width 15 height 15
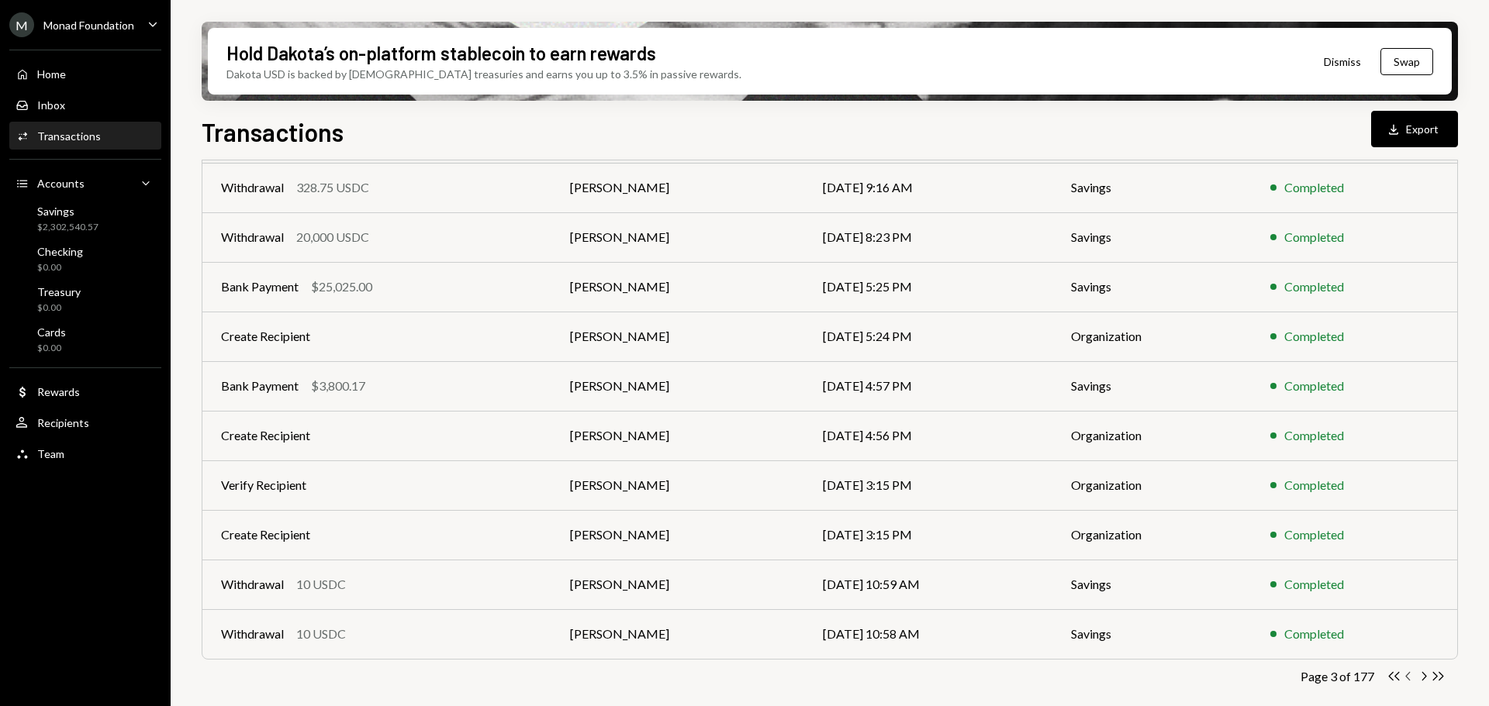
click at [1411, 679] on icon "Chevron Left" at bounding box center [1408, 676] width 15 height 15
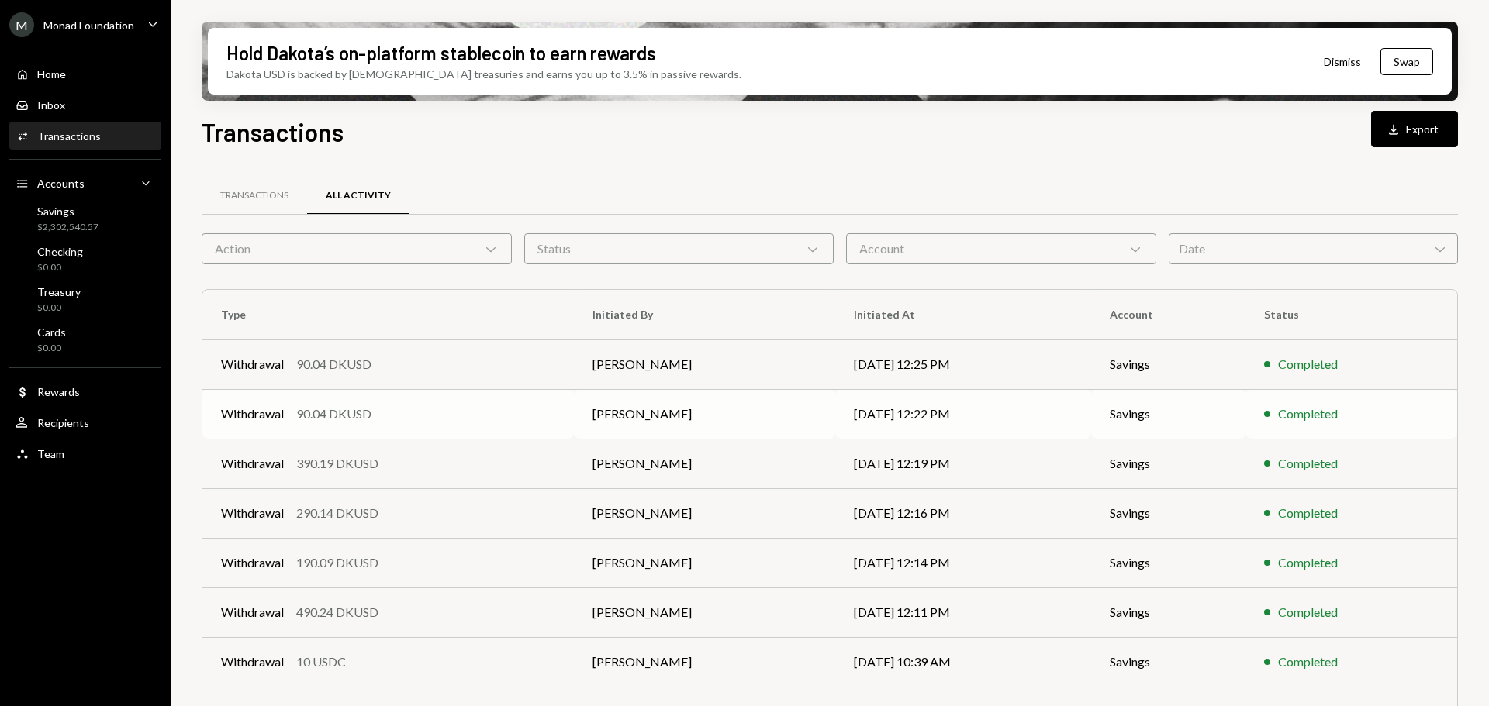
scroll to position [177, 0]
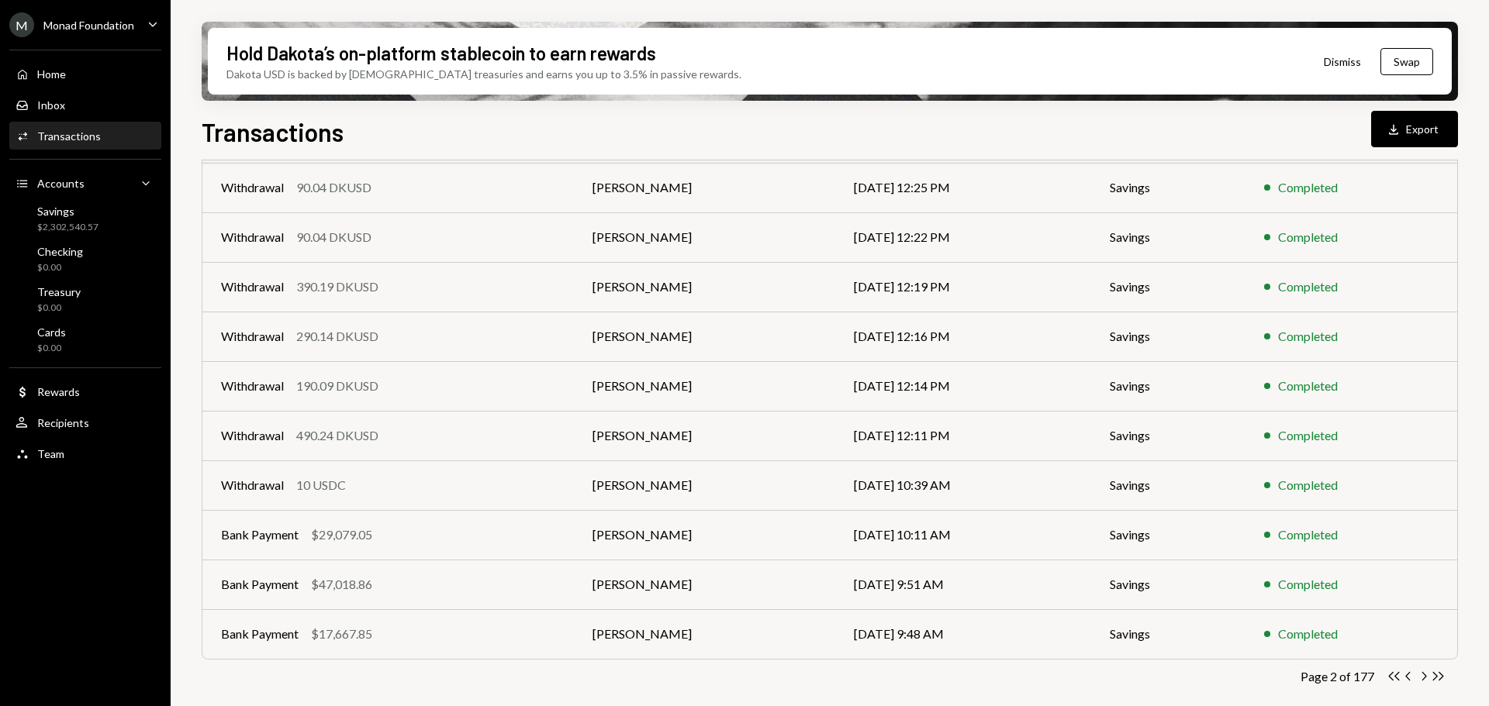
click at [1405, 675] on icon "Chevron Left" at bounding box center [1408, 676] width 15 height 15
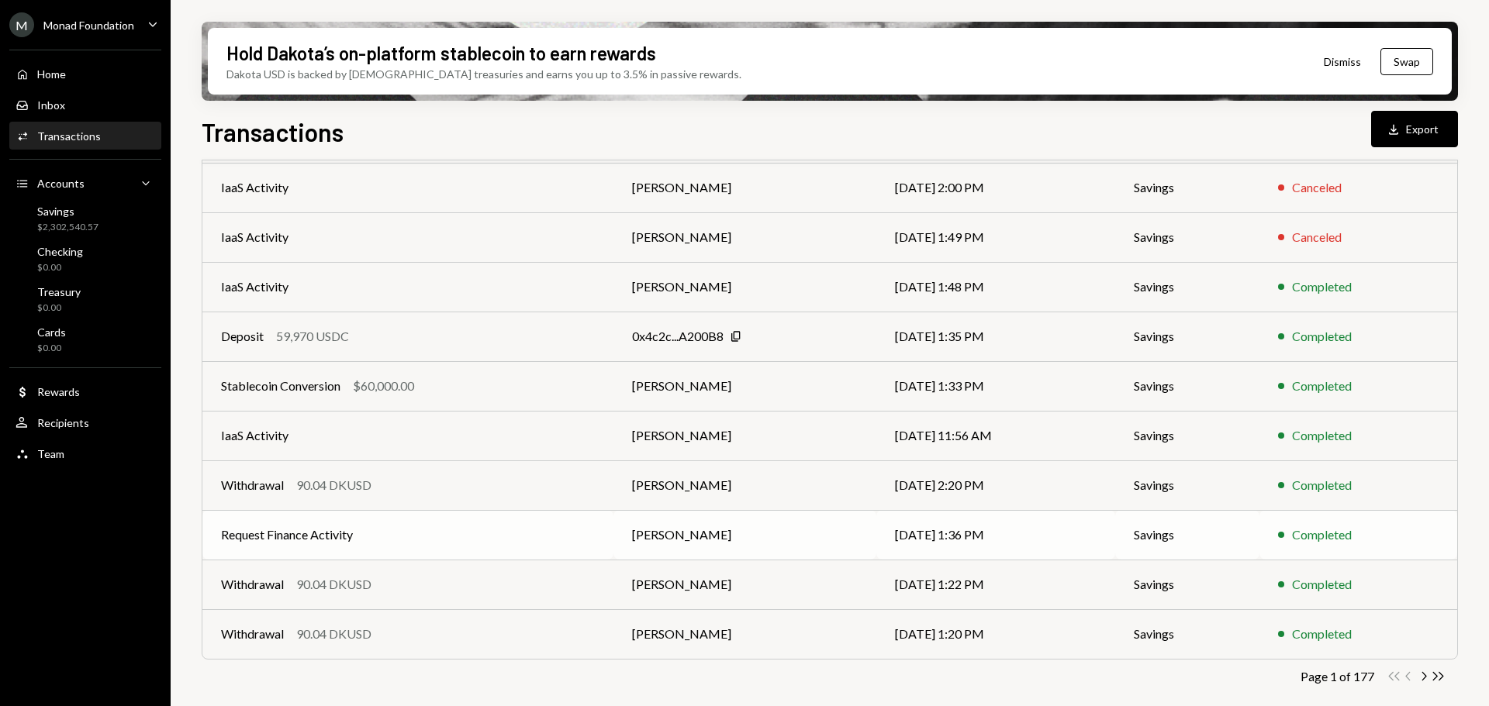
click at [528, 530] on td "Request Finance Activity" at bounding box center [407, 535] width 411 height 50
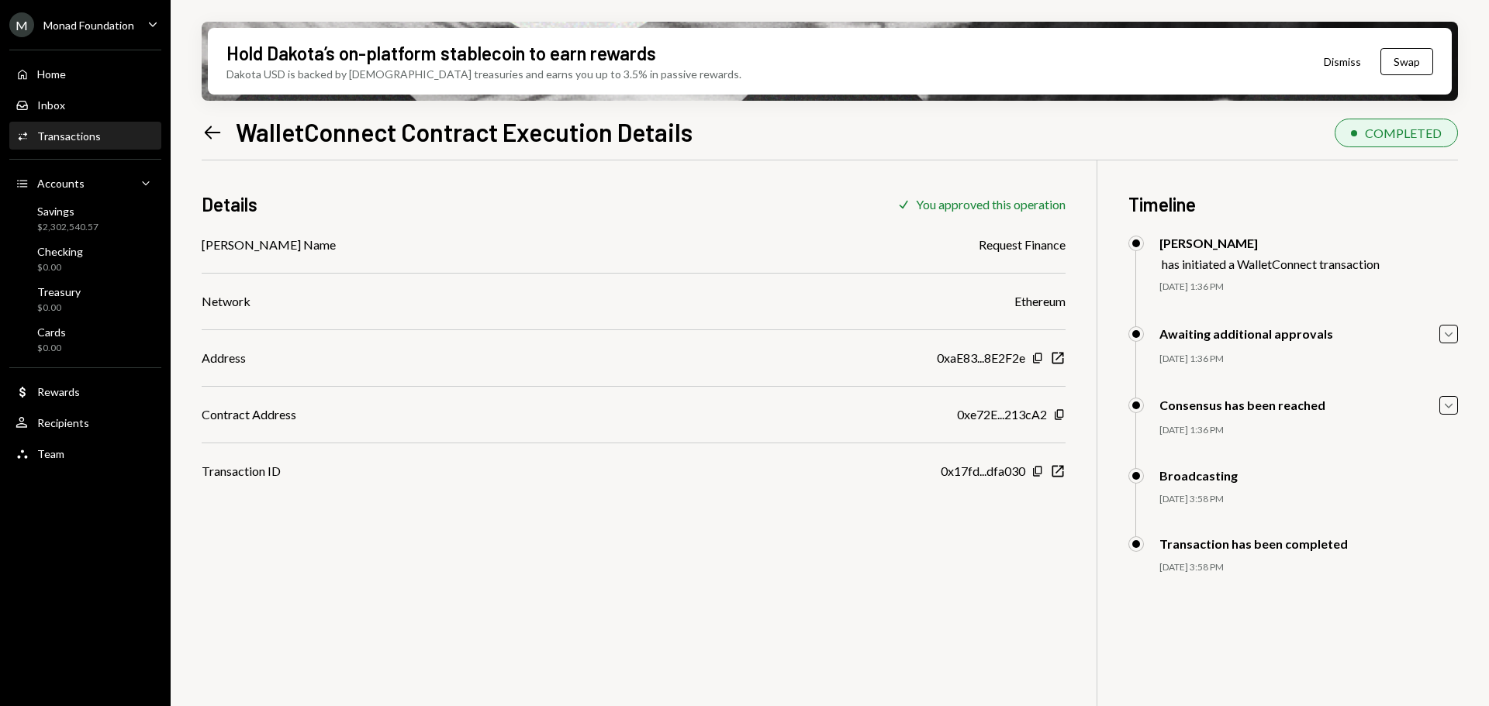
scroll to position [124, 0]
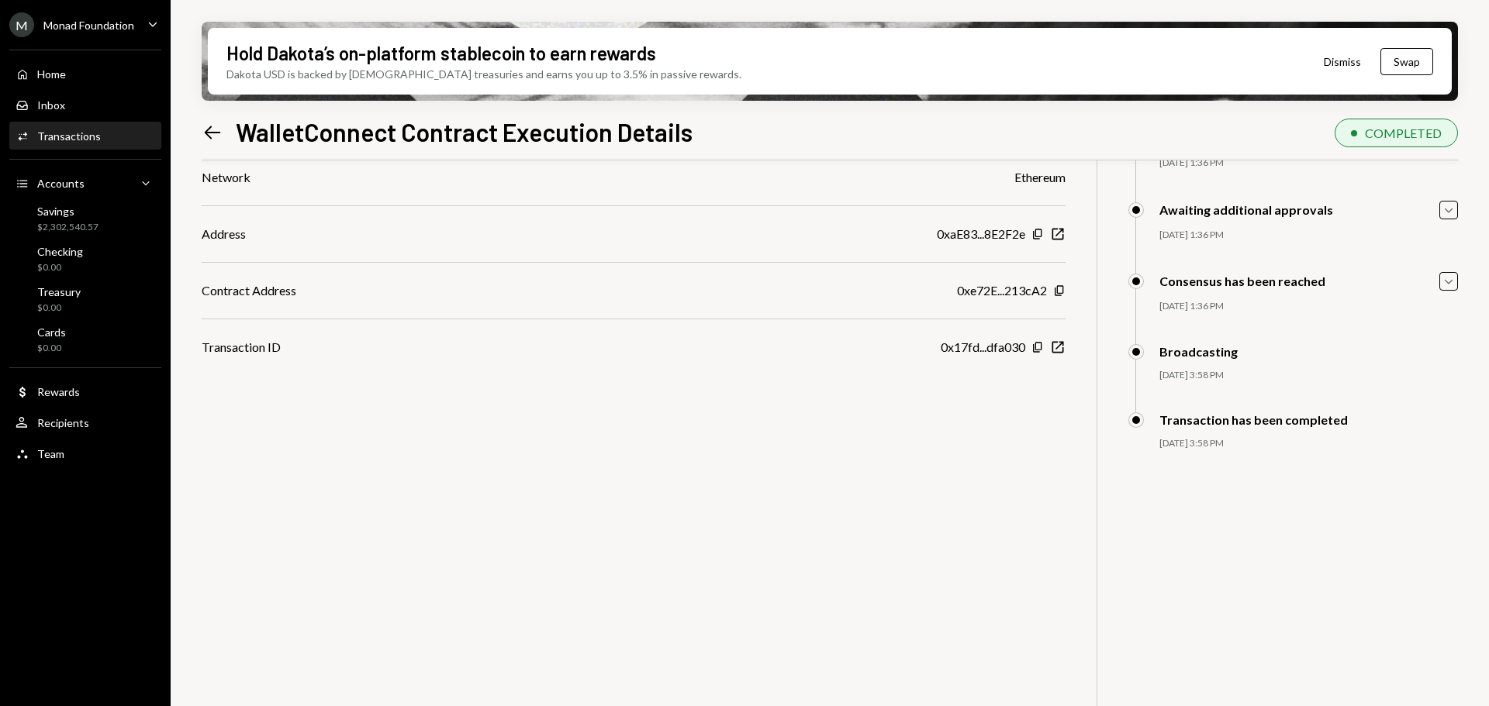
click at [743, 499] on div "Details Check You approved this operation [PERSON_NAME] Name Request Finance Ne…" at bounding box center [830, 389] width 1256 height 706
